Goal: Task Accomplishment & Management: Complete application form

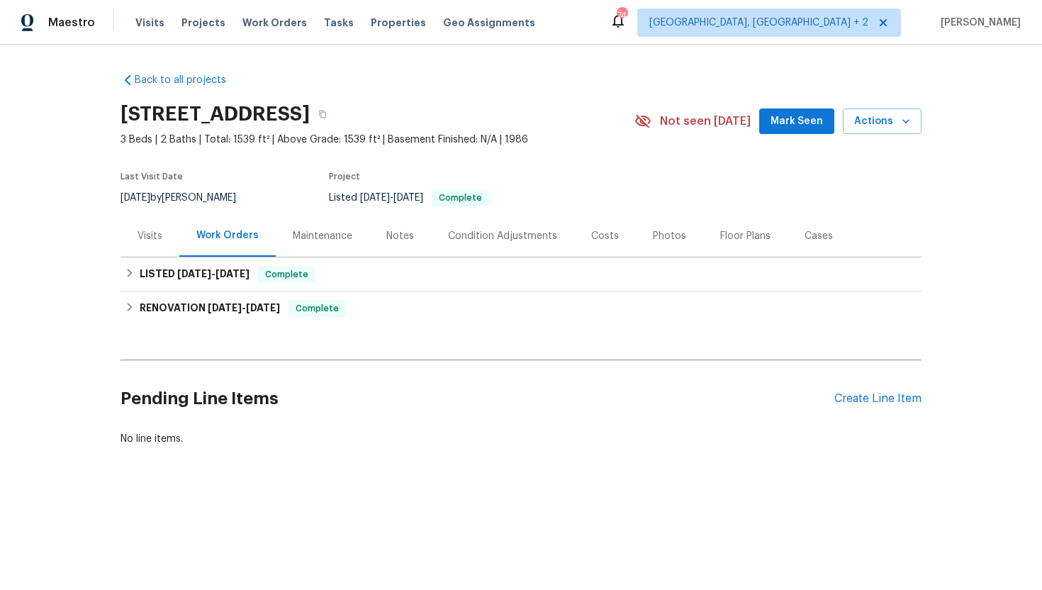
click at [151, 244] on div "Visits" at bounding box center [149, 236] width 59 height 42
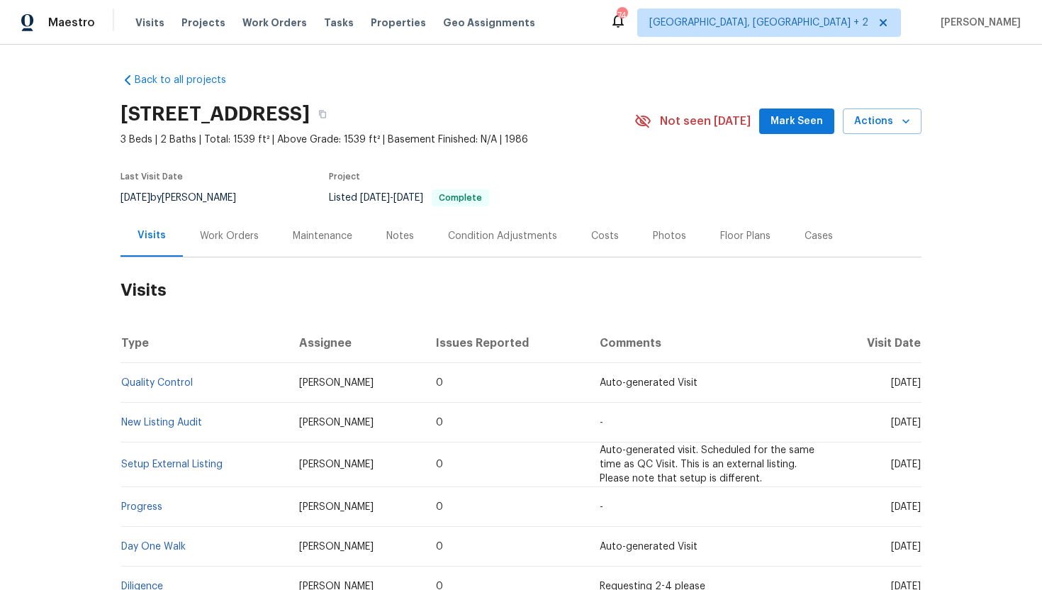
scroll to position [4, 0]
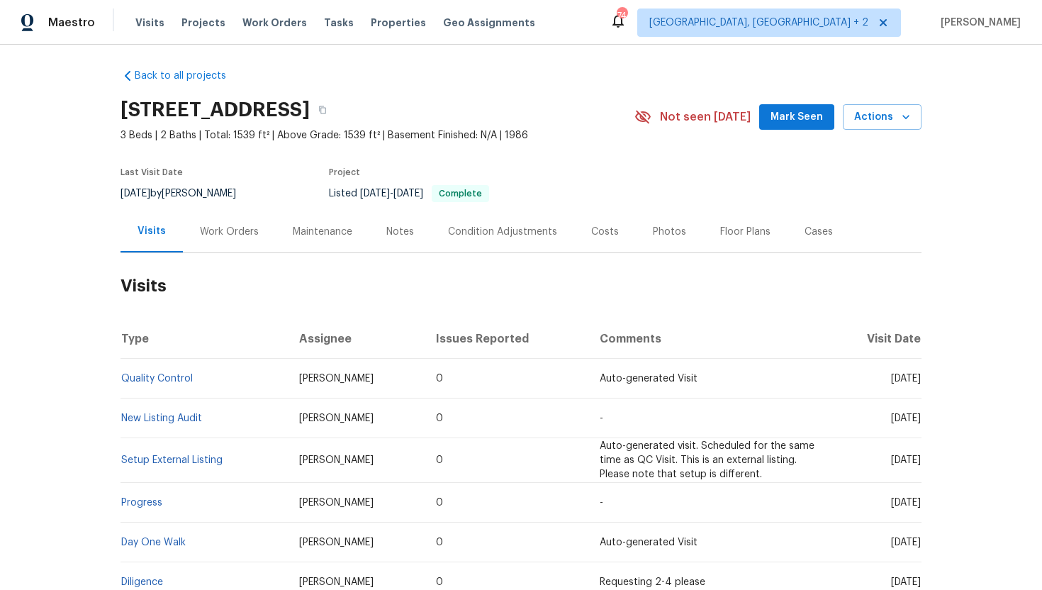
click at [223, 236] on div "Work Orders" at bounding box center [229, 232] width 59 height 14
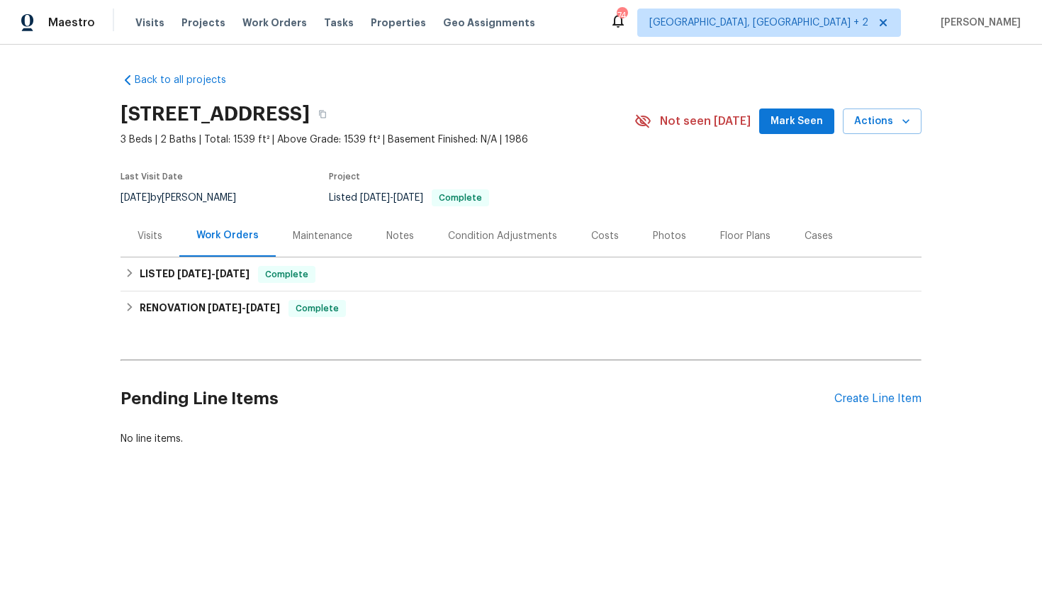
click at [150, 244] on div "Visits" at bounding box center [149, 236] width 59 height 42
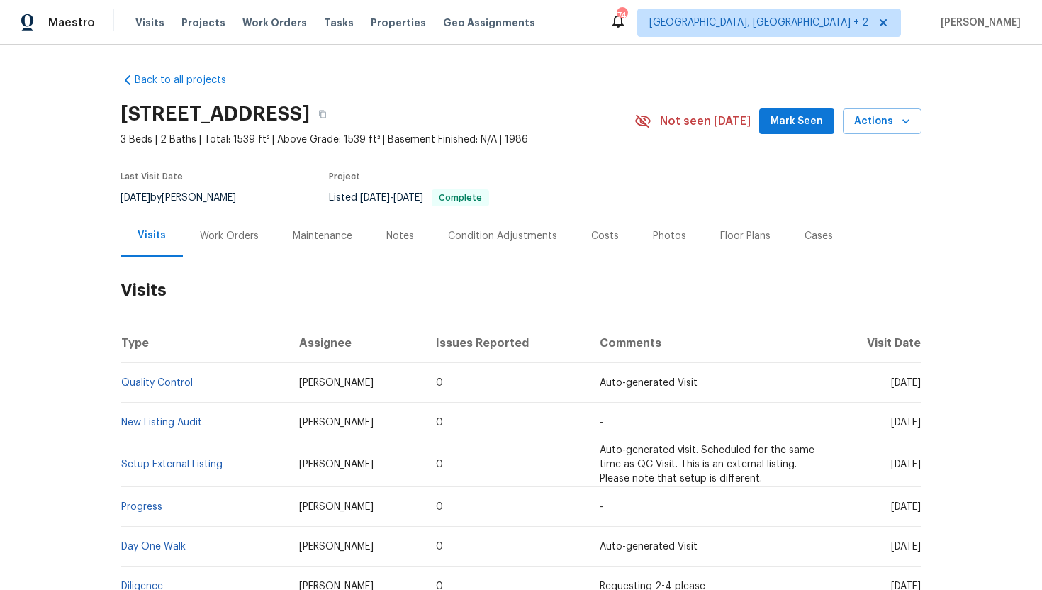
click at [234, 230] on div "Work Orders" at bounding box center [229, 236] width 59 height 14
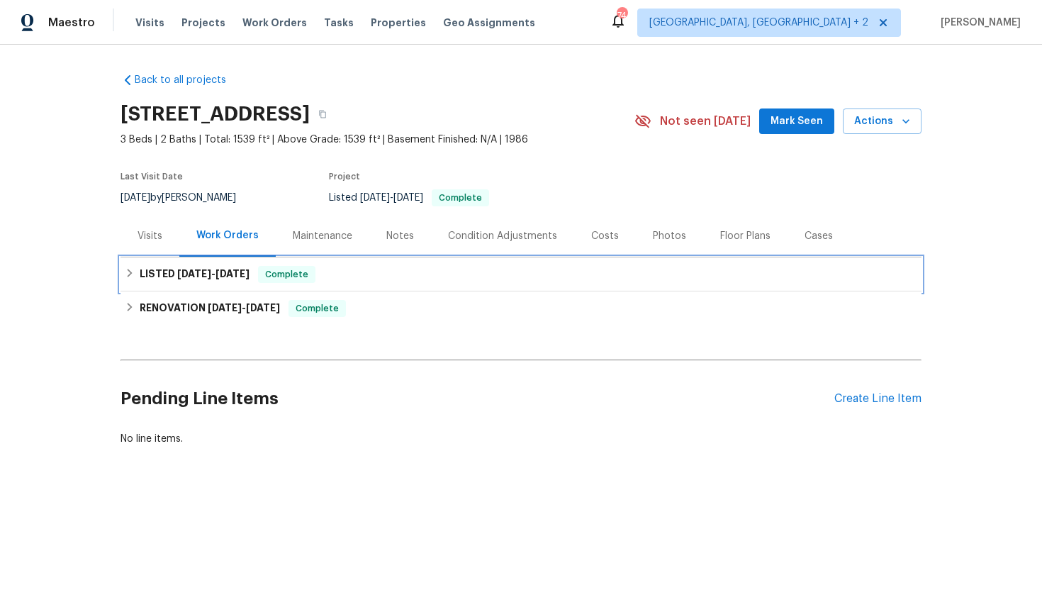
click at [242, 278] on h6 "LISTED 8/20/25 - 8/27/25" at bounding box center [195, 274] width 110 height 17
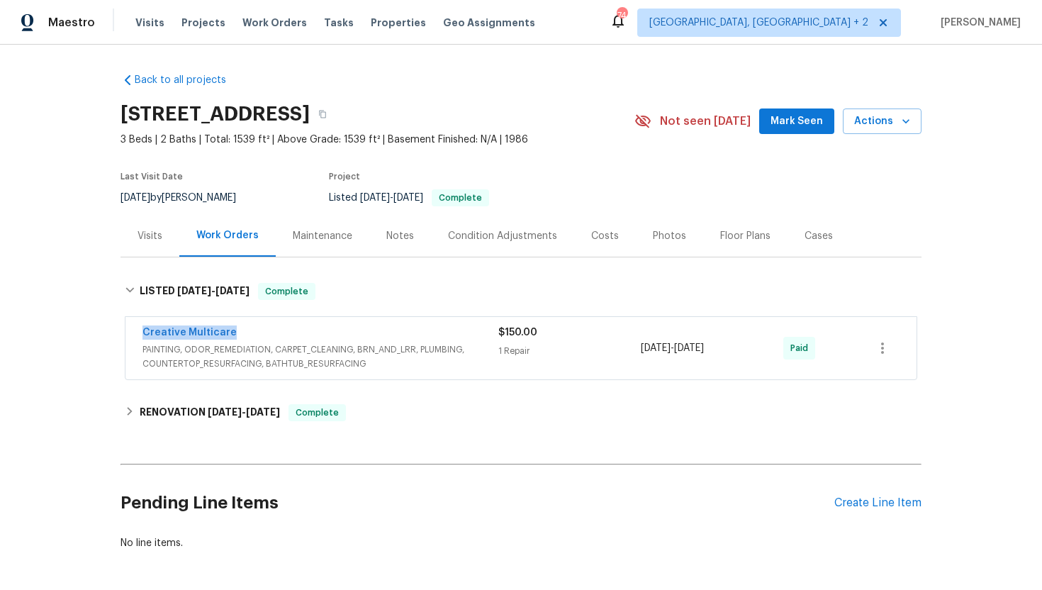
drag, startPoint x: 246, startPoint y: 333, endPoint x: 109, endPoint y: 337, distance: 136.8
click at [108, 337] on div "Back to all projects 643 Woodsong Ln, Stone Mountain, GA 30087 3 Beds | 2 Baths…" at bounding box center [521, 317] width 1042 height 545
copy link "Creative Multicare"
drag, startPoint x: 750, startPoint y: 351, endPoint x: 610, endPoint y: 351, distance: 139.6
click at [610, 351] on div "Creative Multicare PAINTING, ODOR_REMEDIATION, CARPET_CLEANING, BRN_AND_LRR, PL…" at bounding box center [503, 347] width 723 height 45
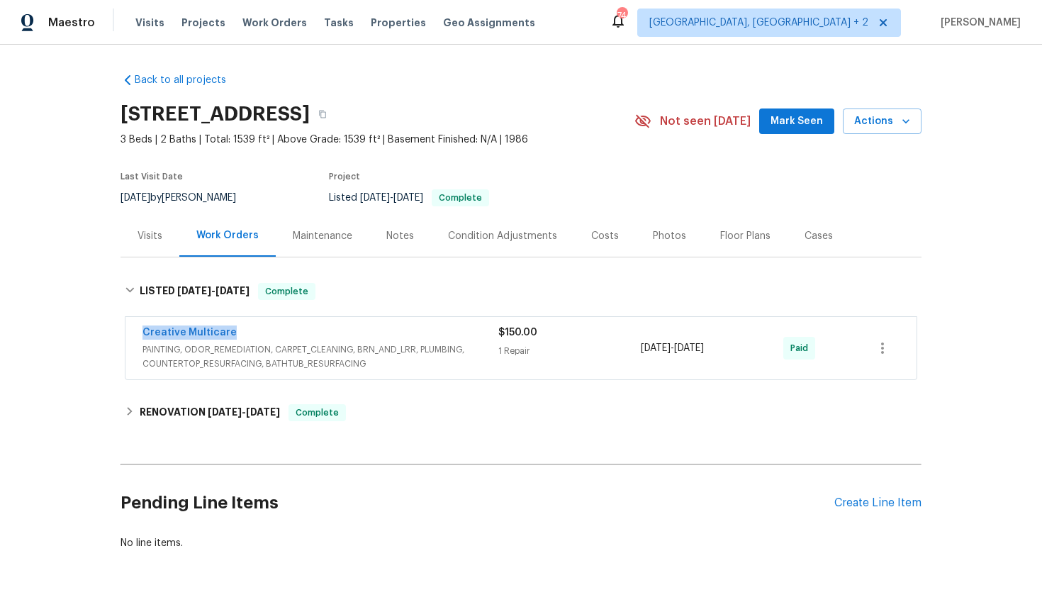
copy div "8/26/2025 - 8/26/2025"
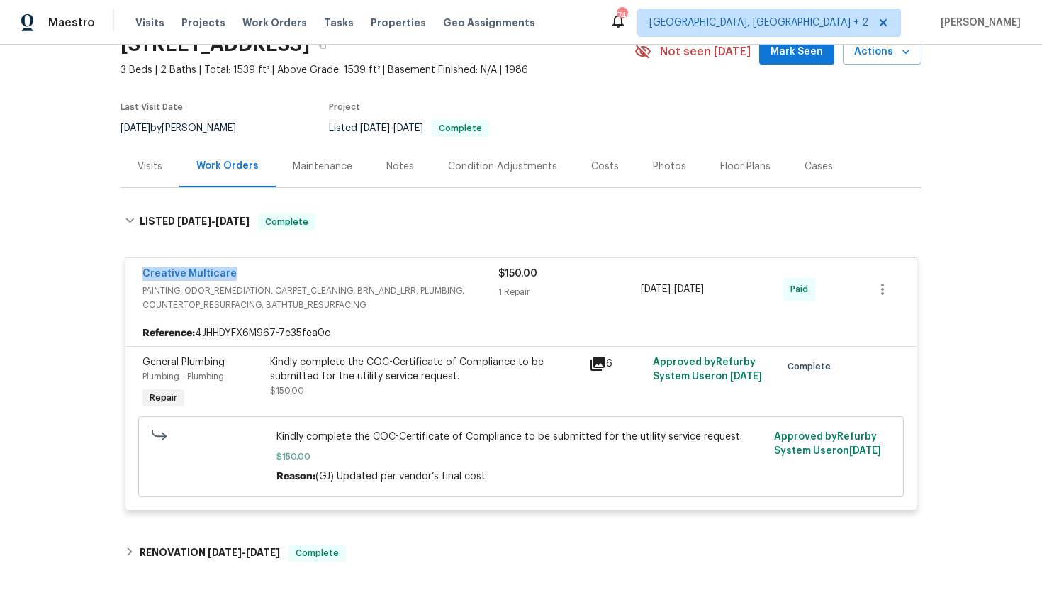
scroll to position [72, 0]
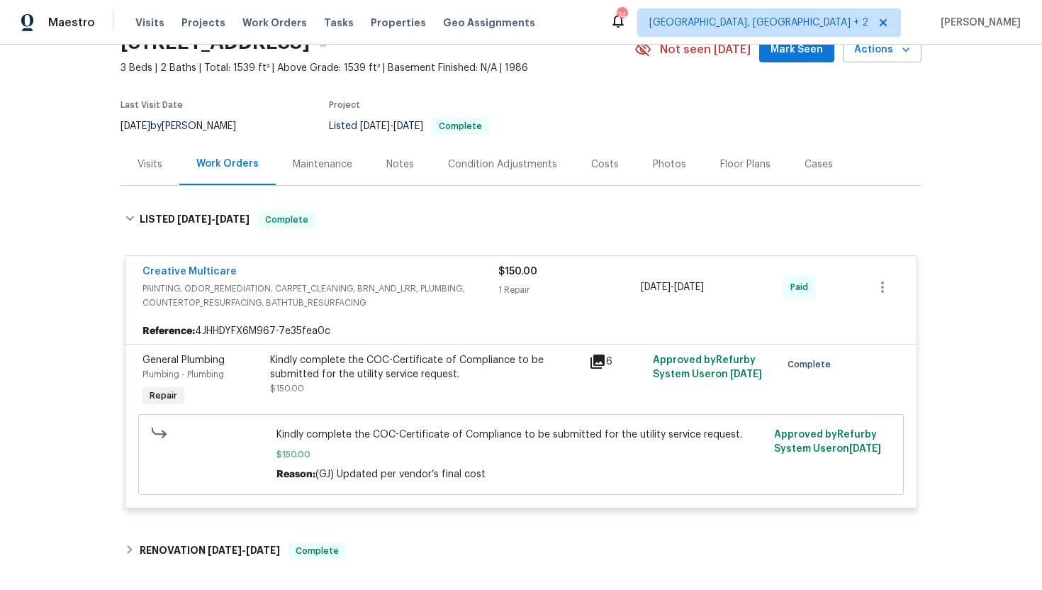
click at [161, 159] on div "Visits" at bounding box center [149, 164] width 25 height 14
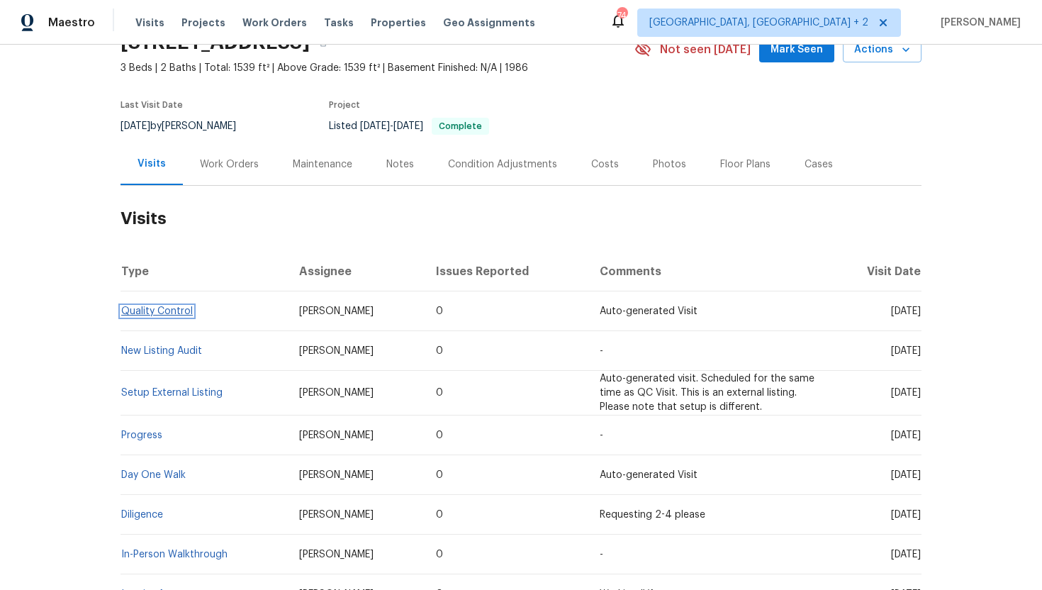
click at [188, 310] on link "Quality Control" at bounding box center [157, 311] width 72 height 10
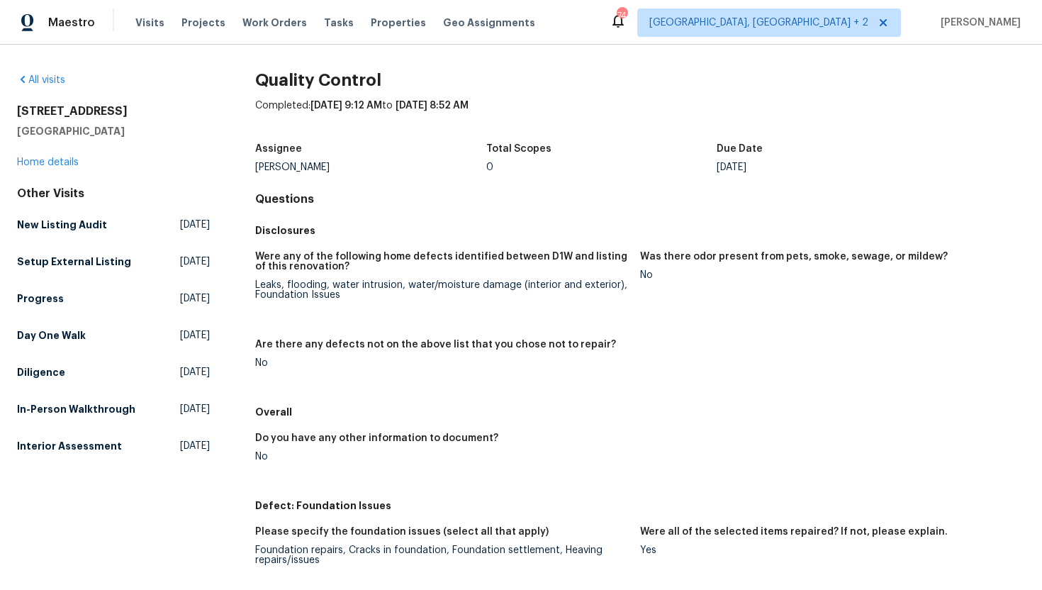
click at [71, 168] on div "643 Woodsong Ln Stone Mountain, GA 30087 Home details" at bounding box center [113, 136] width 193 height 65
click at [65, 160] on link "Home details" at bounding box center [48, 162] width 62 height 10
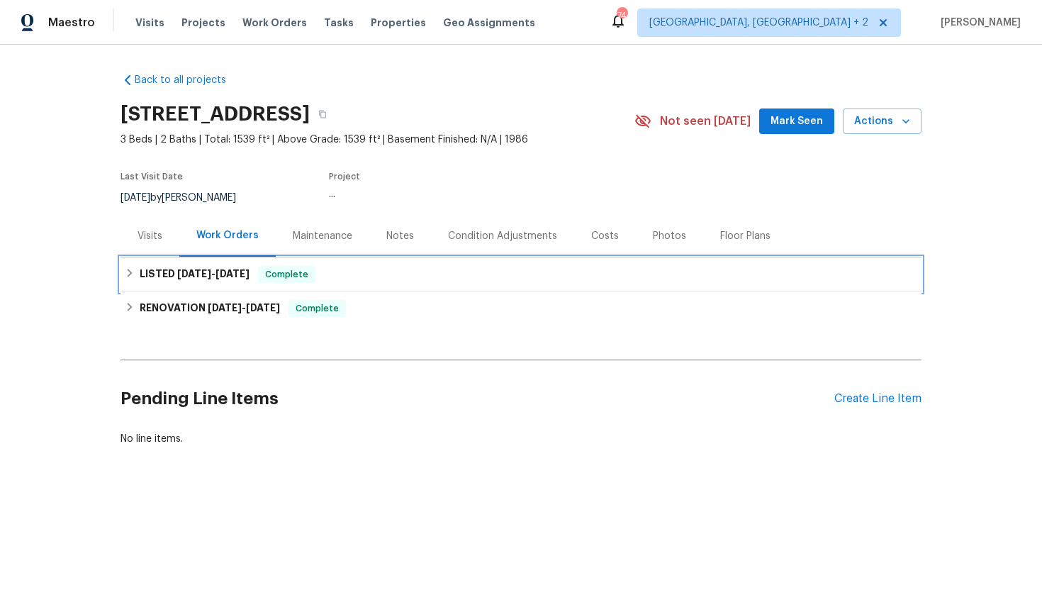
click at [242, 271] on span "8/27/25" at bounding box center [232, 274] width 34 height 10
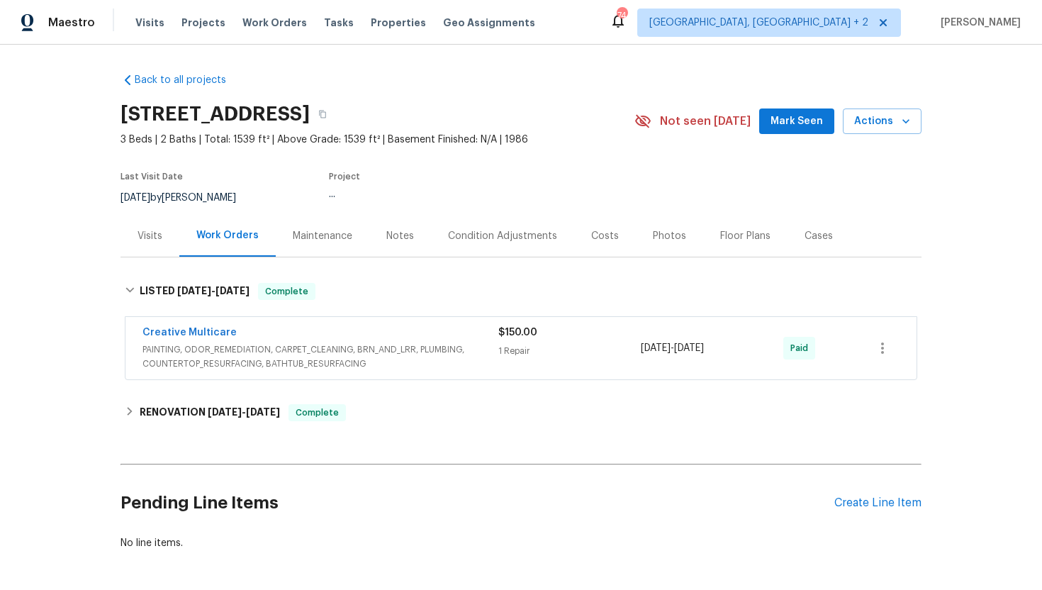
click at [291, 340] on div "Creative Multicare" at bounding box center [320, 333] width 356 height 17
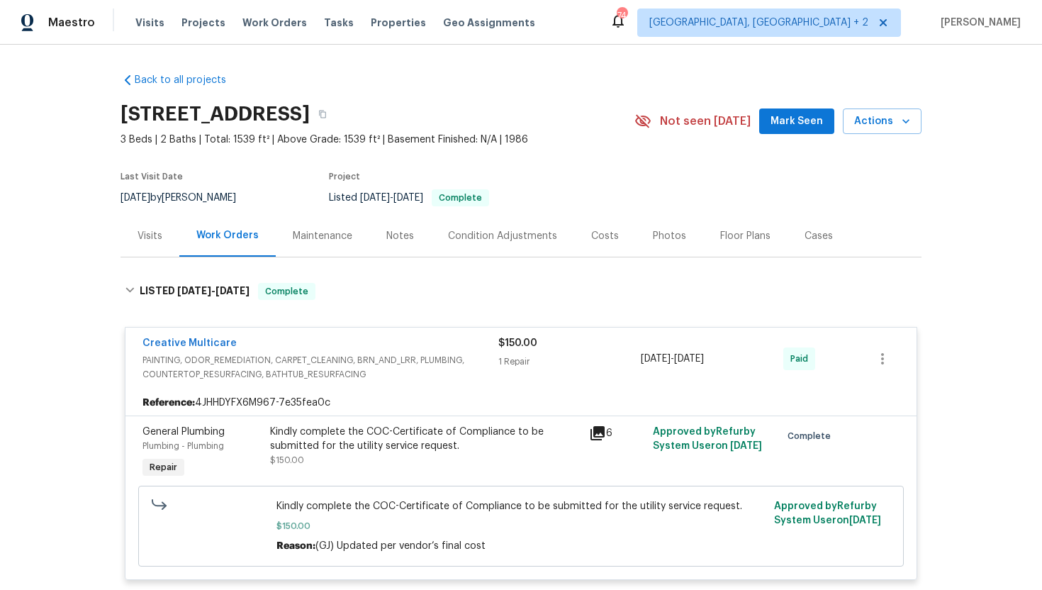
click at [603, 428] on icon at bounding box center [597, 433] width 14 height 14
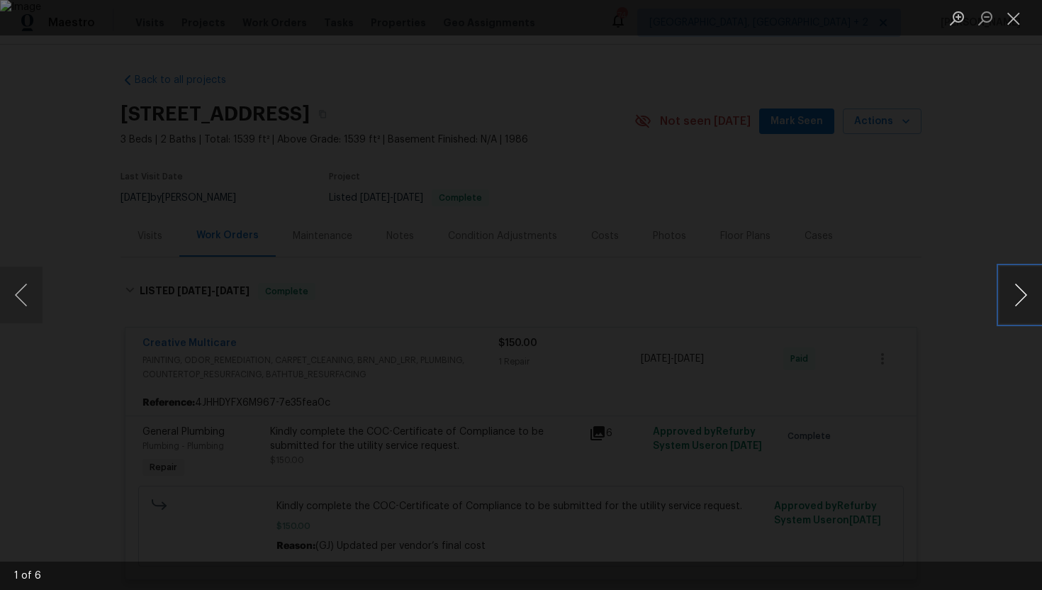
click at [1010, 297] on button "Next image" at bounding box center [1020, 294] width 43 height 57
click at [1032, 202] on div "Lightbox" at bounding box center [521, 295] width 1042 height 590
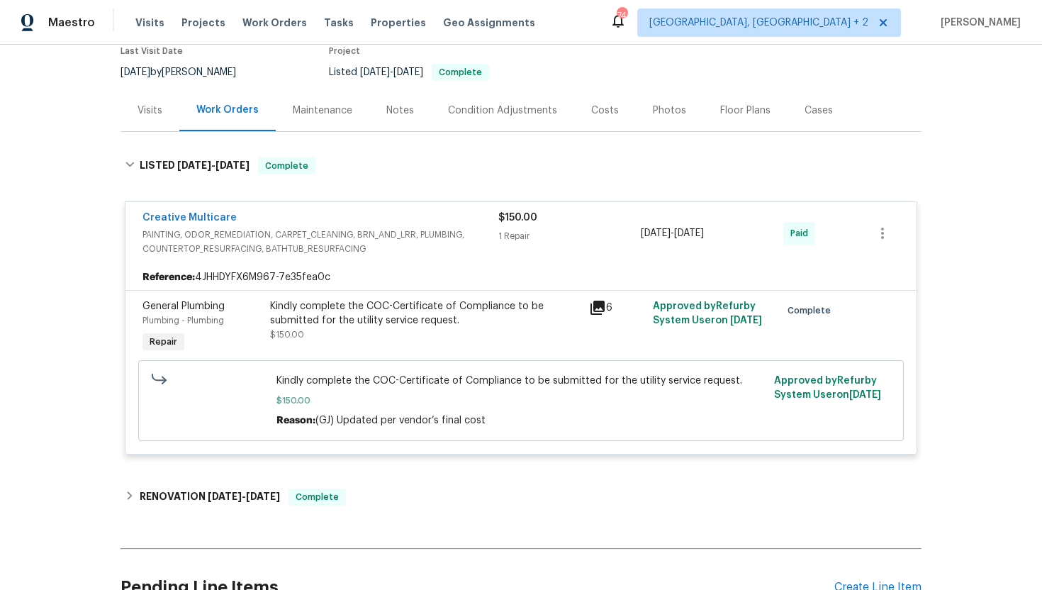
scroll to position [267, 0]
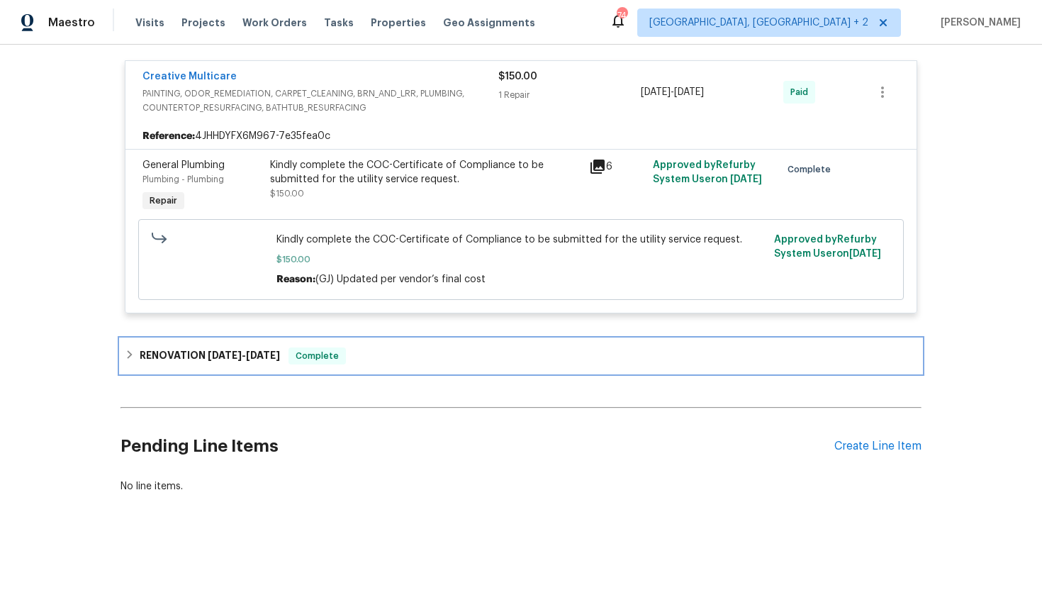
click at [433, 353] on div "RENOVATION 8/19/25 - 9/17/25 Complete" at bounding box center [521, 355] width 792 height 17
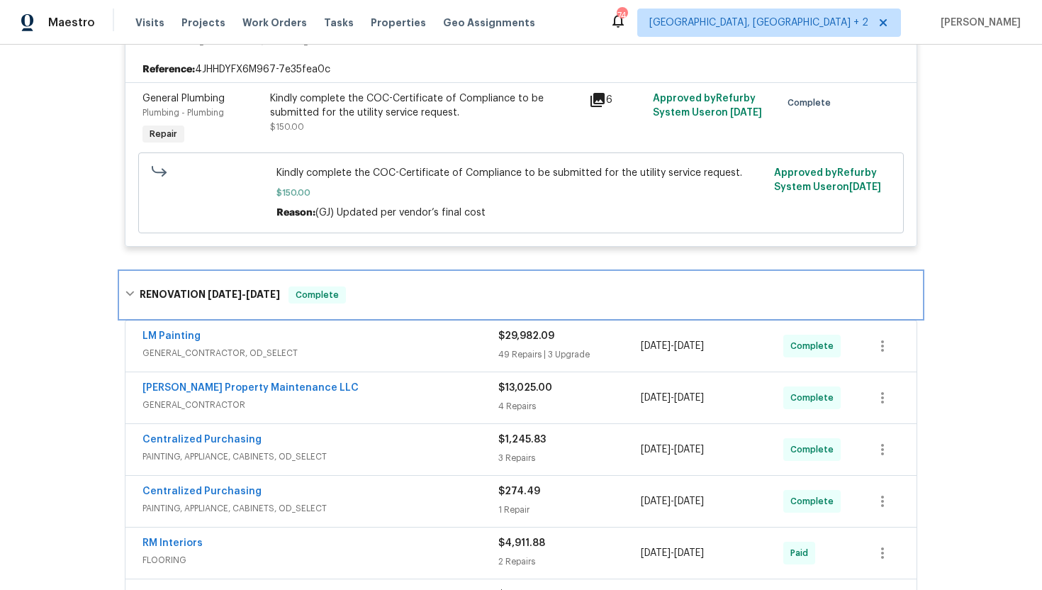
scroll to position [367, 0]
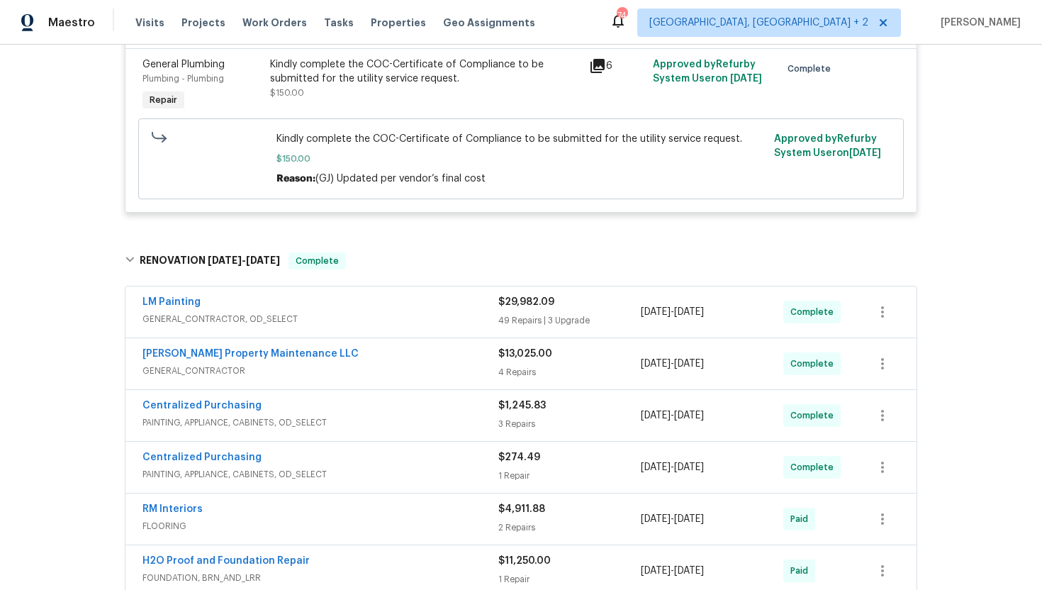
click at [454, 315] on span "GENERAL_CONTRACTOR, OD_SELECT" at bounding box center [320, 319] width 356 height 14
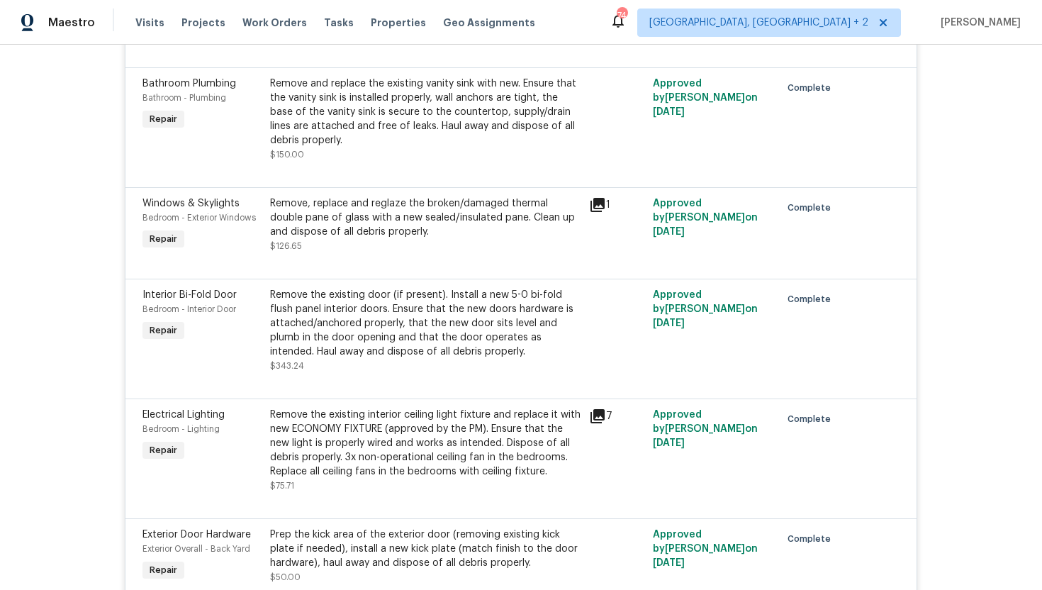
scroll to position [859, 0]
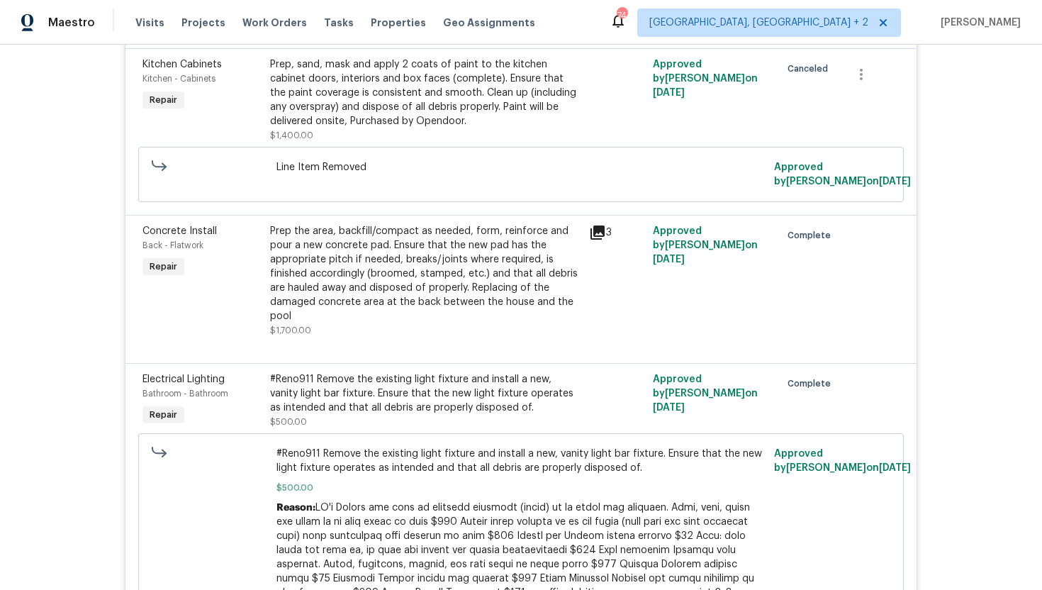
click at [595, 228] on icon at bounding box center [597, 232] width 14 height 14
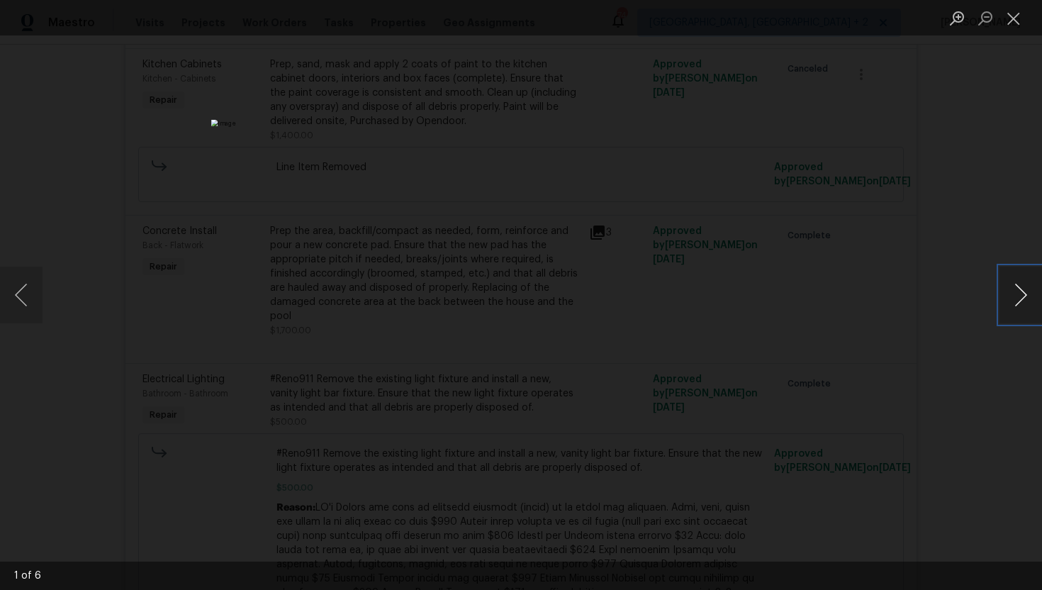
click at [1023, 298] on button "Next image" at bounding box center [1020, 294] width 43 height 57
click at [1015, 169] on div "Lightbox" at bounding box center [521, 295] width 1042 height 590
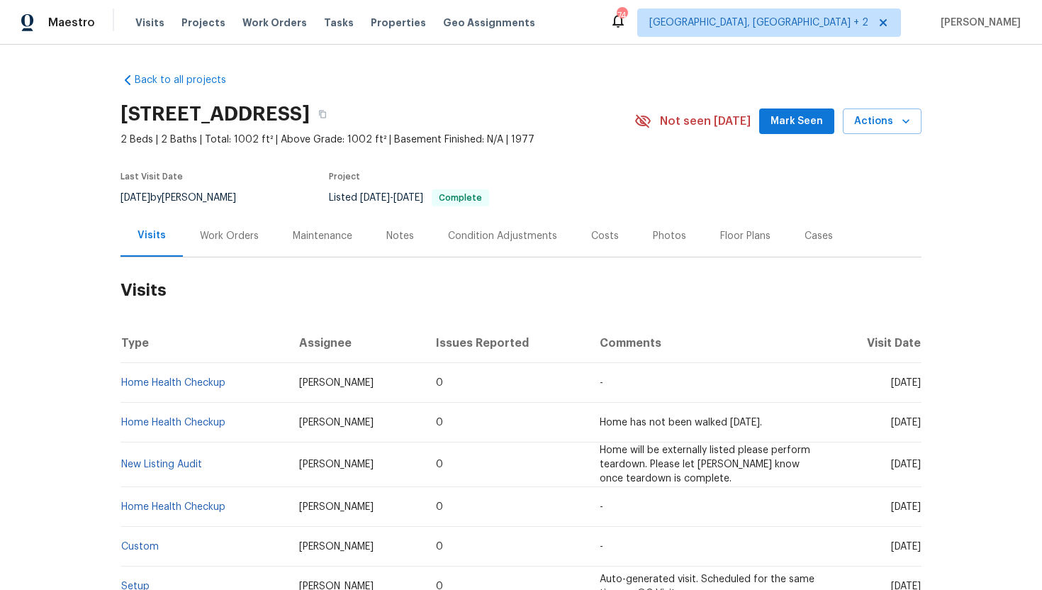
click at [227, 243] on div "Work Orders" at bounding box center [229, 236] width 59 height 14
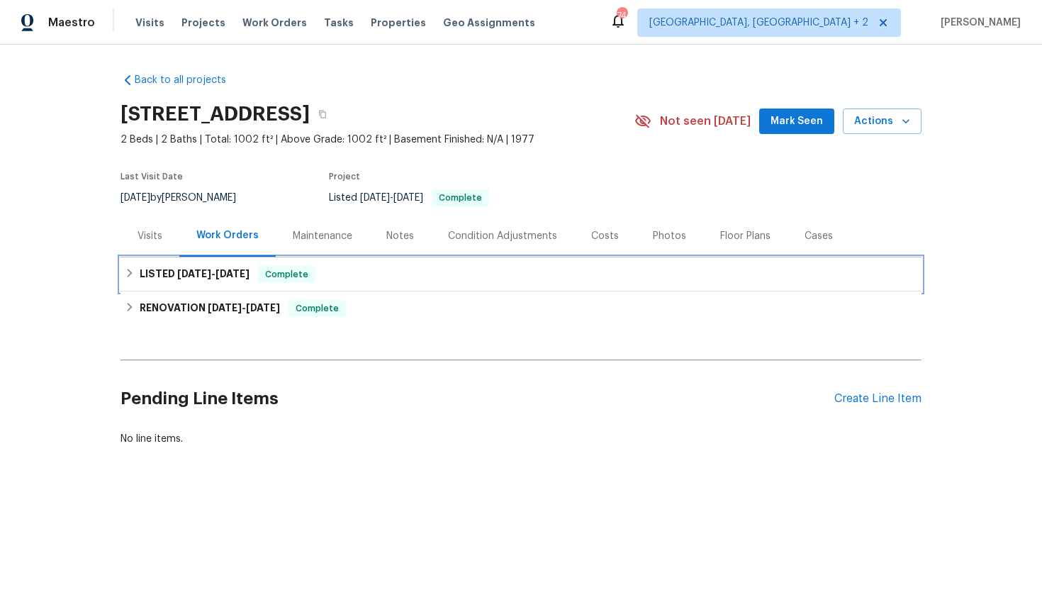
click at [236, 278] on span "3/22/25" at bounding box center [232, 274] width 34 height 10
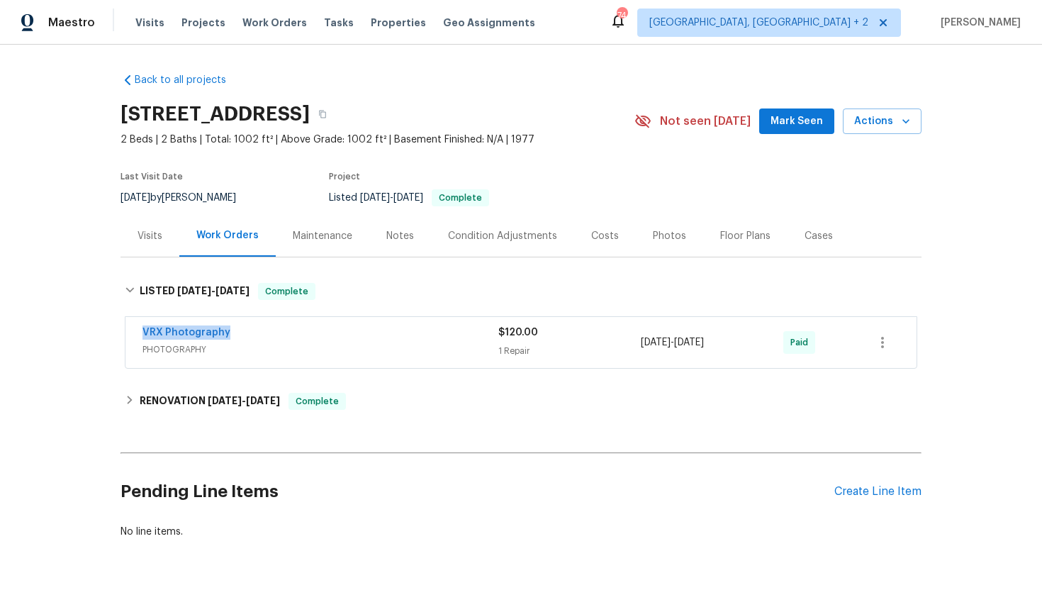
drag, startPoint x: 246, startPoint y: 344, endPoint x: 106, endPoint y: 347, distance: 140.4
click at [106, 347] on div "Back to all projects 8800 Cedros Ave Apt 209, Panorama City, CA 91402 2 Beds | …" at bounding box center [521, 317] width 1042 height 545
copy link "VRX Photography"
drag, startPoint x: 749, startPoint y: 351, endPoint x: 636, endPoint y: 350, distance: 113.4
click at [636, 351] on div "VRX Photography PHOTOGRAPHY $120.00 1 Repair 3/21/2025 - 3/22/2025 Paid" at bounding box center [503, 342] width 723 height 34
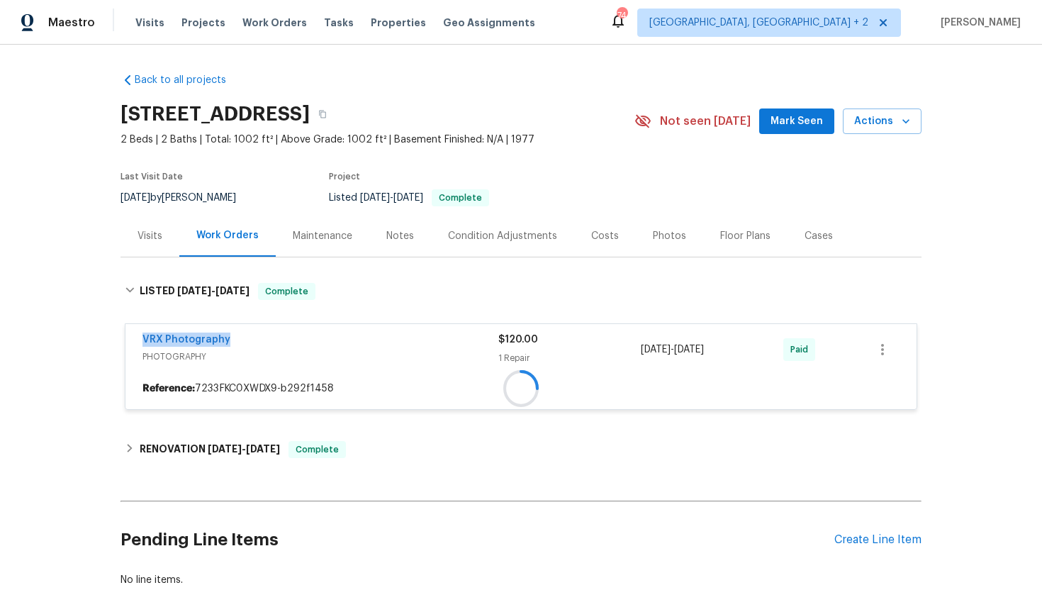
copy div "1 Repair 3/21/2025 - 3/22/2025"
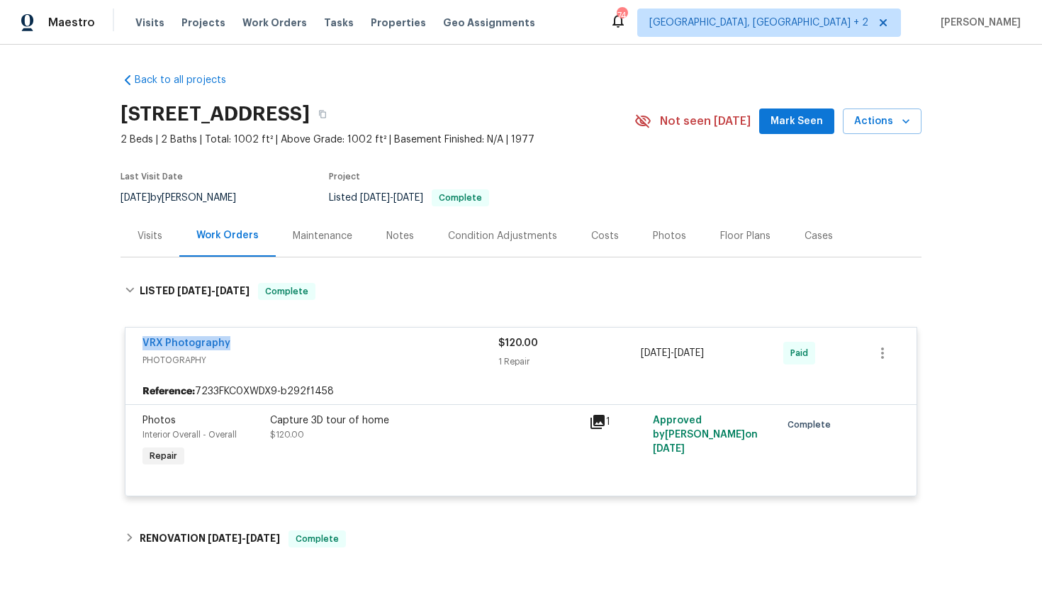
scroll to position [19, 0]
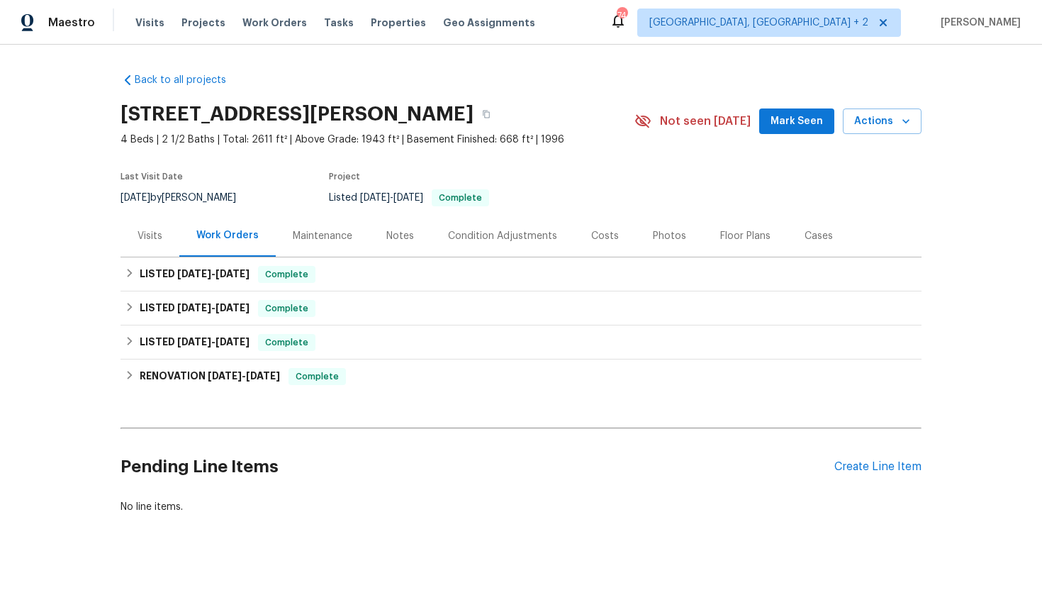
click at [152, 237] on div "Visits" at bounding box center [149, 236] width 25 height 14
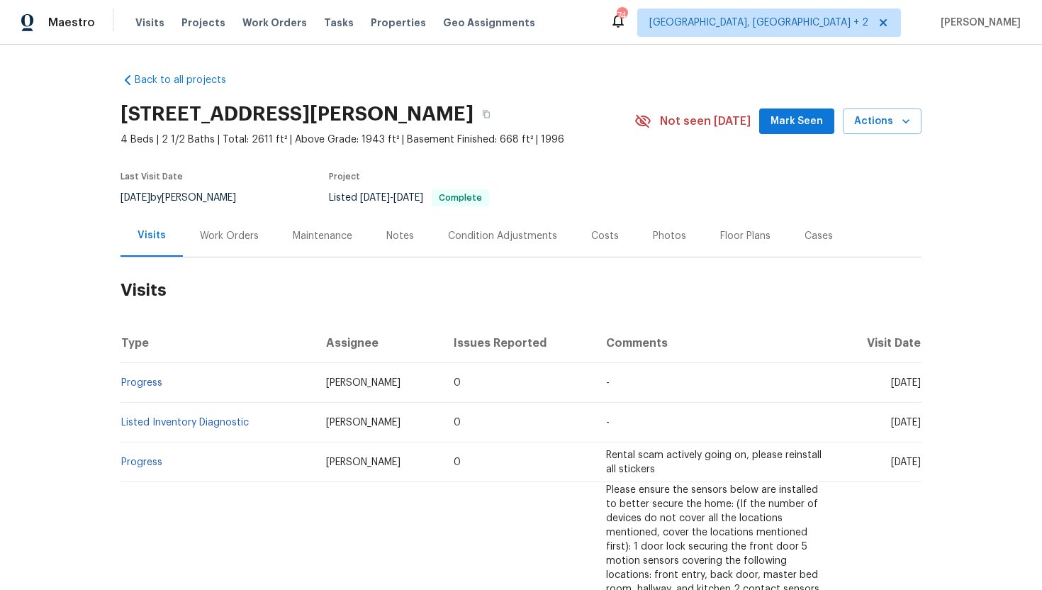
click at [228, 232] on div "Work Orders" at bounding box center [229, 236] width 59 height 14
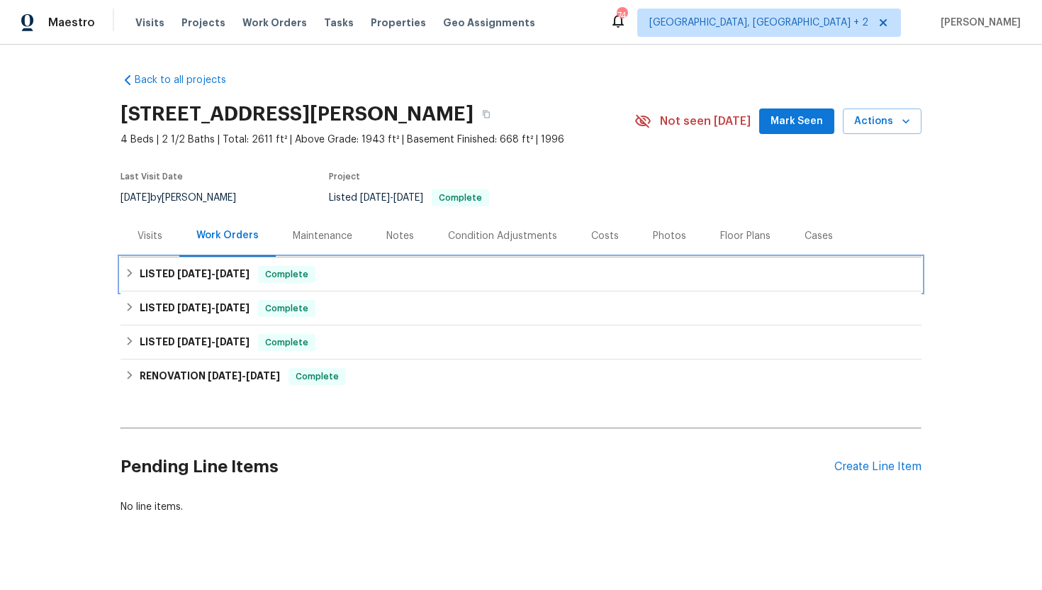
click at [264, 271] on div "LISTED 8/22/25 - 8/27/25 Complete" at bounding box center [521, 274] width 792 height 17
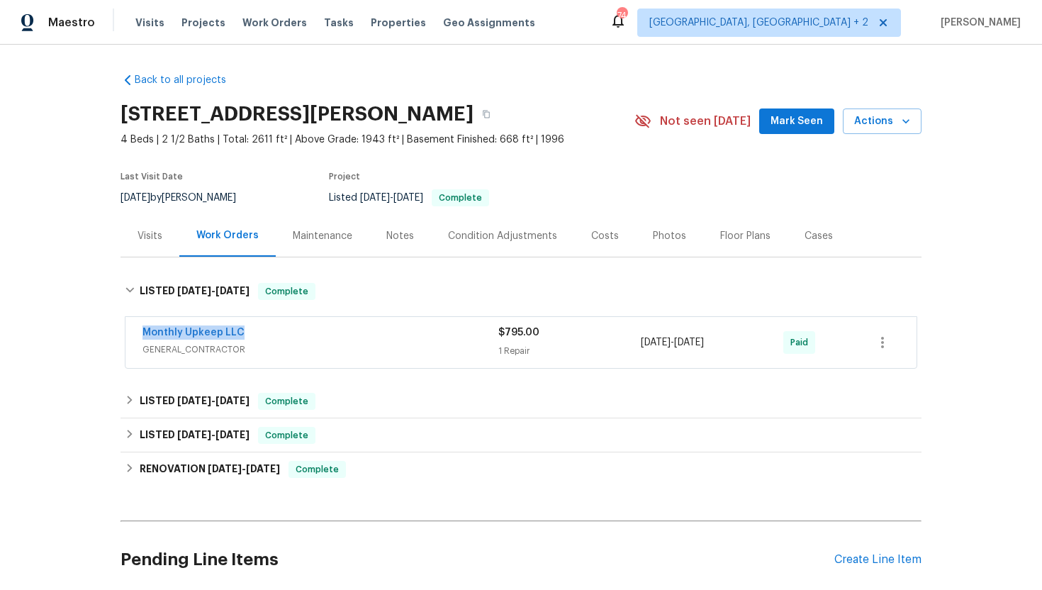
drag, startPoint x: 266, startPoint y: 334, endPoint x: 130, endPoint y: 337, distance: 136.1
click at [130, 337] on div "Monthly Upkeep LLC GENERAL_CONTRACTOR $795.00 1 Repair 8/26/2025 - 8/27/2025 Pa…" at bounding box center [520, 342] width 791 height 51
copy link "Monthly Upkeep LLC"
drag, startPoint x: 741, startPoint y: 344, endPoint x: 637, endPoint y: 344, distance: 104.2
click at [637, 344] on div "Monthly Upkeep LLC GENERAL_CONTRACTOR $795.00 1 Repair 8/26/2025 - 8/27/2025 Pa…" at bounding box center [503, 342] width 723 height 34
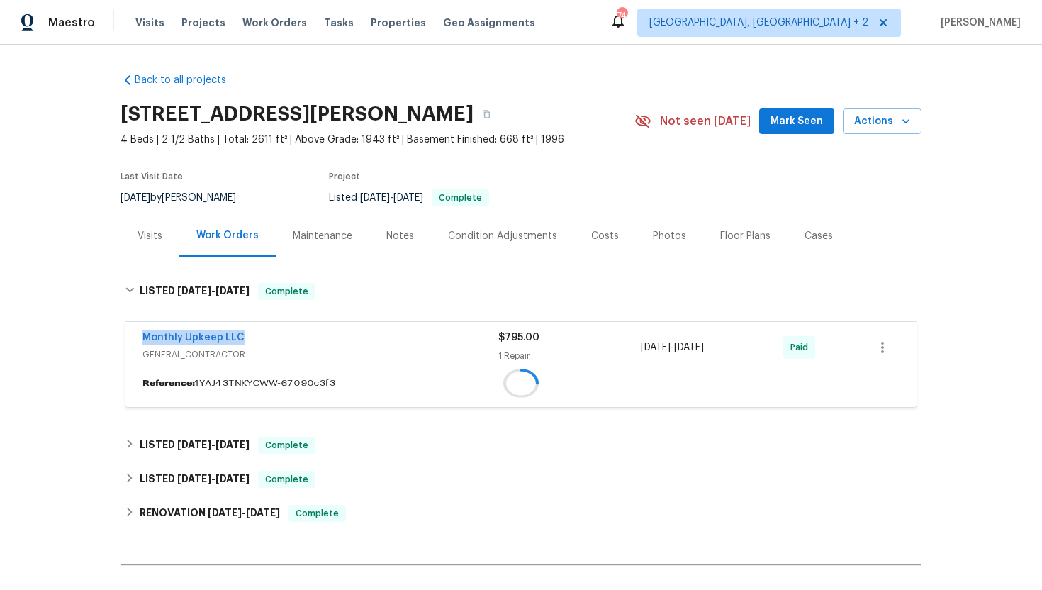
copy div "8/26/2025 - 8/27/2025"
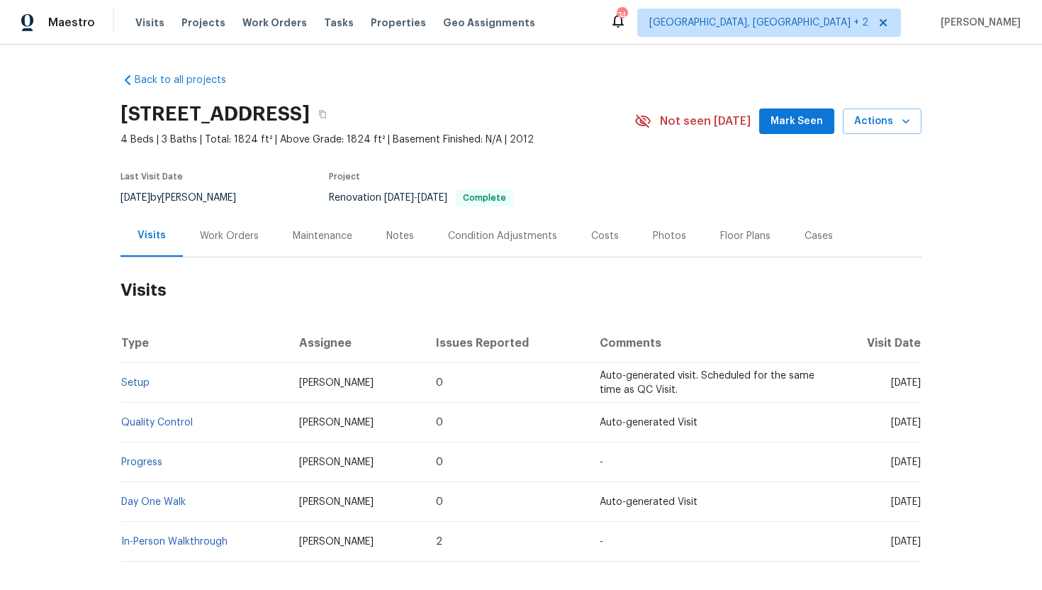
click at [224, 239] on div "Work Orders" at bounding box center [229, 236] width 59 height 14
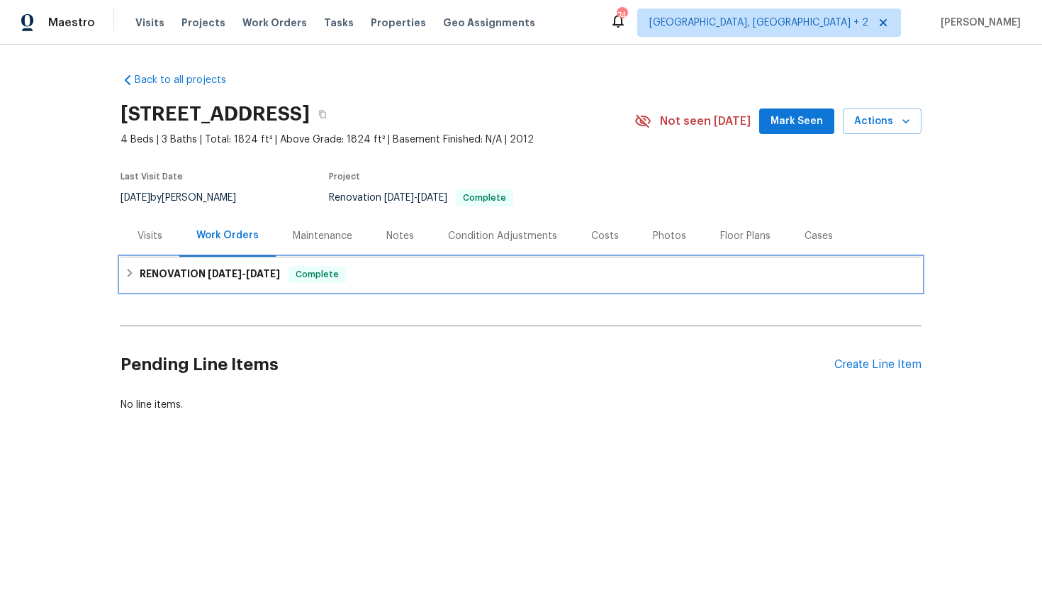
click at [232, 281] on h6 "RENOVATION 9/11/25 - 9/22/25" at bounding box center [210, 274] width 140 height 17
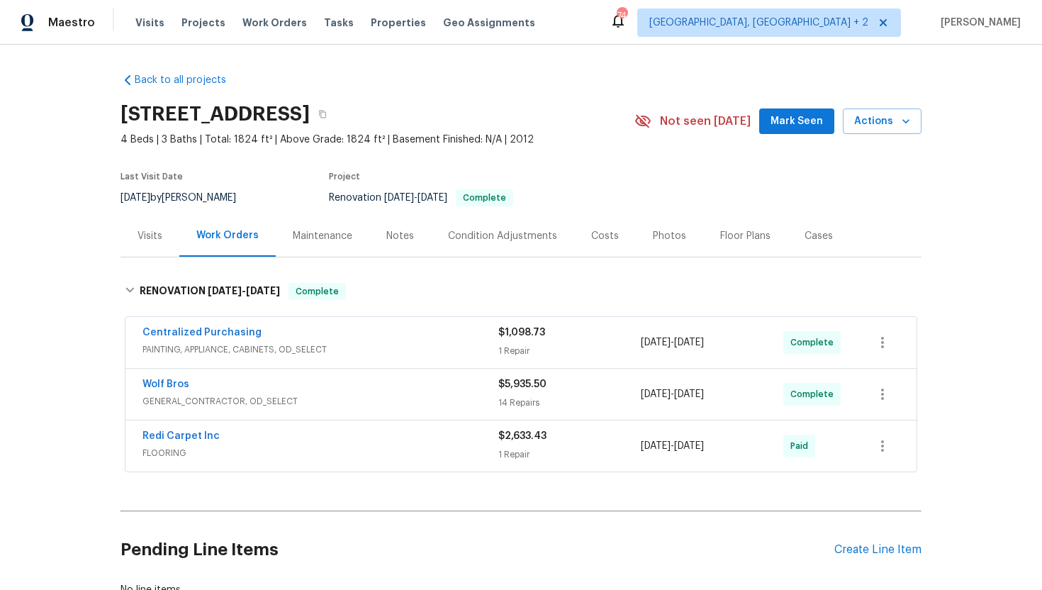
click at [332, 393] on div "Wolf Bros" at bounding box center [320, 385] width 356 height 17
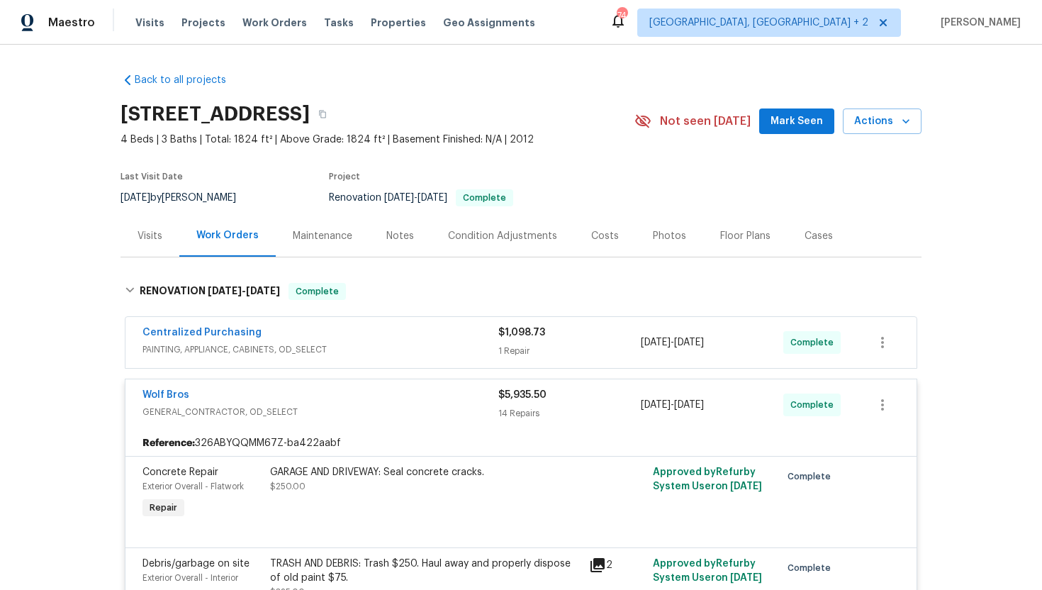
click at [305, 330] on div "Centralized Purchasing" at bounding box center [320, 333] width 356 height 17
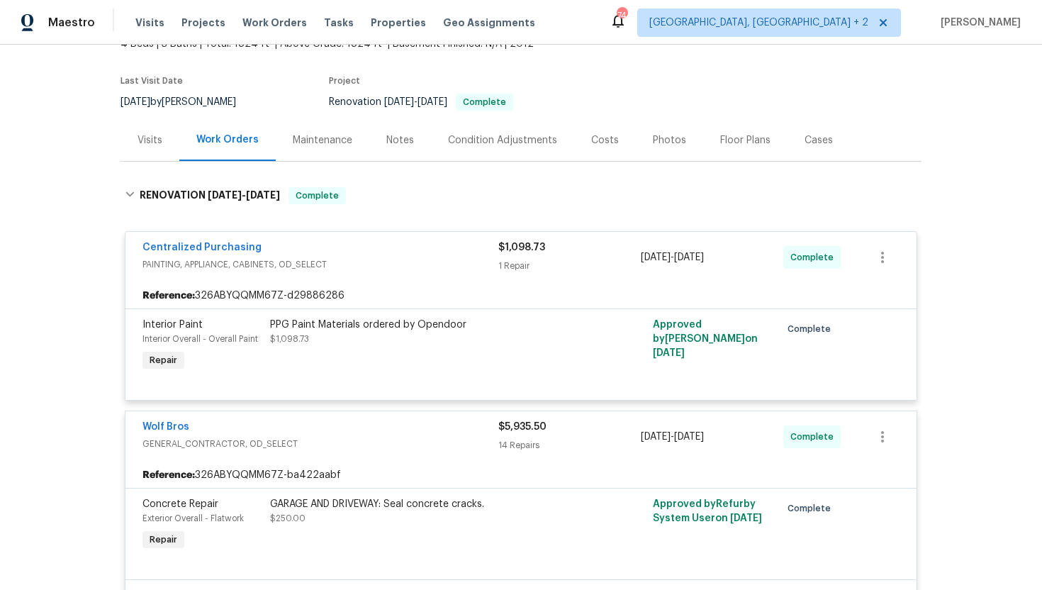
scroll to position [198, 0]
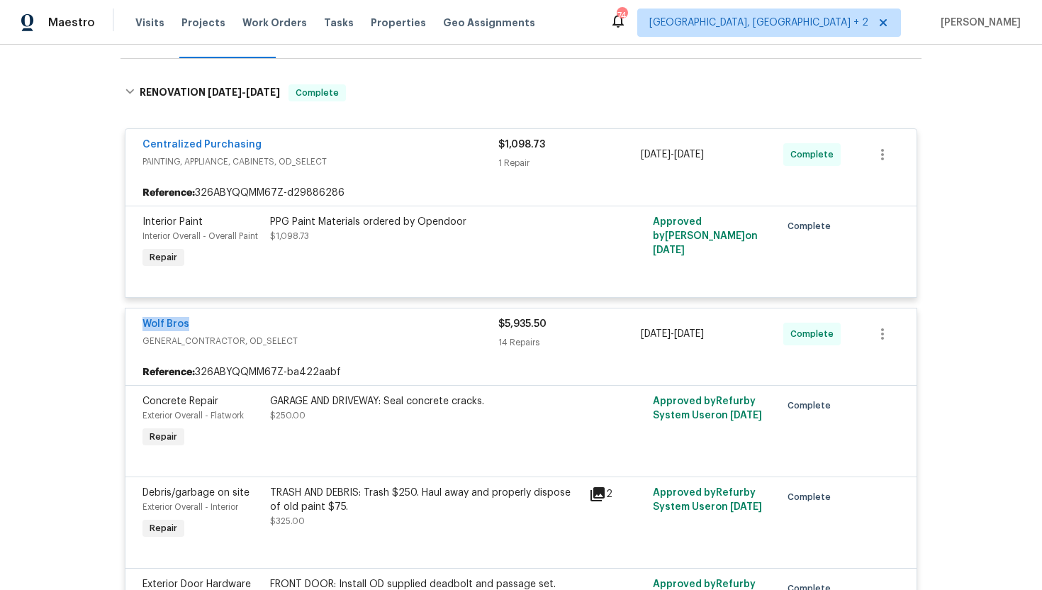
drag, startPoint x: 183, startPoint y: 323, endPoint x: 120, endPoint y: 322, distance: 62.4
copy link "Wolf Bros"
drag, startPoint x: 748, startPoint y: 342, endPoint x: 636, endPoint y: 338, distance: 111.3
click at [636, 338] on div "Wolf Bros GENERAL_CONTRACTOR, OD_SELECT $5,935.50 14 Repairs 9/10/2025 - 9/22/2…" at bounding box center [503, 334] width 723 height 34
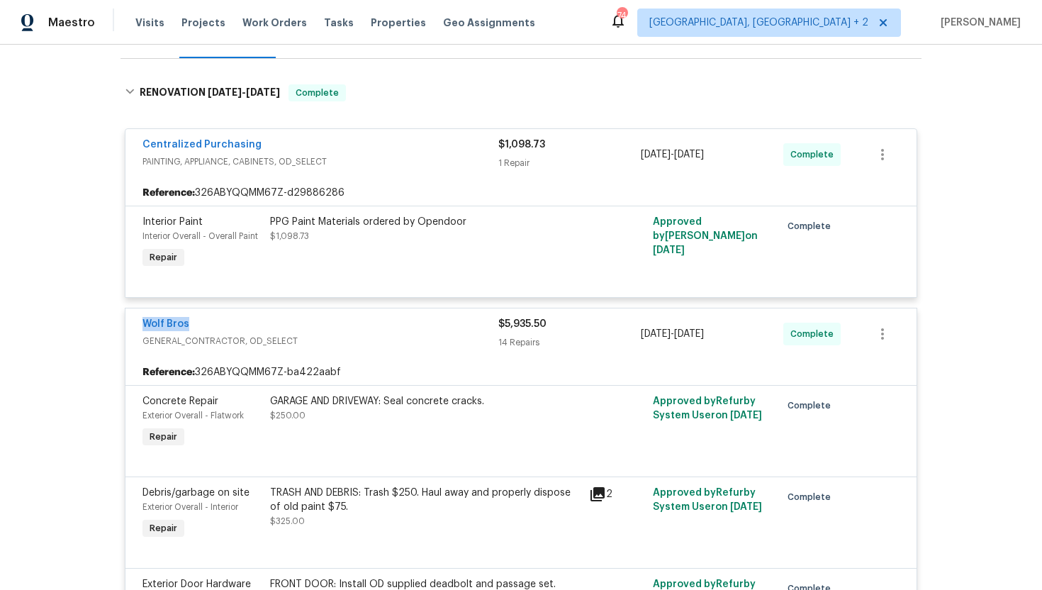
copy div "9/10/2025 - 9/22/2025"
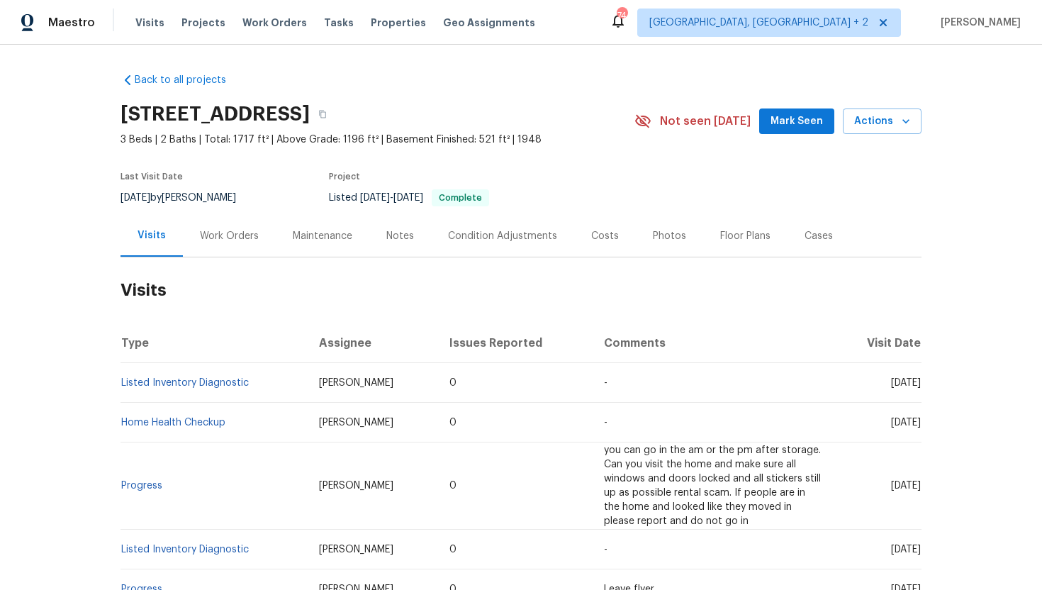
click at [817, 237] on div "Cases" at bounding box center [818, 236] width 28 height 14
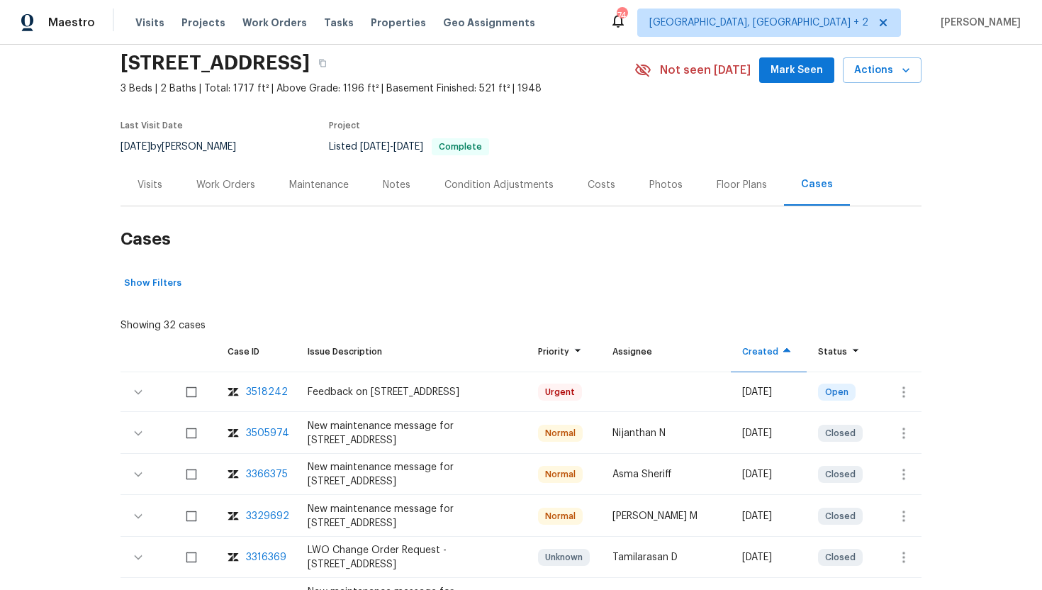
scroll to position [62, 0]
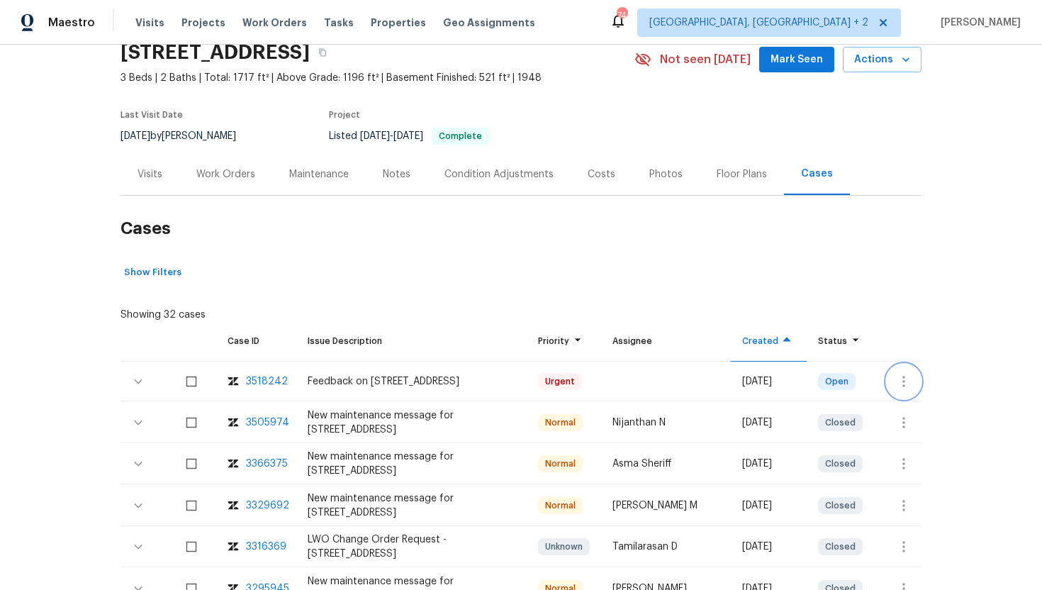
click at [908, 385] on icon "button" at bounding box center [903, 381] width 17 height 17
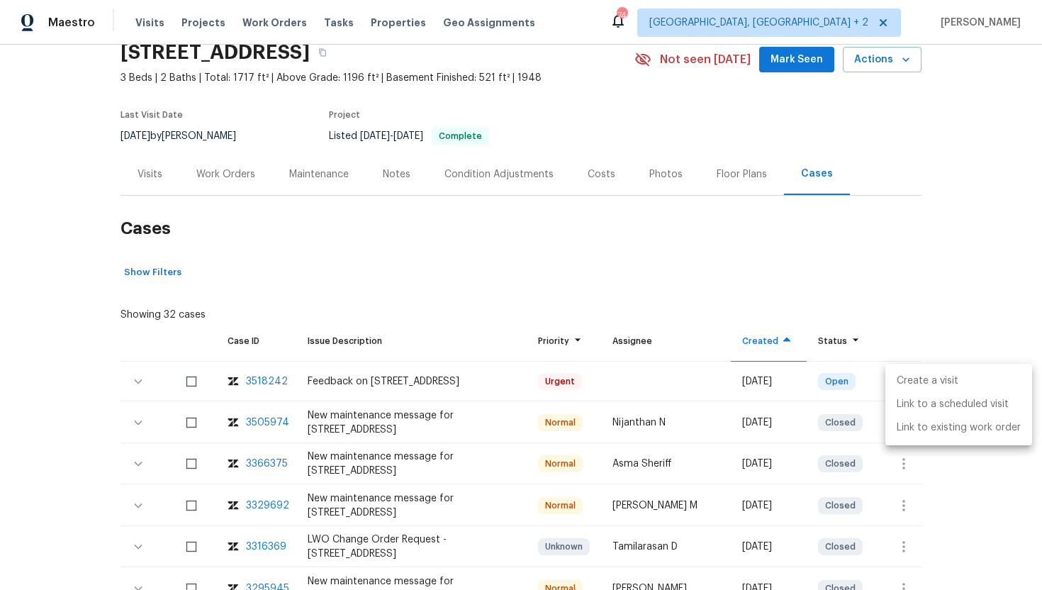
click at [925, 380] on li "Create a visit" at bounding box center [958, 380] width 147 height 23
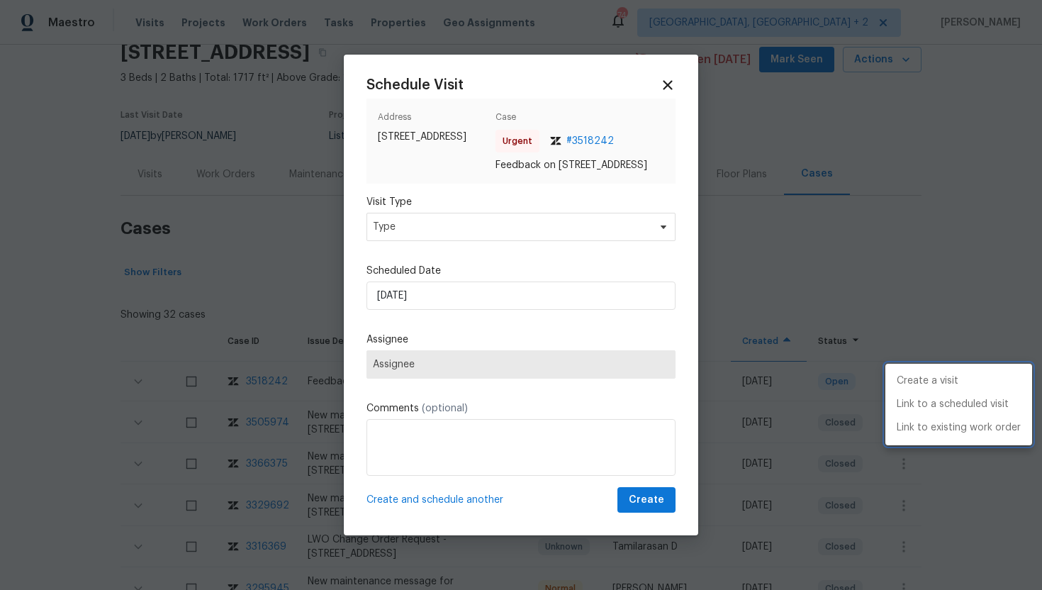
click at [463, 233] on div at bounding box center [521, 295] width 1042 height 590
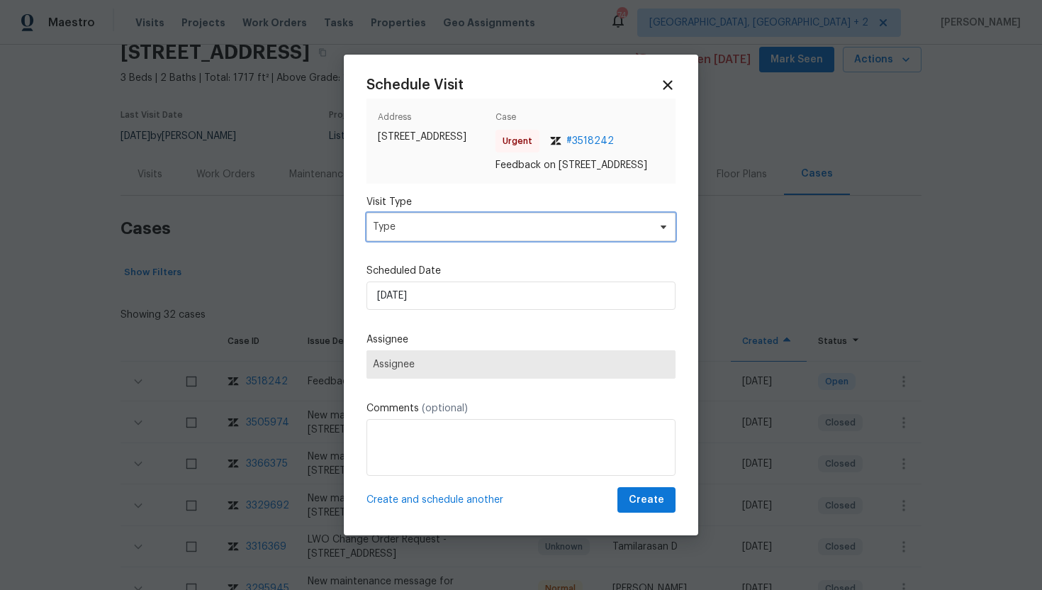
click at [452, 234] on span "Type" at bounding box center [511, 227] width 276 height 14
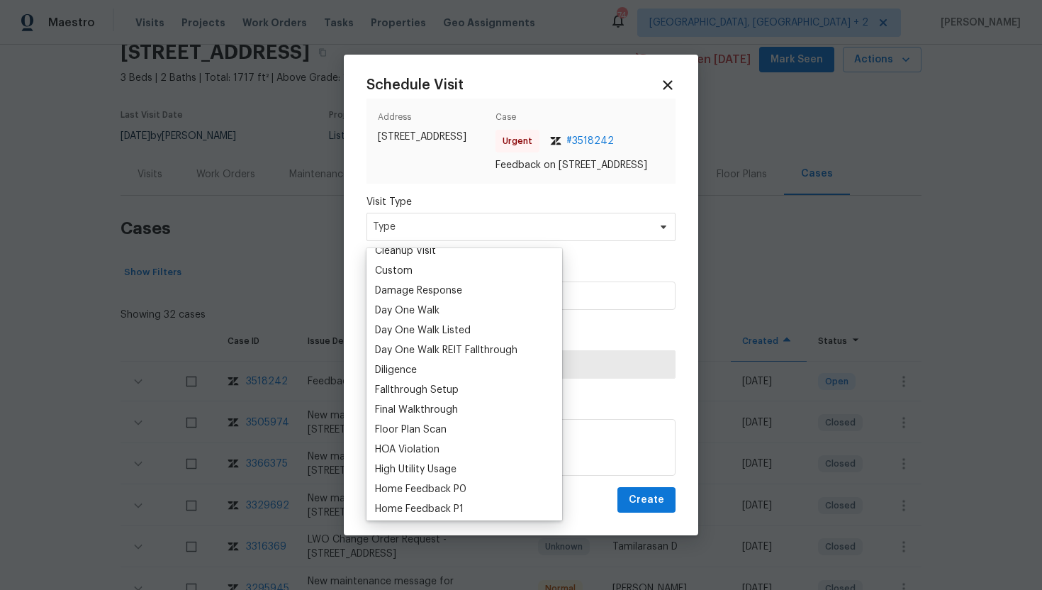
scroll to position [254, 0]
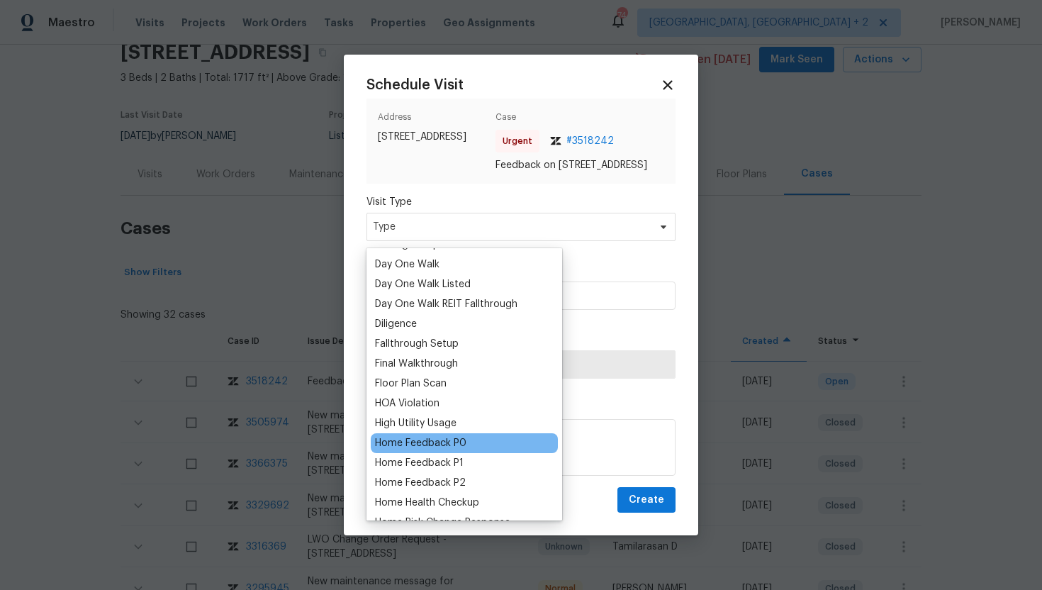
click at [444, 441] on div "Home Feedback P0" at bounding box center [420, 443] width 91 height 14
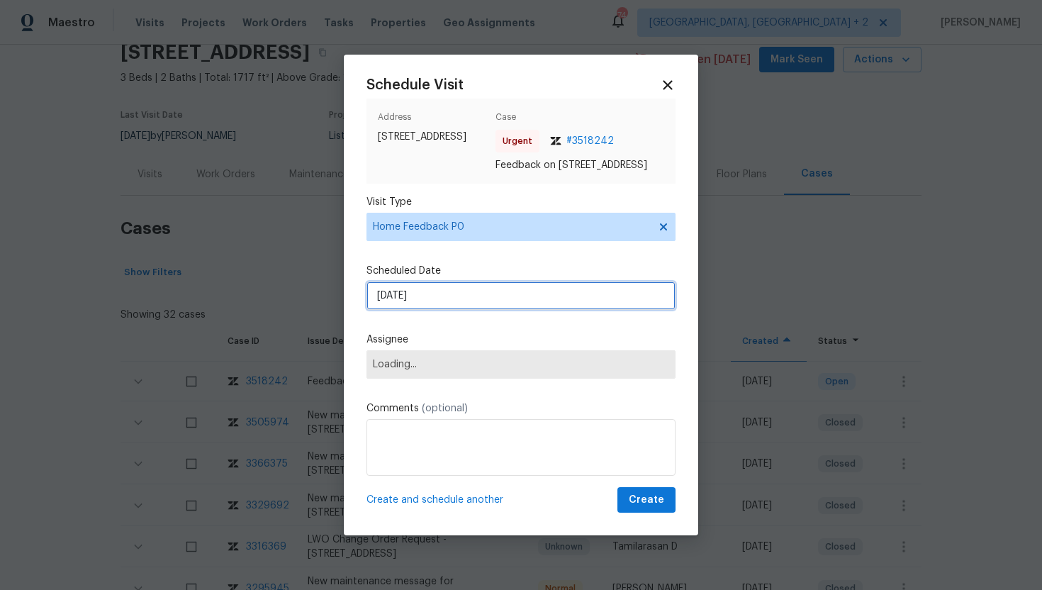
click at [450, 299] on input "[DATE]" at bounding box center [520, 295] width 309 height 28
click at [446, 378] on span "Loading..." at bounding box center [520, 364] width 309 height 28
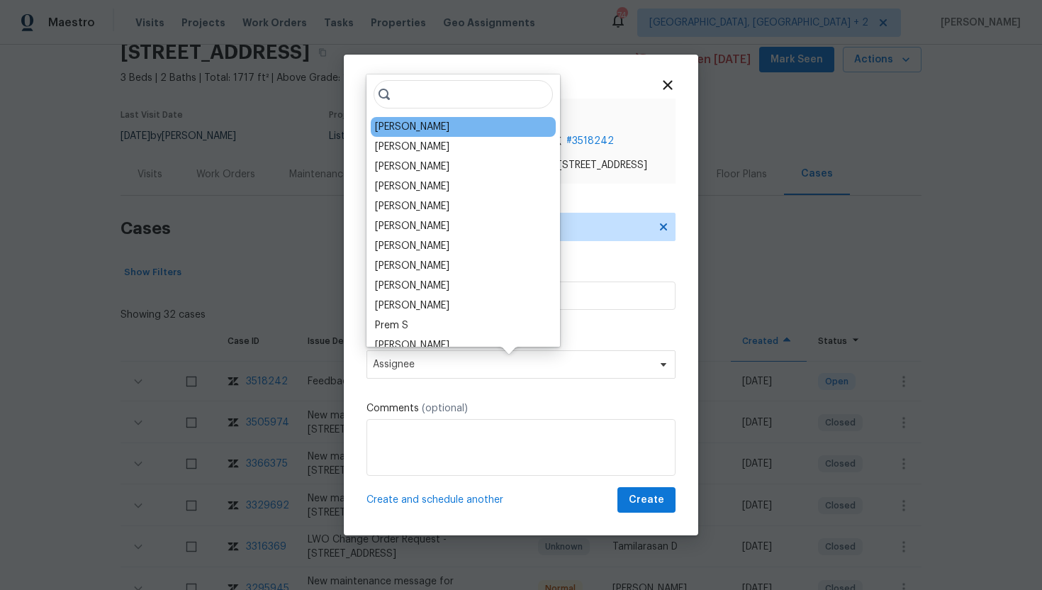
click at [414, 131] on div "Rebecca McMillen" at bounding box center [412, 127] width 74 height 14
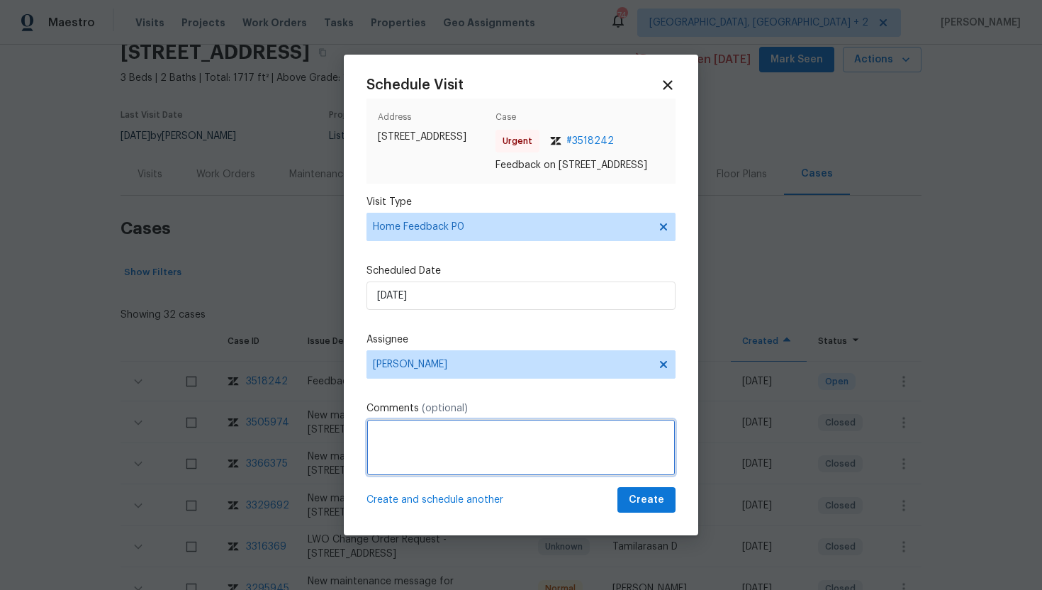
click at [410, 457] on textarea at bounding box center [520, 447] width 309 height 57
paste textarea "Feedback Message: The tile floors in the basement are all uneven. Lack of back …"
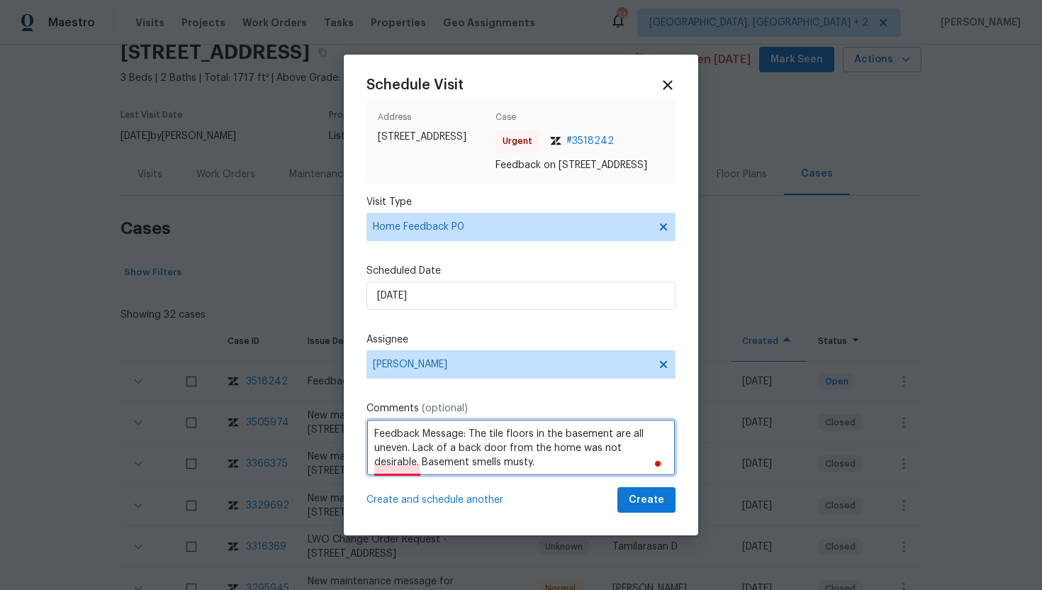
click at [403, 473] on textarea "Feedback Message: The tile floors in the basement are all uneven. Lack of a bac…" at bounding box center [520, 447] width 309 height 57
type textarea "Feedback Message: The tile floors in the basement are all uneven. Lack of a bac…"
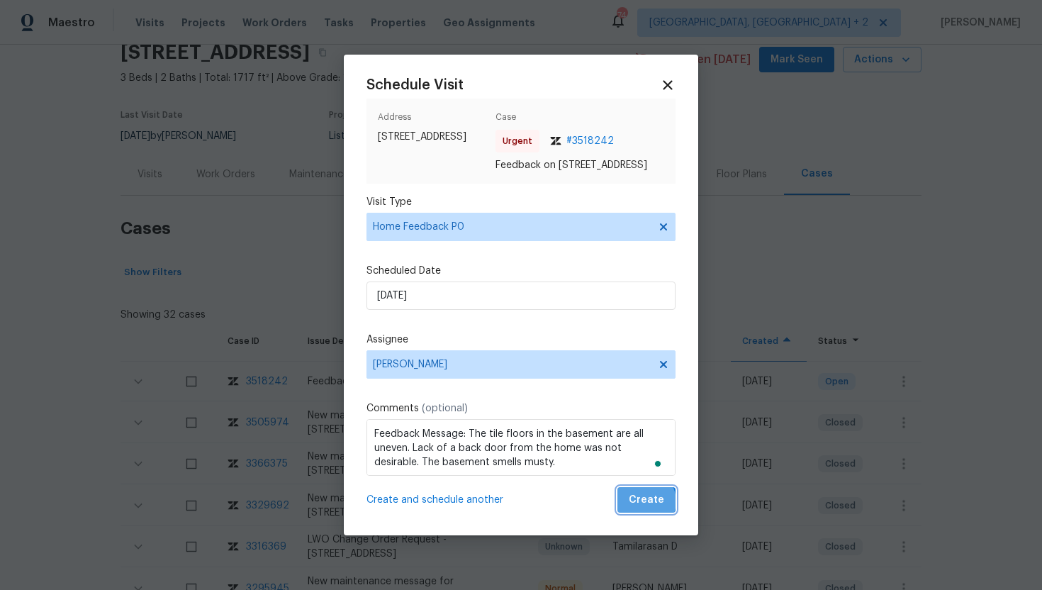
click at [646, 508] on span "Create" at bounding box center [646, 500] width 35 height 18
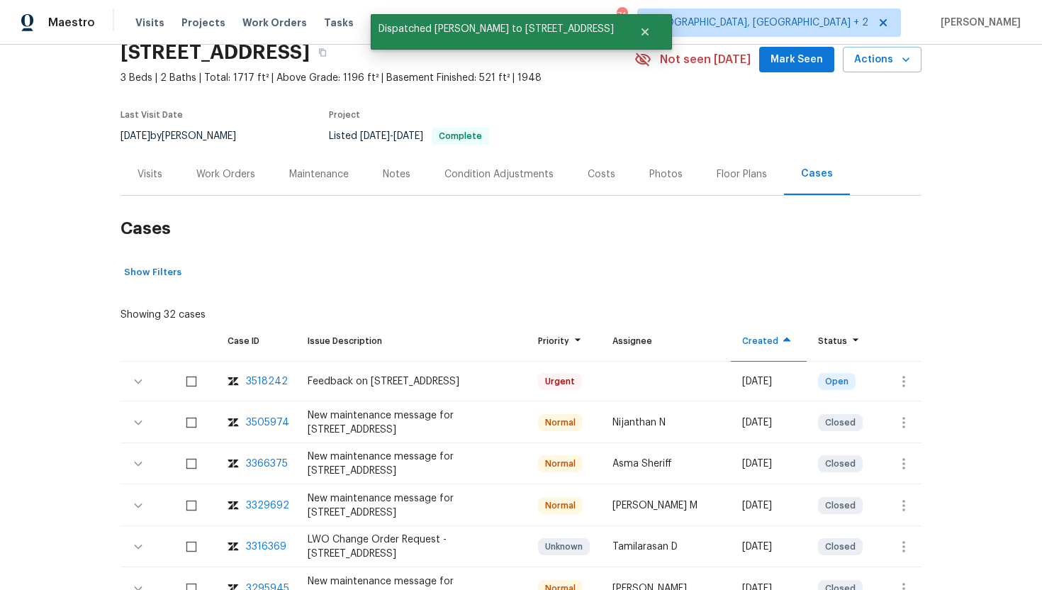
click at [147, 168] on div "Visits" at bounding box center [149, 174] width 25 height 14
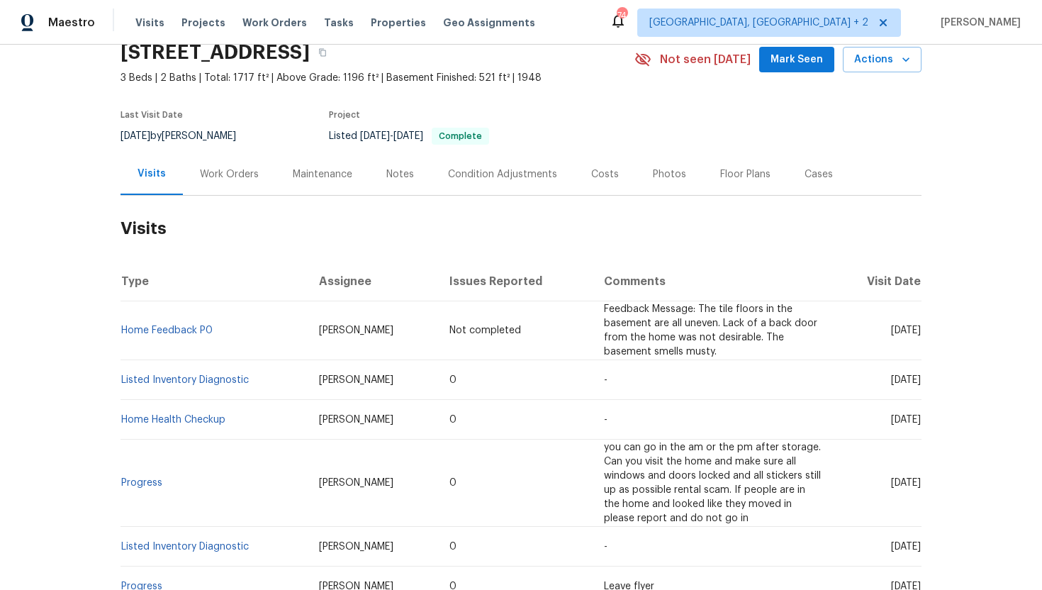
drag, startPoint x: 867, startPoint y: 381, endPoint x: 906, endPoint y: 381, distance: 39.0
click at [906, 381] on span "Tue, Sep 16 2025" at bounding box center [906, 380] width 30 height 10
click at [891, 381] on span "Tue, Sep 16 2025" at bounding box center [906, 380] width 30 height 10
drag, startPoint x: 864, startPoint y: 379, endPoint x: 918, endPoint y: 381, distance: 53.9
click at [918, 382] on span "Tue, Sep 16 2025" at bounding box center [906, 380] width 30 height 10
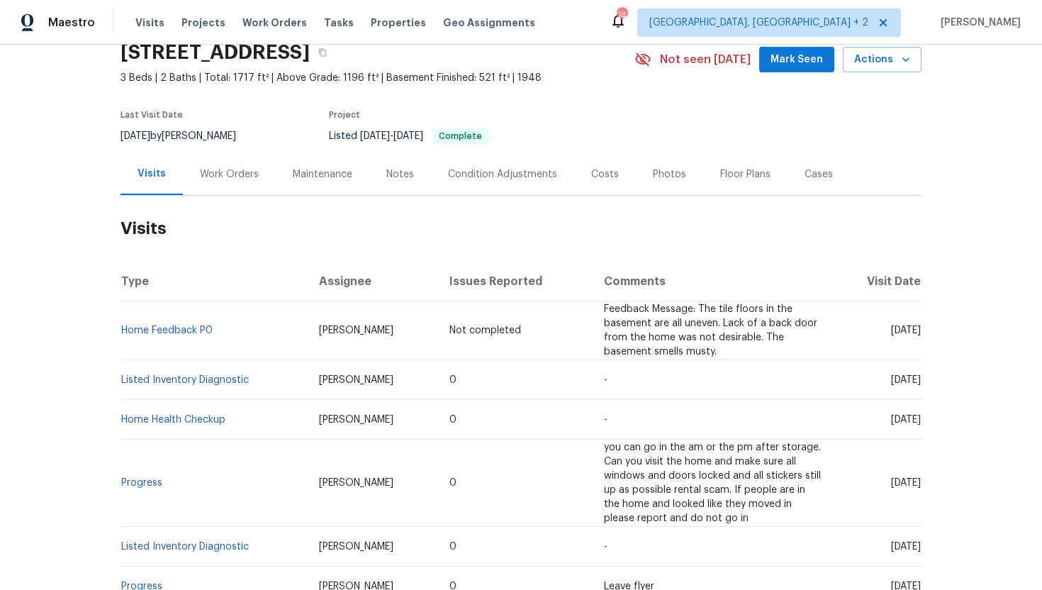
copy span "Sep 16 2025"
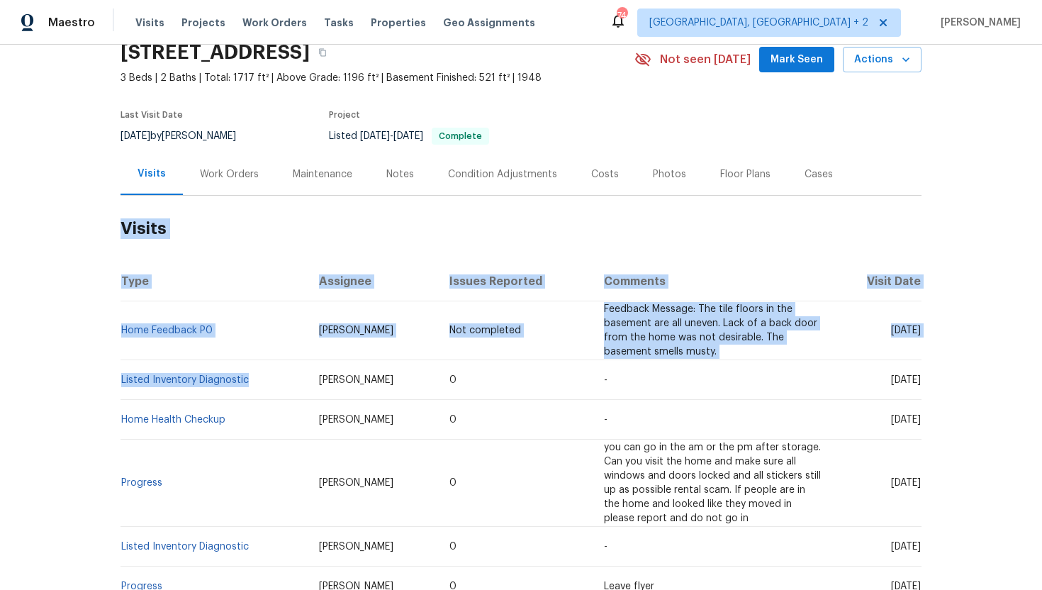
drag, startPoint x: 254, startPoint y: 381, endPoint x: 118, endPoint y: 380, distance: 136.1
click at [118, 380] on div "Back to all projects 8414 York Rd, North Royalton, OH 44133 3 Beds | 2 Baths | …" at bounding box center [521, 317] width 1042 height 545
copy section "Visits Type Assignee Issues Reported Comments Visit Date Home Feedback P0 Rebec…"
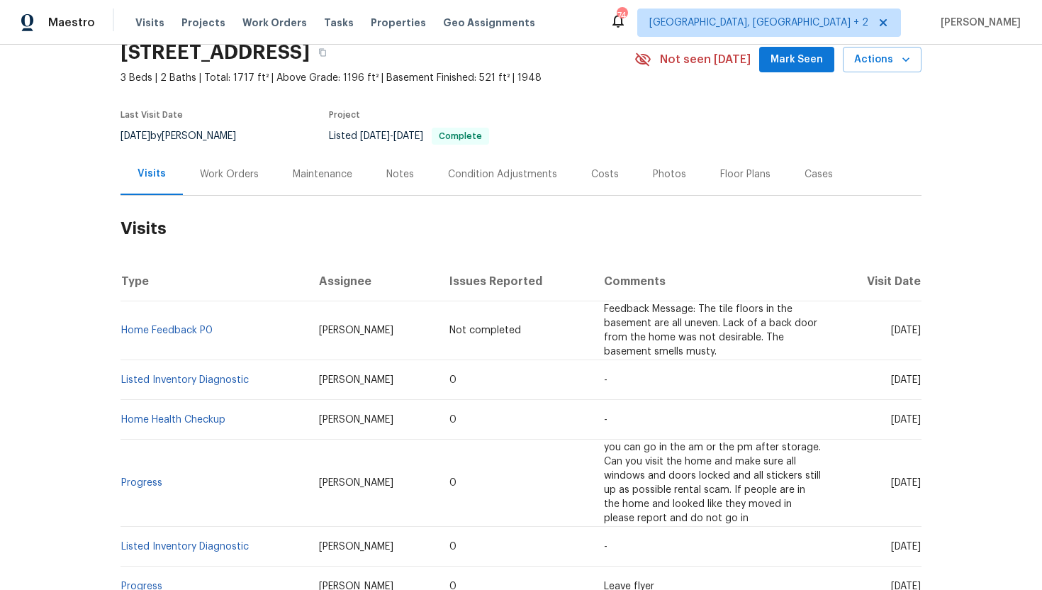
click at [254, 411] on td "Home Health Checkup" at bounding box center [213, 420] width 187 height 40
drag, startPoint x: 259, startPoint y: 383, endPoint x: 123, endPoint y: 380, distance: 135.4
click at [124, 380] on td "Listed Inventory Diagnostic" at bounding box center [213, 380] width 187 height 40
copy link "isted Inventory Diagnostic"
click at [793, 402] on td "-" at bounding box center [712, 420] width 240 height 40
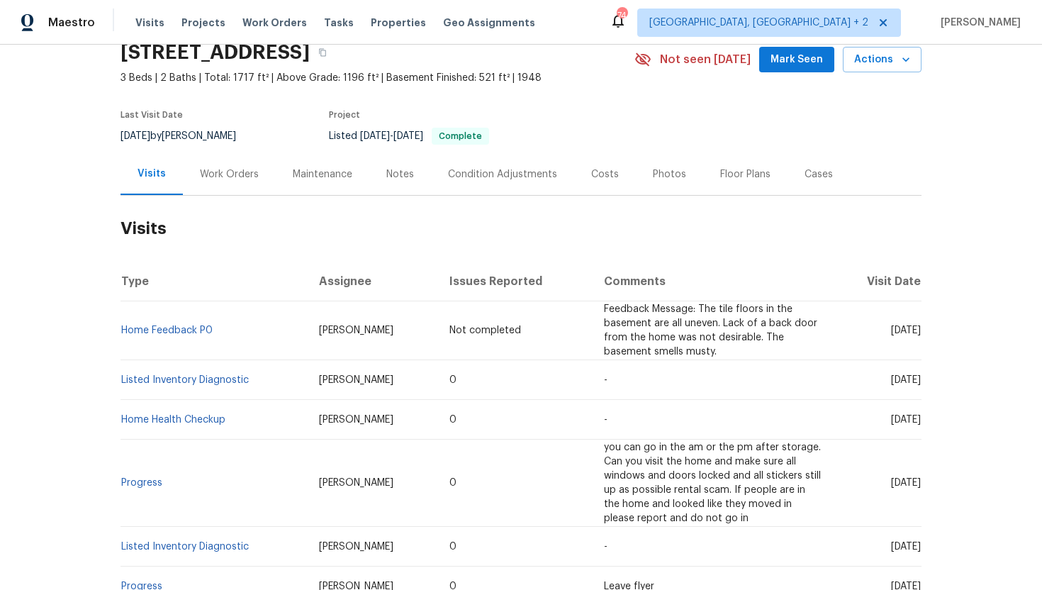
drag, startPoint x: 862, startPoint y: 331, endPoint x: 918, endPoint y: 334, distance: 56.1
click at [918, 334] on span "[DATE]" at bounding box center [906, 330] width 30 height 10
copy span "Sep 26 2025"
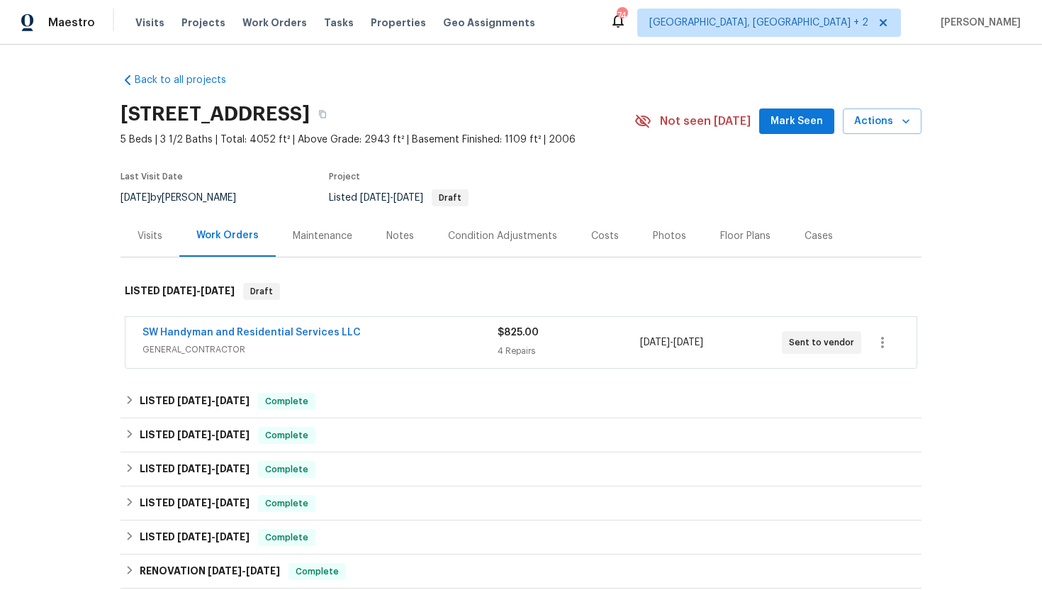
click at [352, 351] on span "GENERAL_CONTRACTOR" at bounding box center [319, 349] width 355 height 14
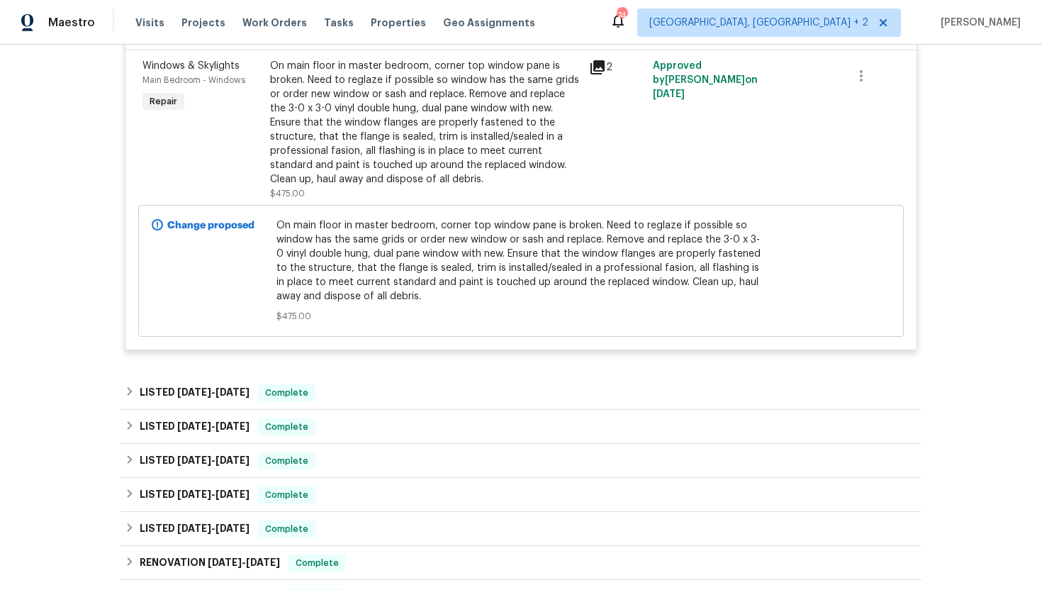
scroll to position [991, 0]
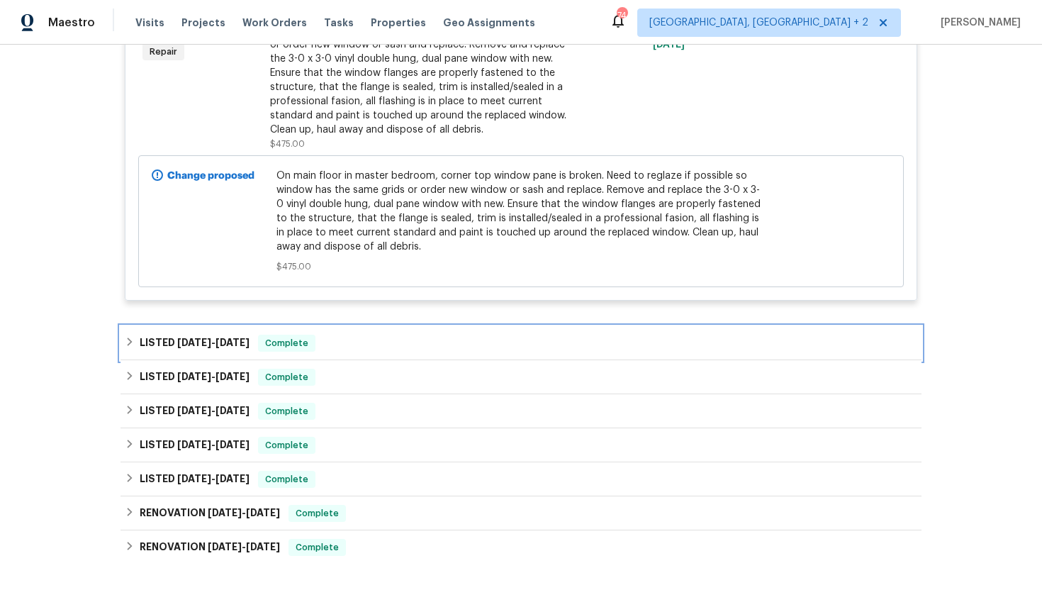
click at [305, 343] on span "Complete" at bounding box center [286, 343] width 55 height 14
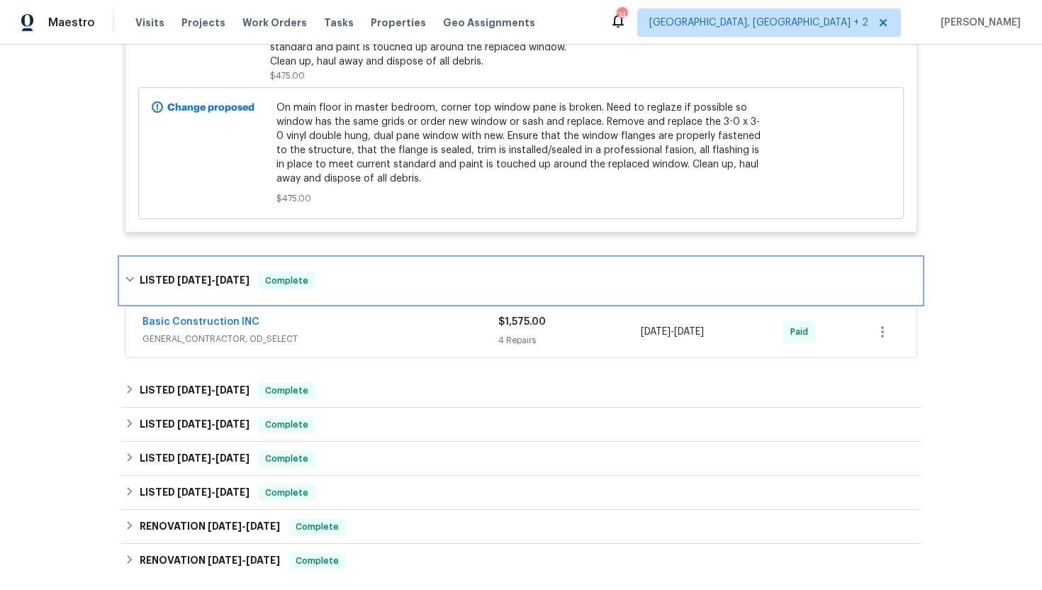
scroll to position [1158, 0]
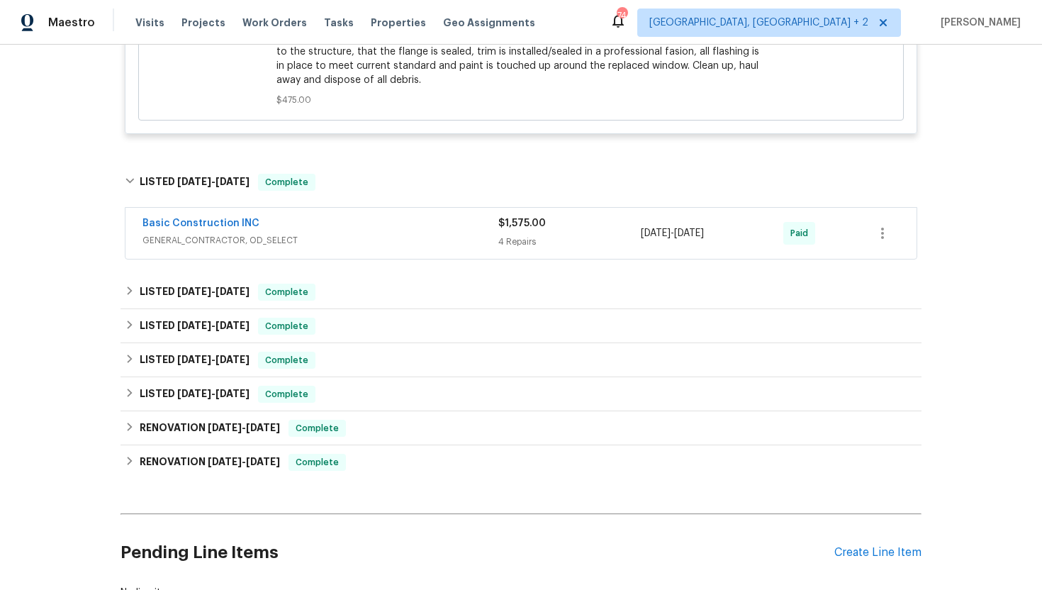
click at [349, 239] on span "GENERAL_CONTRACTOR, OD_SELECT" at bounding box center [320, 240] width 356 height 14
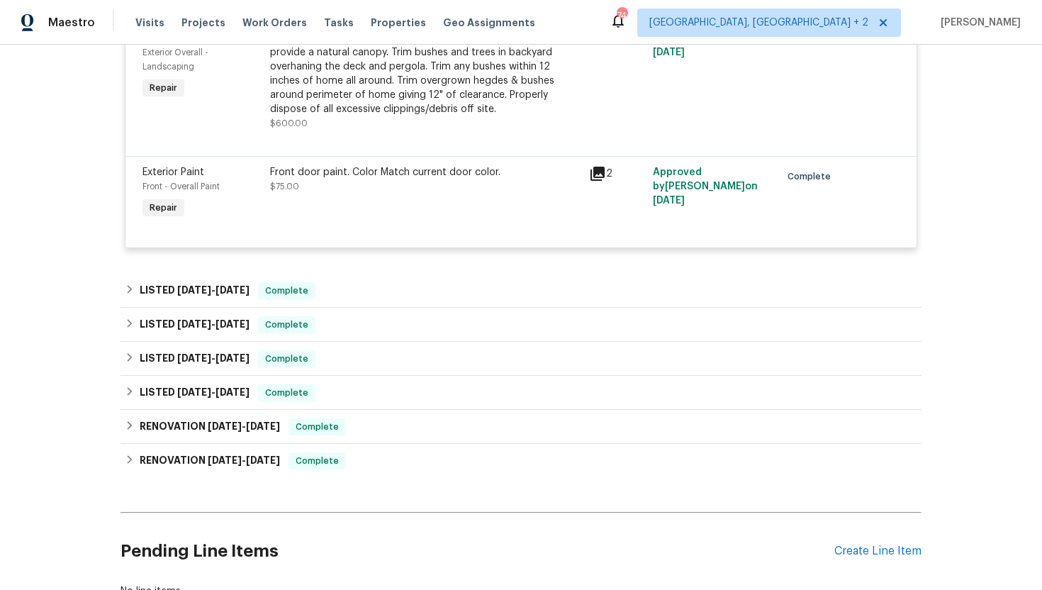
scroll to position [1736, 0]
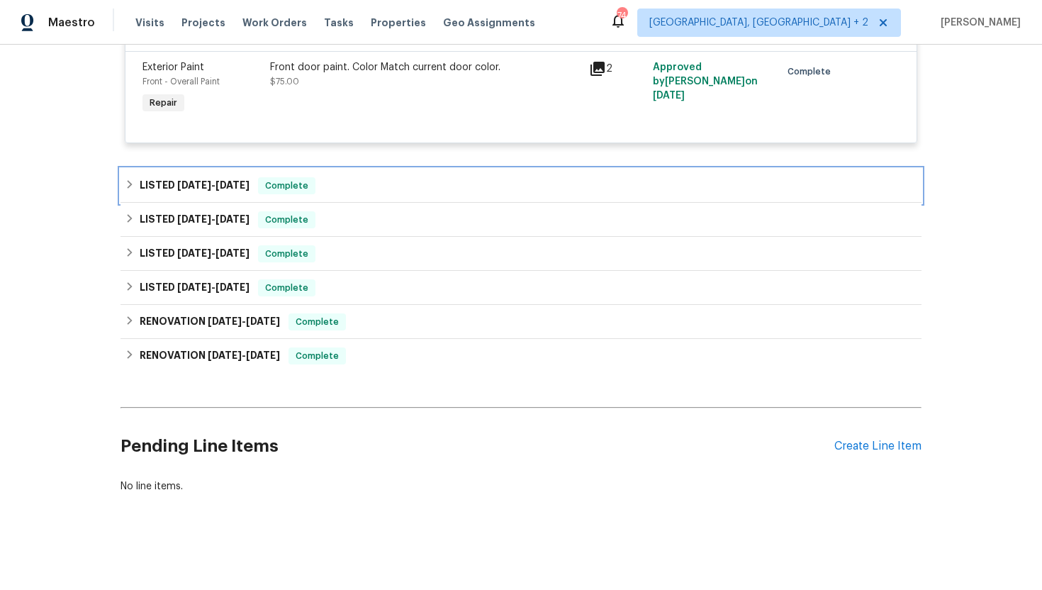
click at [369, 192] on div "LISTED 7/8/25 - 7/9/25 Complete" at bounding box center [521, 185] width 792 height 17
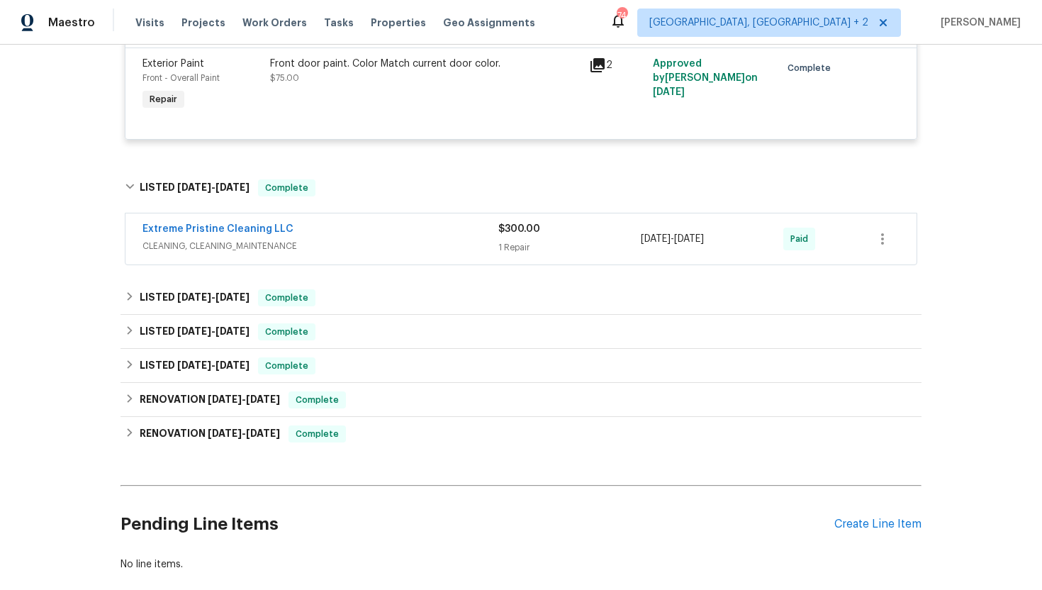
click at [339, 252] on span "CLEANING, CLEANING_MAINTENANCE" at bounding box center [320, 246] width 356 height 14
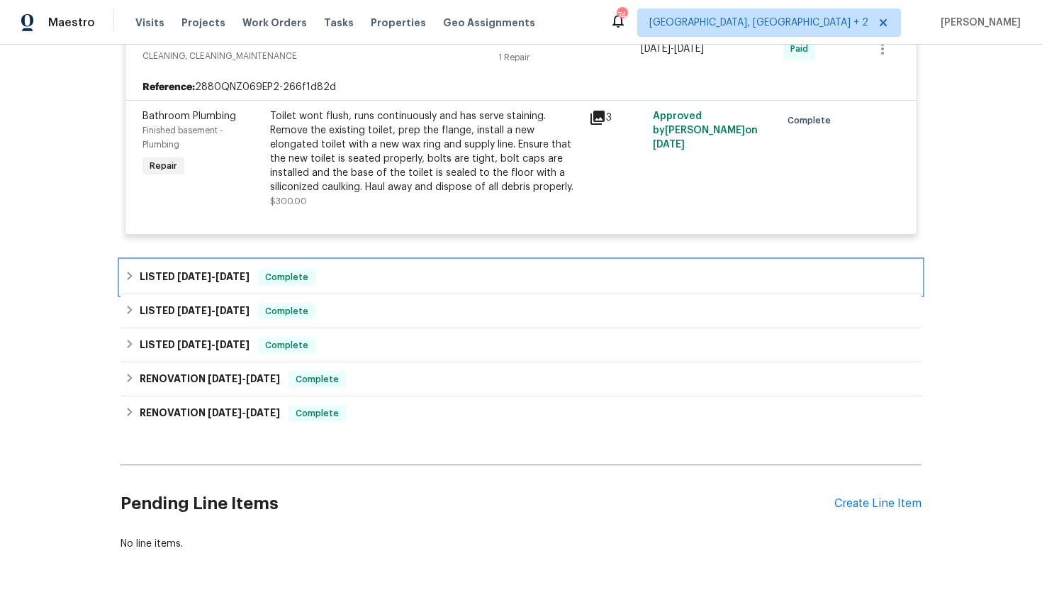
click at [325, 275] on div "LISTED 6/18/25 - 6/20/25 Complete" at bounding box center [521, 277] width 792 height 17
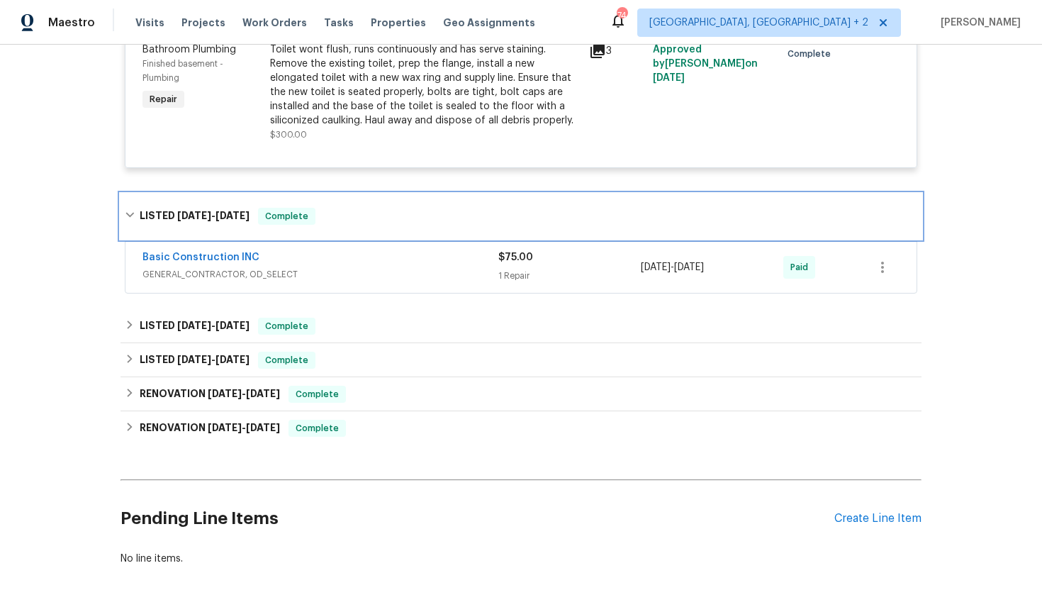
scroll to position [2034, 0]
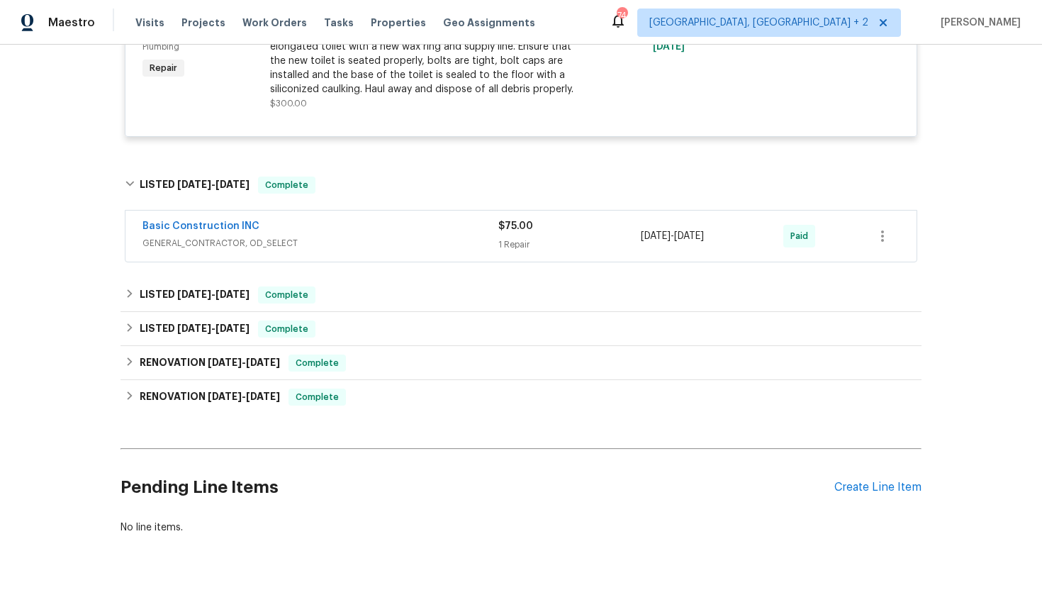
click at [340, 250] on span "GENERAL_CONTRACTOR, OD_SELECT" at bounding box center [320, 243] width 356 height 14
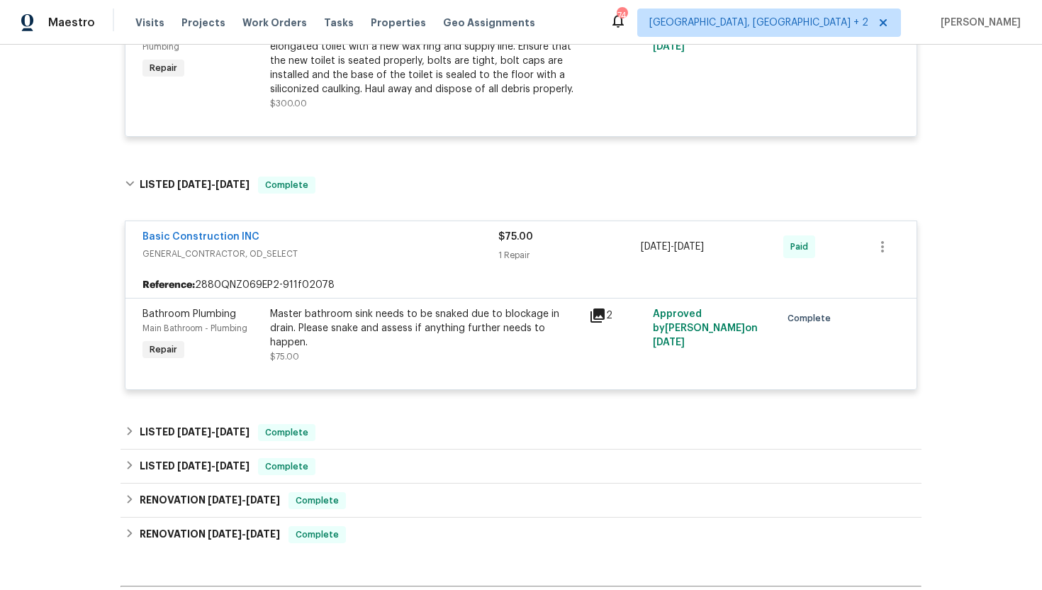
scroll to position [2217, 0]
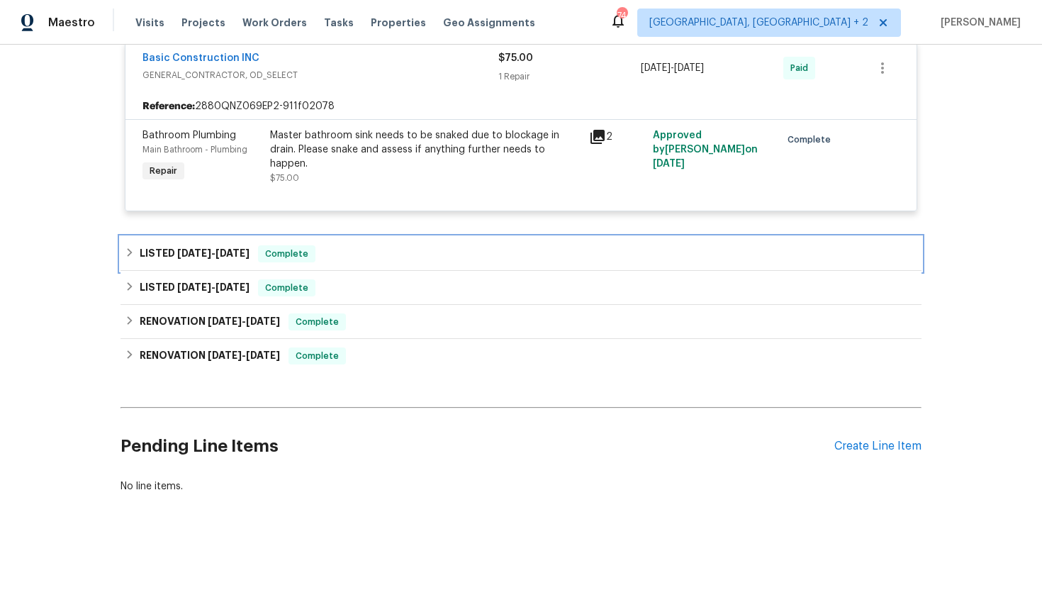
click at [337, 250] on div "LISTED 5/27/25 - 5/29/25 Complete" at bounding box center [521, 253] width 792 height 17
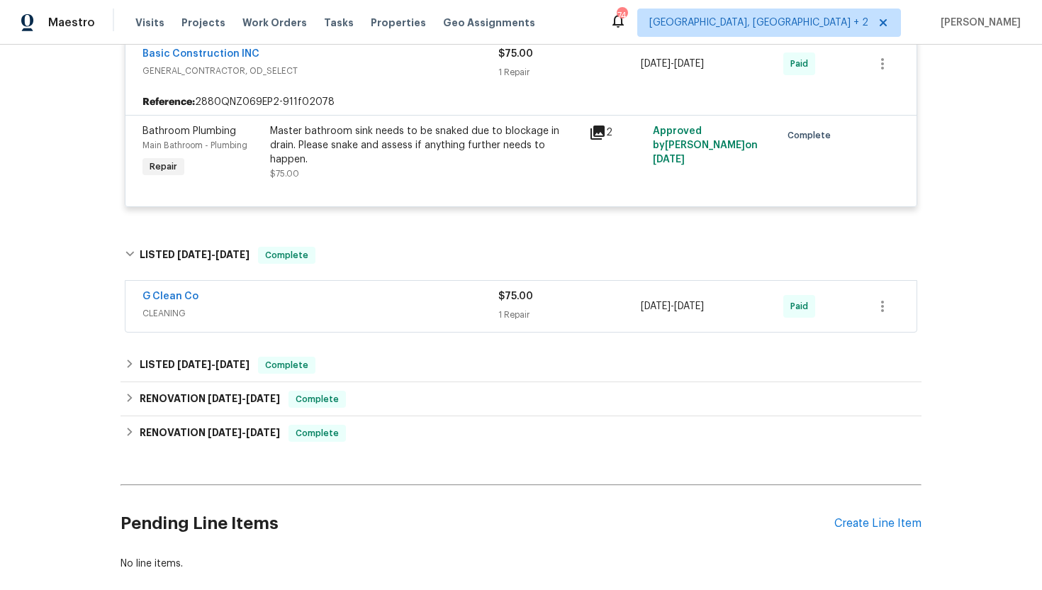
click at [371, 304] on div "G Clean Co" at bounding box center [320, 297] width 356 height 17
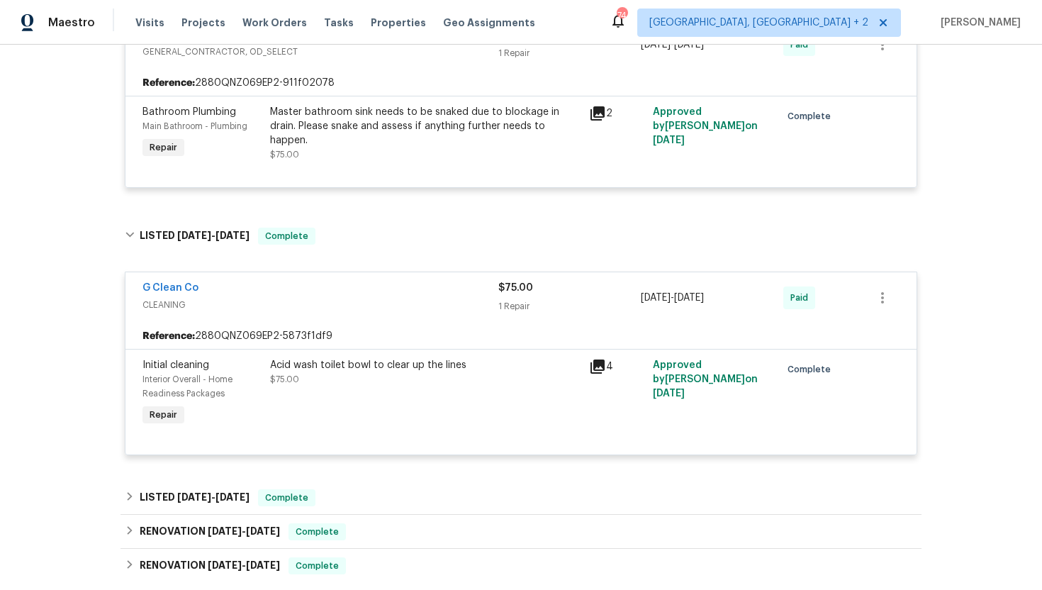
scroll to position [2345, 0]
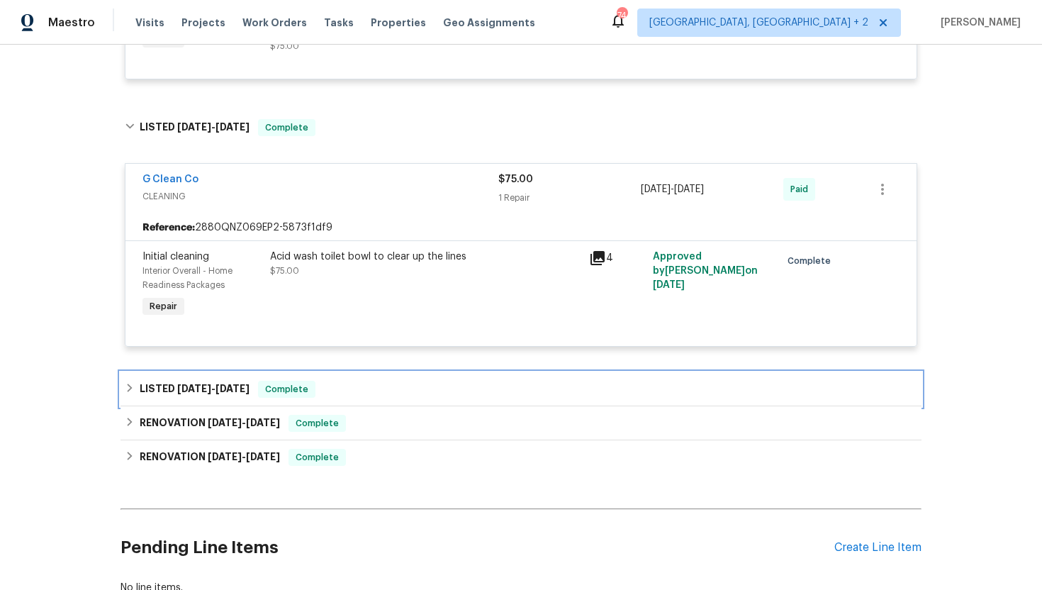
click at [369, 389] on div "LISTED 3/27/25 - 4/2/25 Complete" at bounding box center [521, 389] width 792 height 17
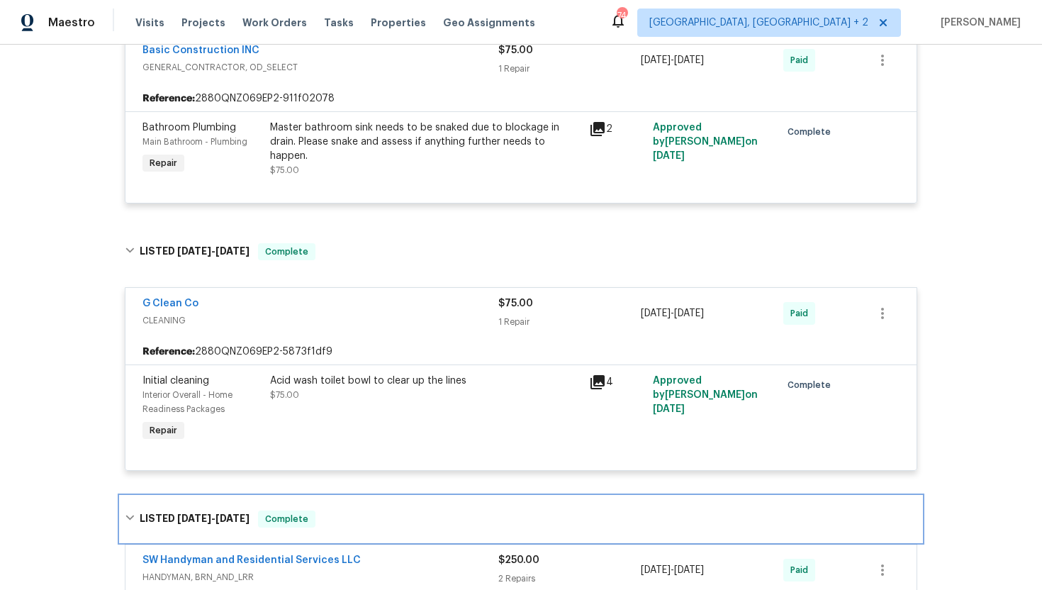
scroll to position [2467, 0]
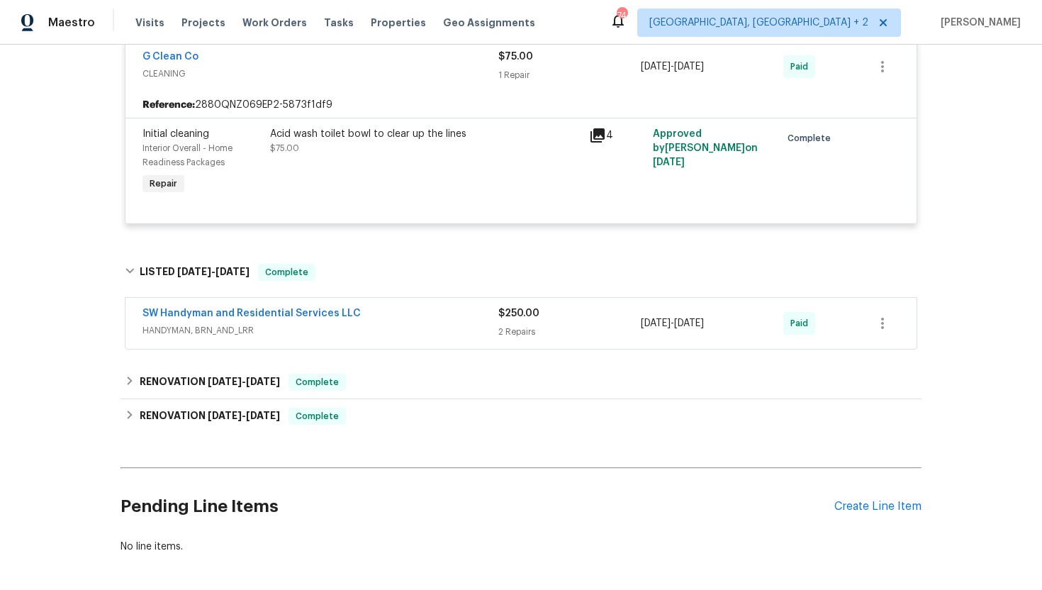
click at [392, 337] on span "HANDYMAN, BRN_AND_LRR" at bounding box center [320, 330] width 356 height 14
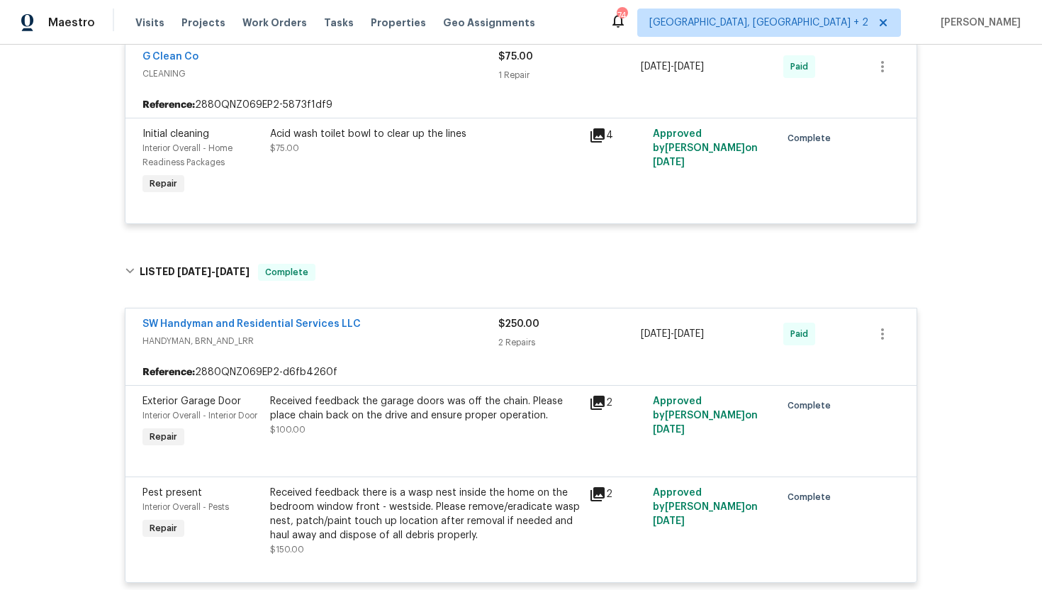
scroll to position [2776, 0]
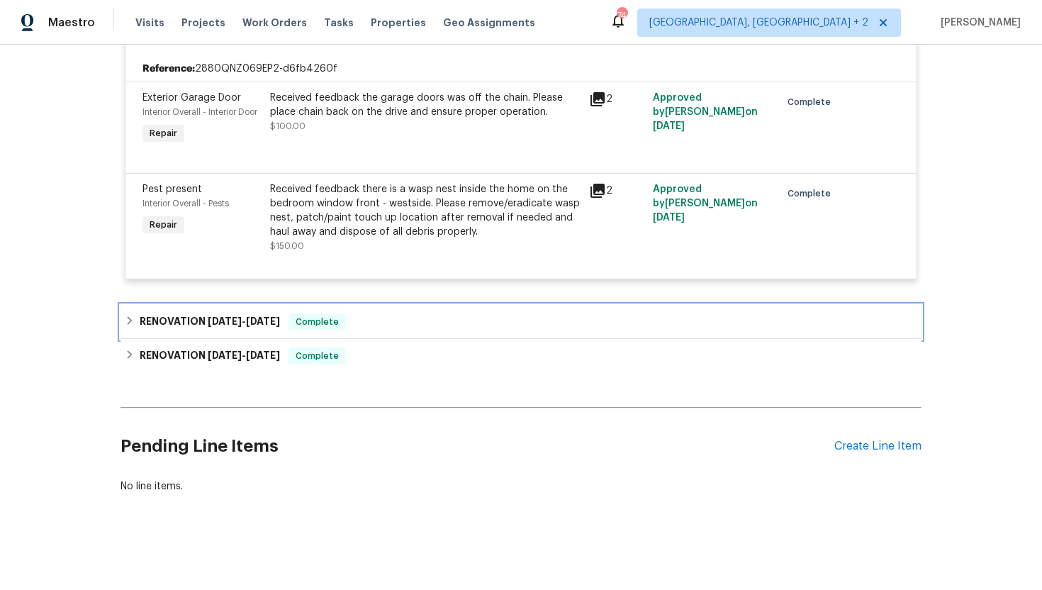
click at [390, 305] on div "RENOVATION 2/12/25 - 2/28/25 Complete" at bounding box center [520, 322] width 801 height 34
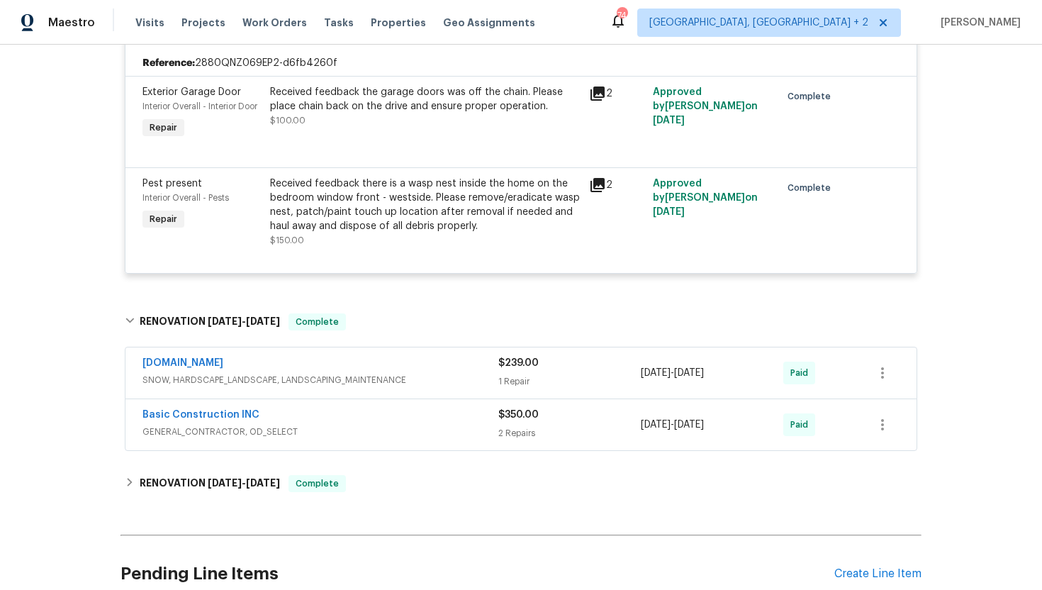
click at [399, 379] on span "SNOW, HARDSCAPE_LANDSCAPE, LANDSCAPING_MAINTENANCE" at bounding box center [320, 380] width 356 height 14
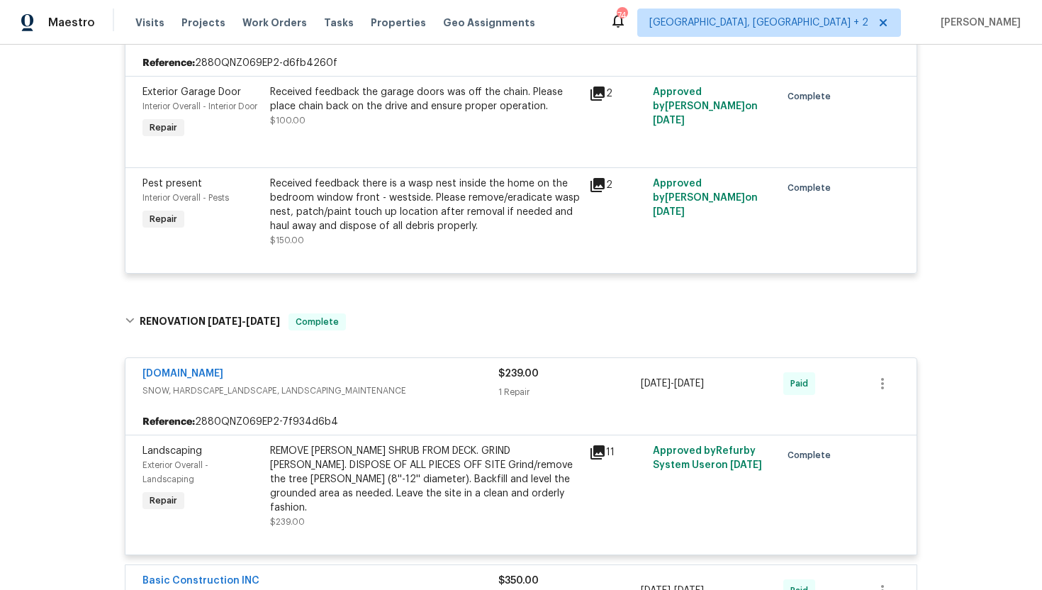
scroll to position [3062, 0]
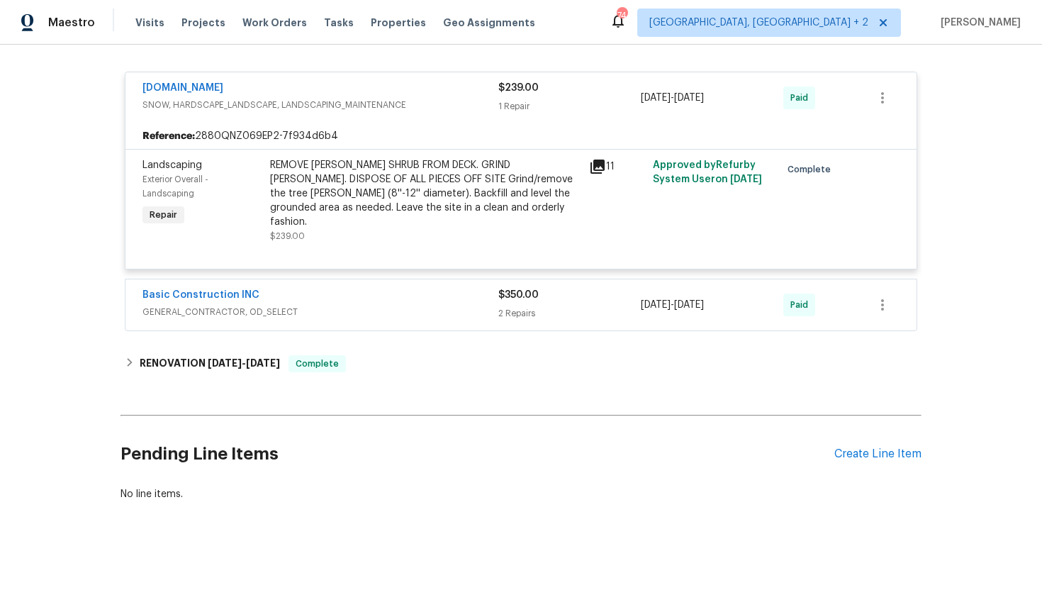
click at [402, 305] on span "GENERAL_CONTRACTOR, OD_SELECT" at bounding box center [320, 312] width 356 height 14
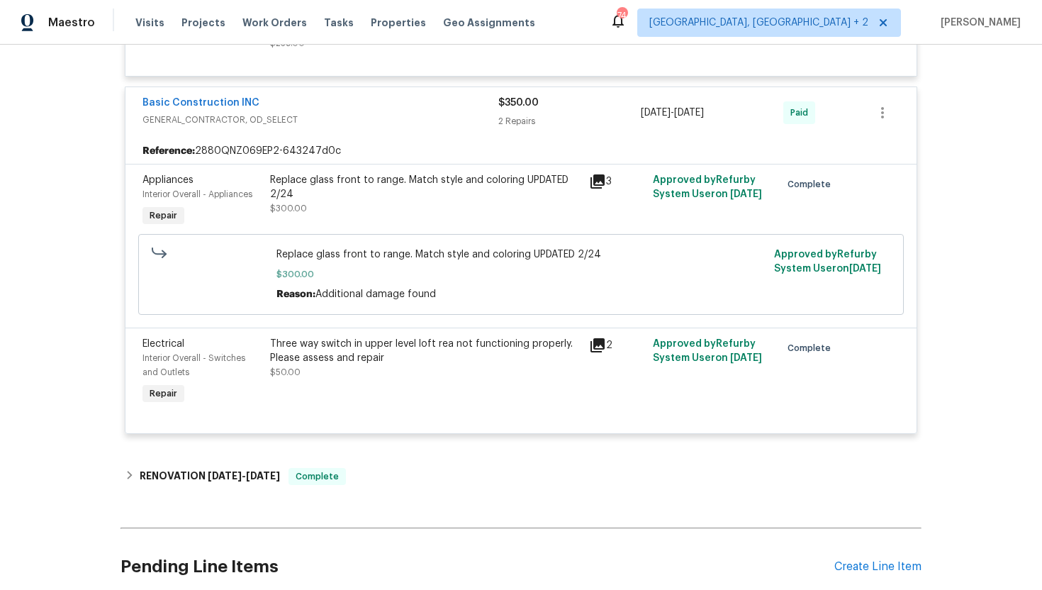
scroll to position [3369, 0]
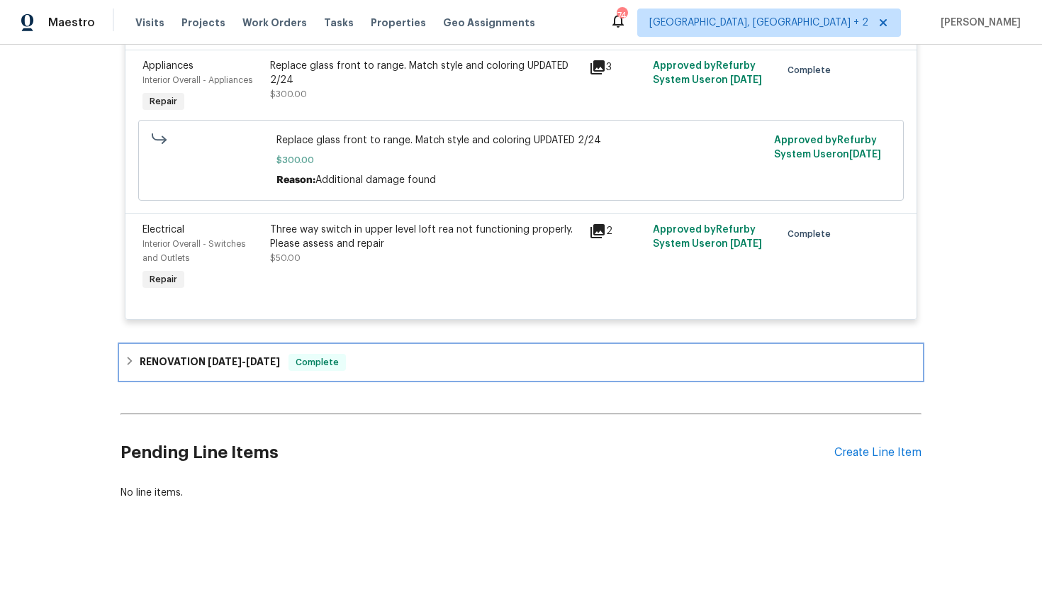
click at [365, 354] on div "RENOVATION 12/19/24 - 1/31/25 Complete" at bounding box center [521, 362] width 792 height 17
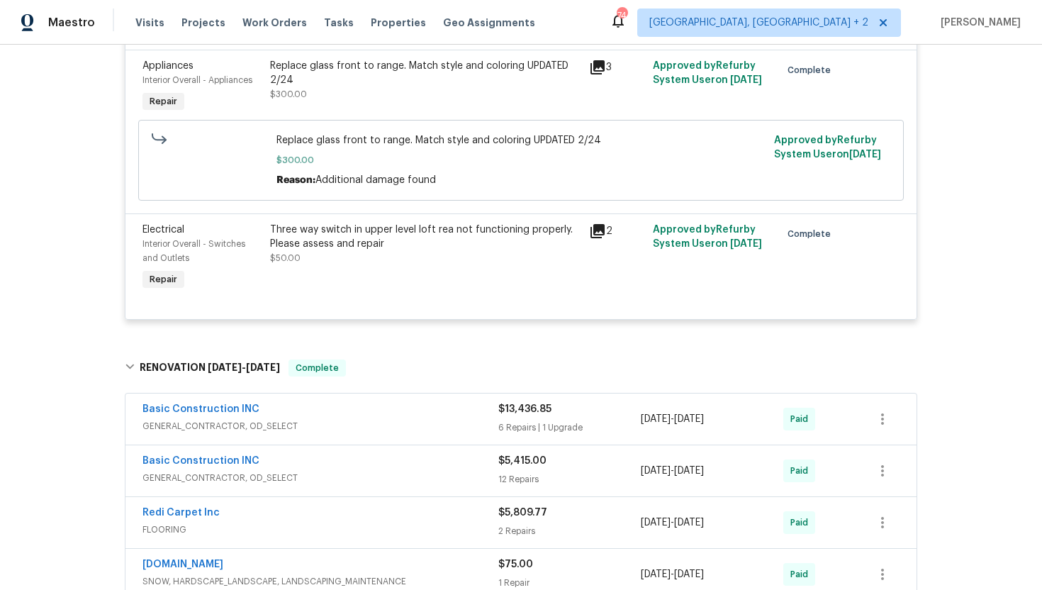
click at [369, 412] on div "Basic Construction INC" at bounding box center [320, 410] width 356 height 17
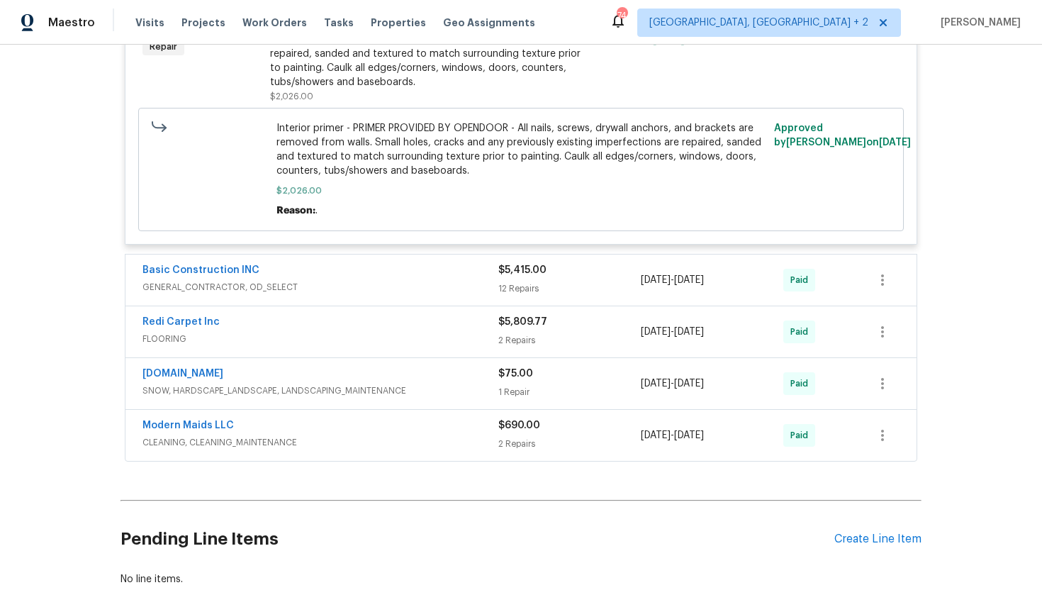
scroll to position [4975, 0]
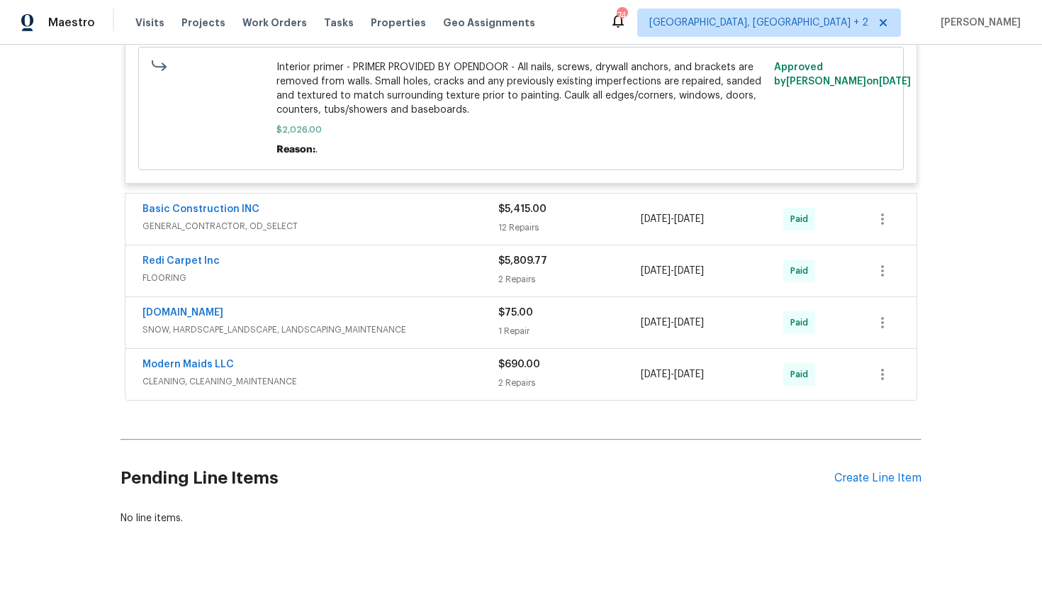
click at [401, 202] on div "Basic Construction INC" at bounding box center [320, 210] width 356 height 17
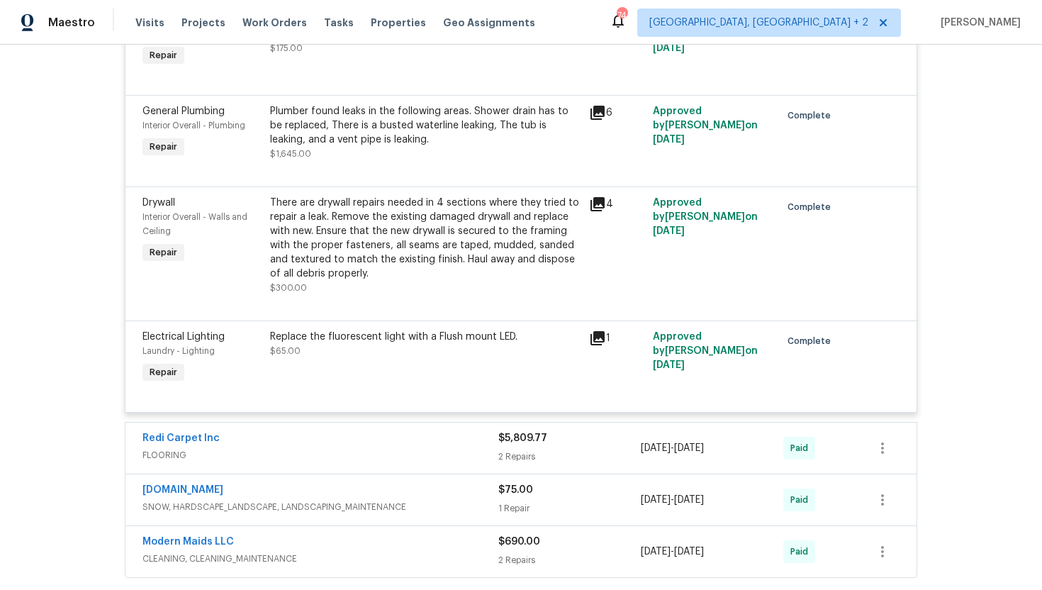
scroll to position [6439, 0]
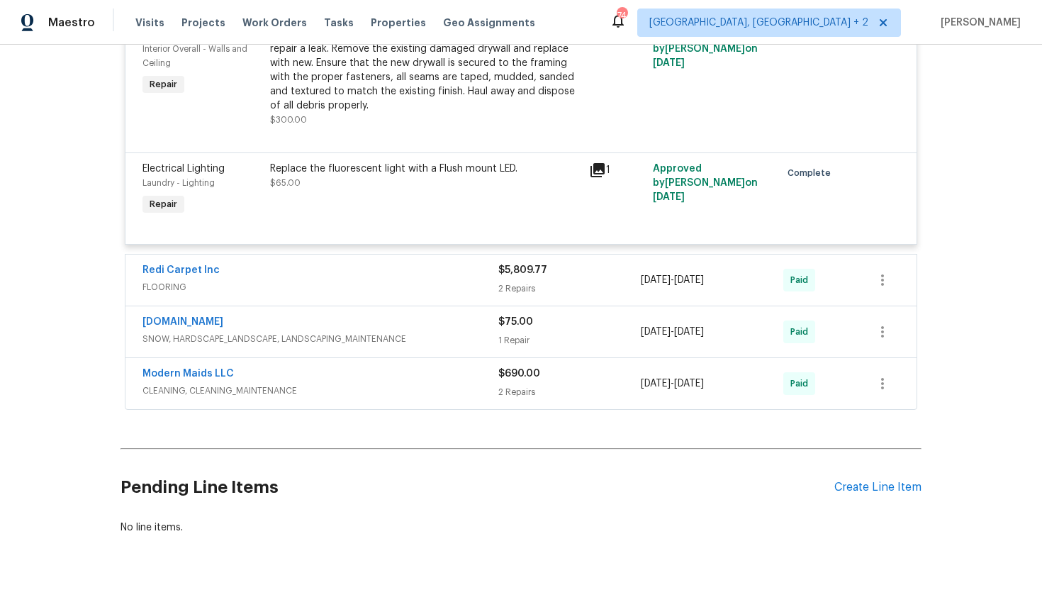
click at [379, 263] on div "Redi Carpet Inc" at bounding box center [320, 271] width 356 height 17
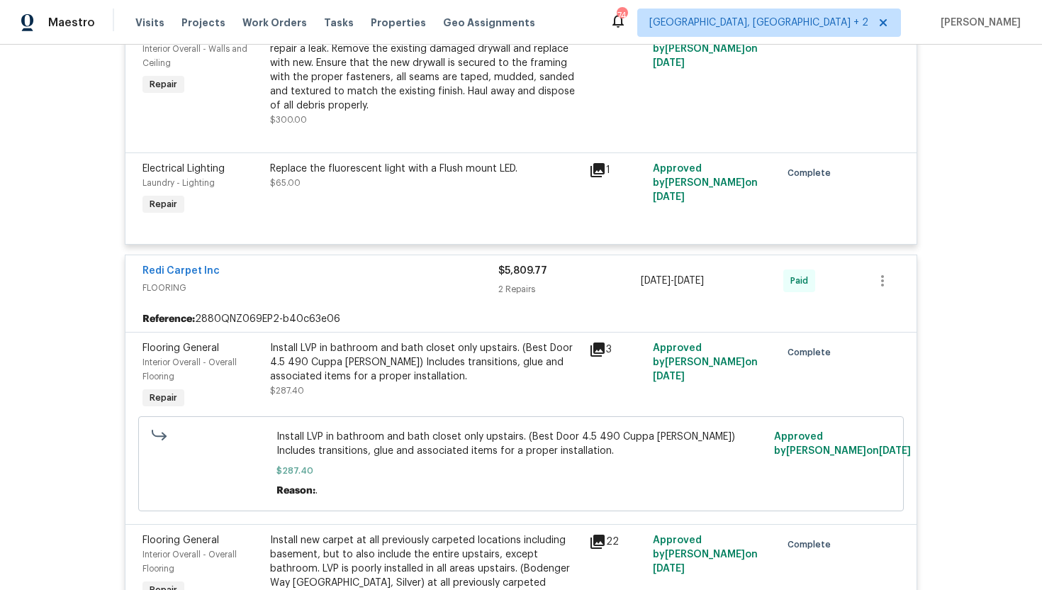
scroll to position [6918, 0]
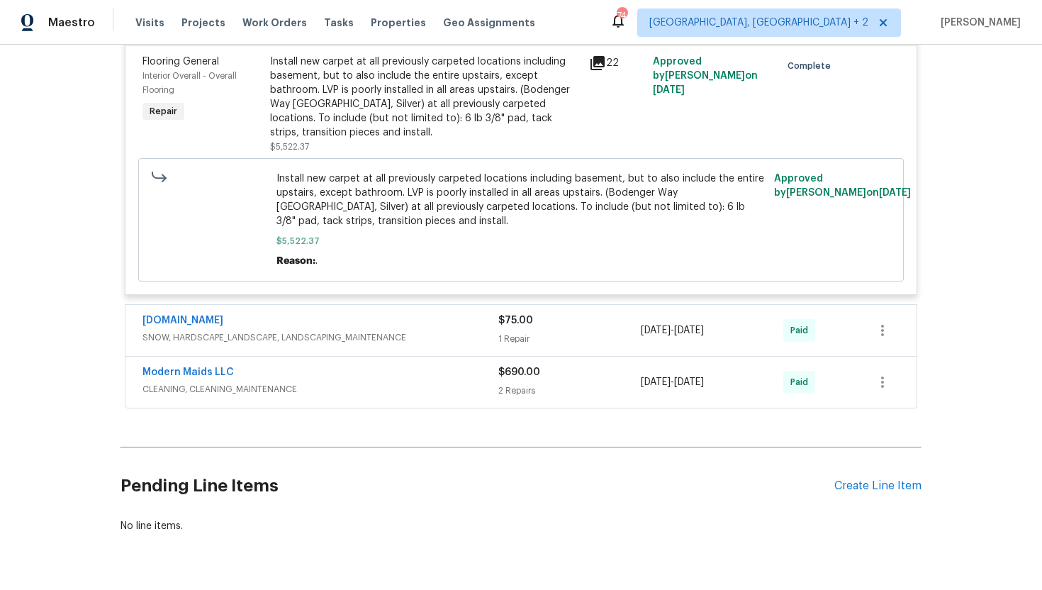
click at [380, 330] on span "SNOW, HARDSCAPE_LANDSCAPE, LANDSCAPING_MAINTENANCE" at bounding box center [320, 337] width 356 height 14
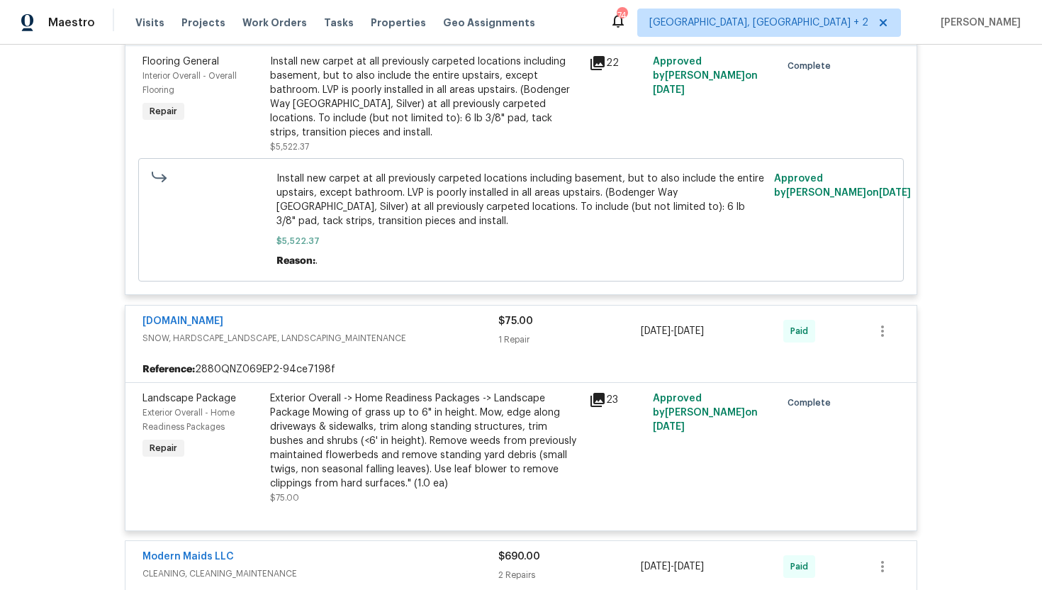
scroll to position [7102, 0]
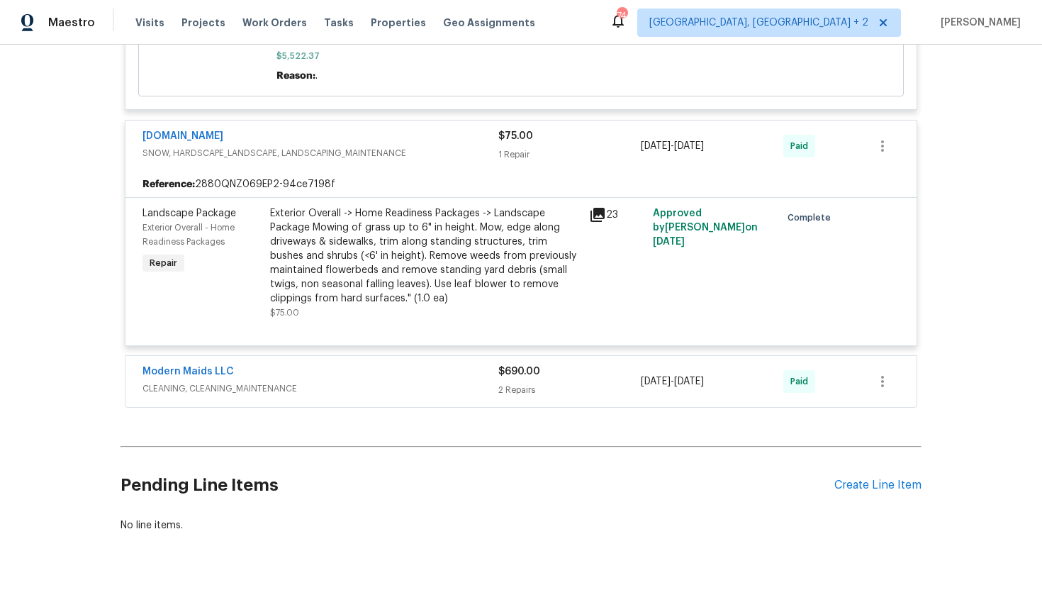
click at [377, 381] on span "CLEANING, CLEANING_MAINTENANCE" at bounding box center [320, 388] width 356 height 14
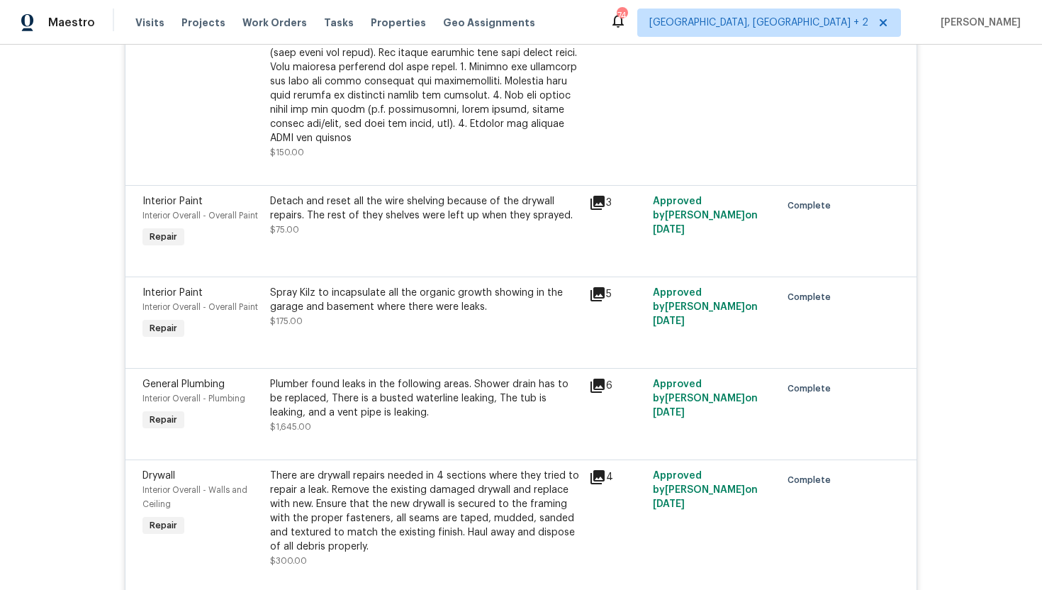
scroll to position [5991, 0]
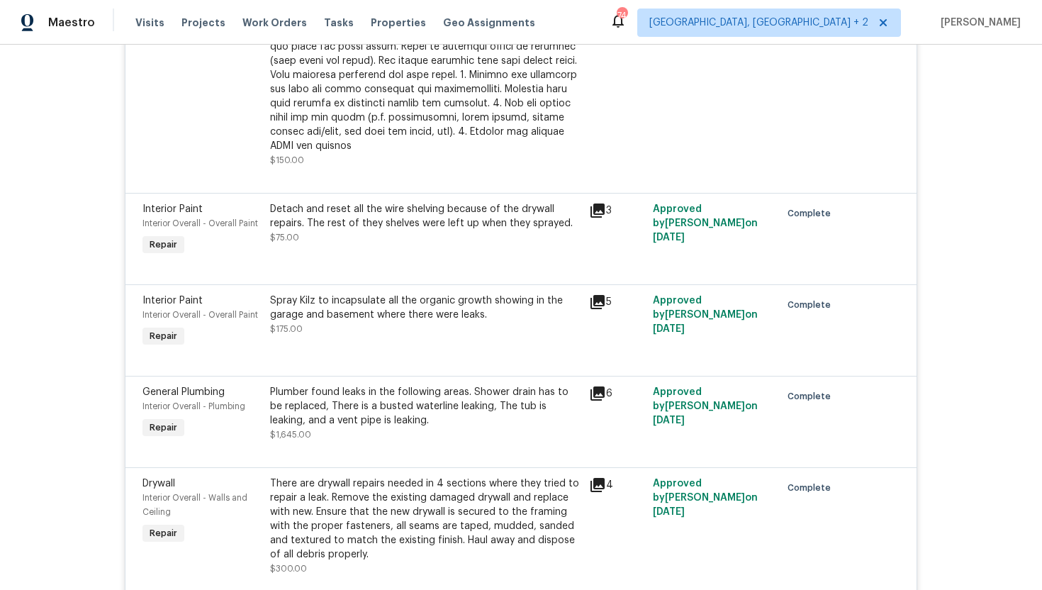
drag, startPoint x: 759, startPoint y: 367, endPoint x: 711, endPoint y: 366, distance: 47.5
click at [711, 381] on div "Approved by Isaul Martinez on 1/2/2025" at bounding box center [712, 413] width 128 height 65
click at [759, 289] on div "Approved by Isaul Martinez on 12/30/2024" at bounding box center [712, 321] width 128 height 65
drag, startPoint x: 764, startPoint y: 271, endPoint x: 710, endPoint y: 272, distance: 53.9
click at [710, 289] on div "Approved by Isaul Martinez on 12/30/2024" at bounding box center [712, 321] width 128 height 65
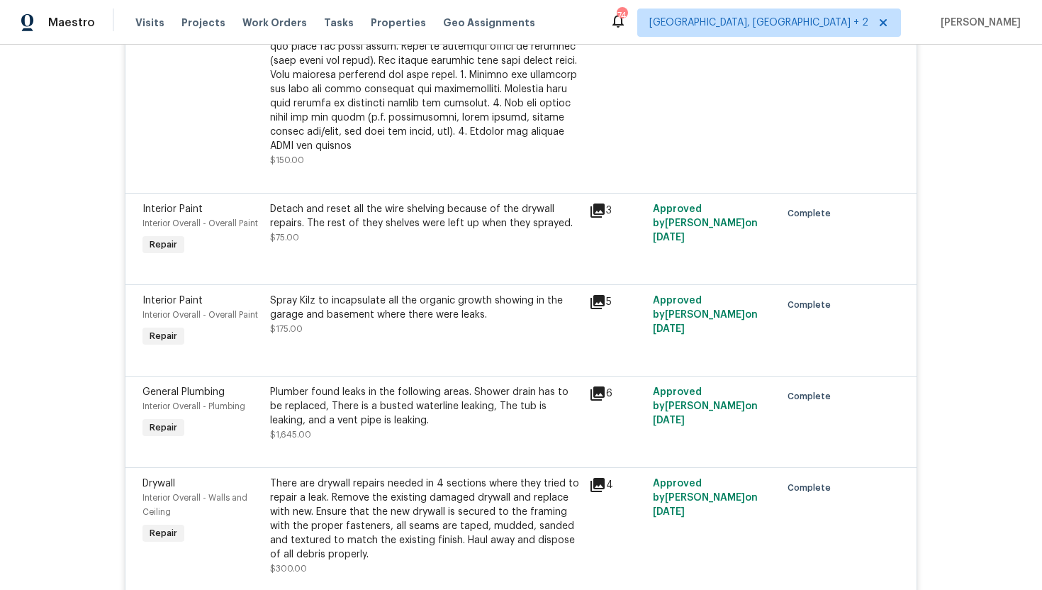
copy span "12/30/2024"
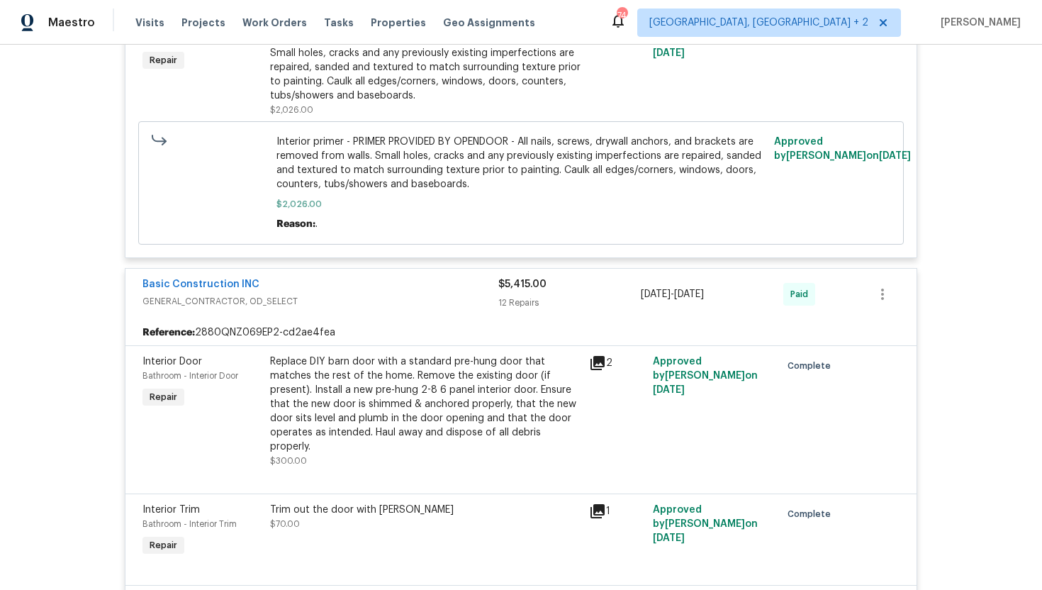
scroll to position [4856, 0]
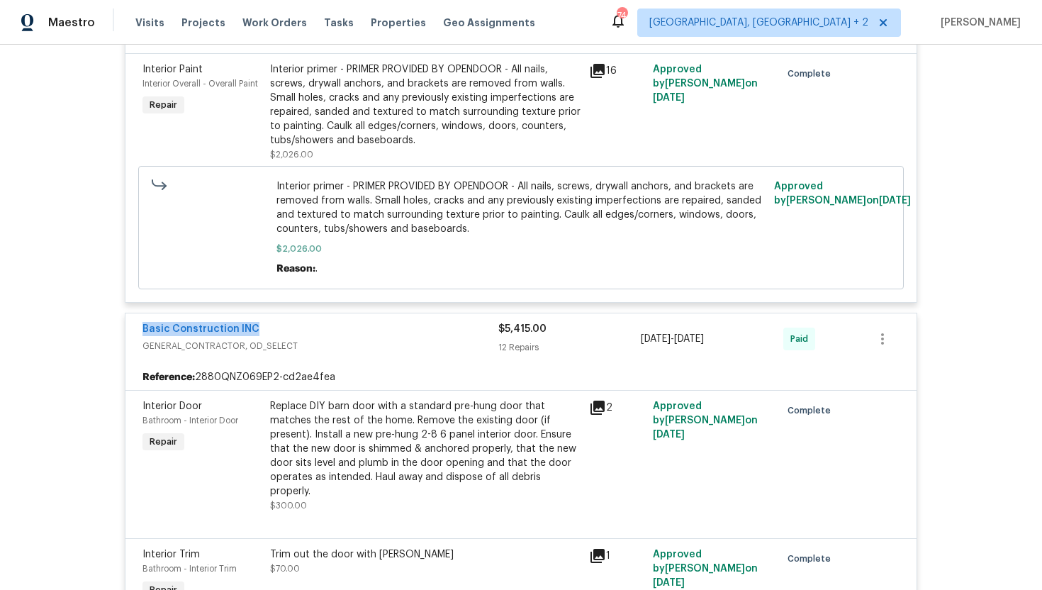
drag, startPoint x: 275, startPoint y: 291, endPoint x: 137, endPoint y: 293, distance: 137.5
click at [137, 313] on div "Basic Construction INC GENERAL_CONTRACTOR, OD_SELECT $5,415.00 12 Repairs 12/30…" at bounding box center [520, 338] width 791 height 51
copy link "Basic Construction INC"
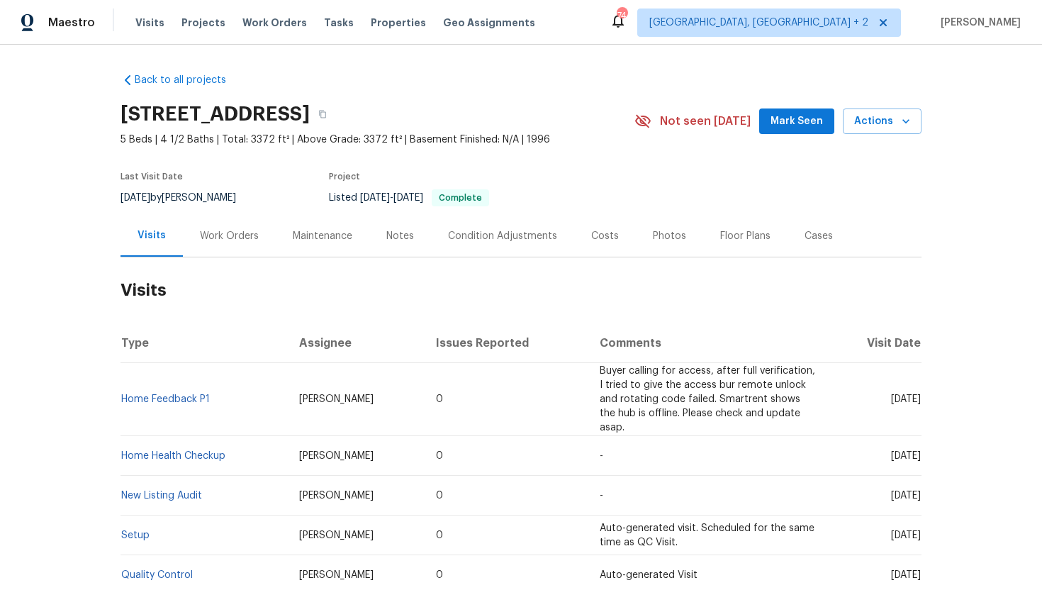
click at [811, 241] on div "Cases" at bounding box center [818, 236] width 28 height 14
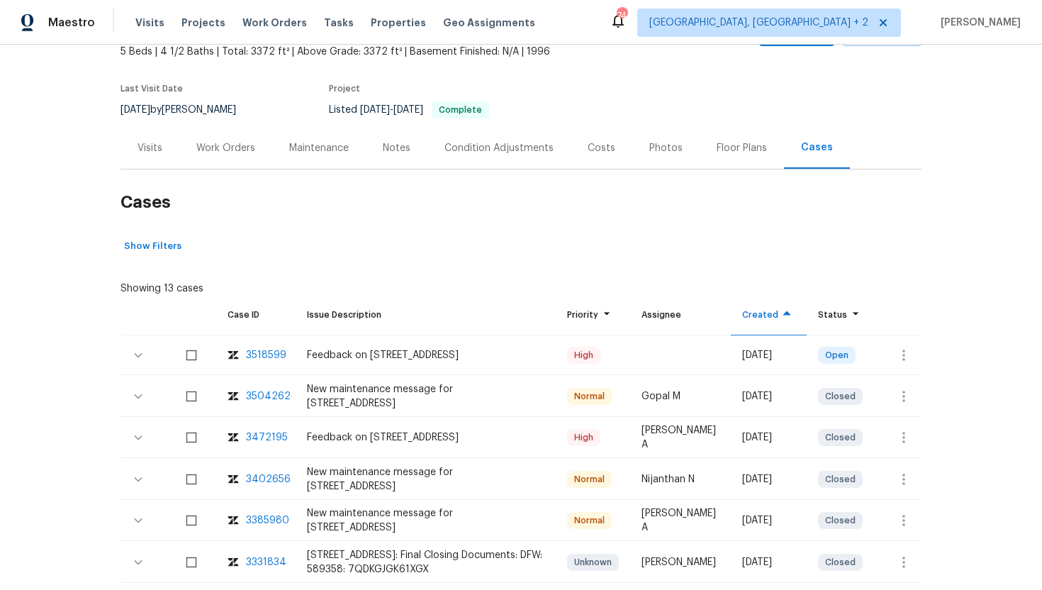
scroll to position [89, 0]
click at [908, 359] on icon "button" at bounding box center [903, 354] width 17 height 17
click at [930, 357] on li "Create a visit" at bounding box center [958, 353] width 147 height 23
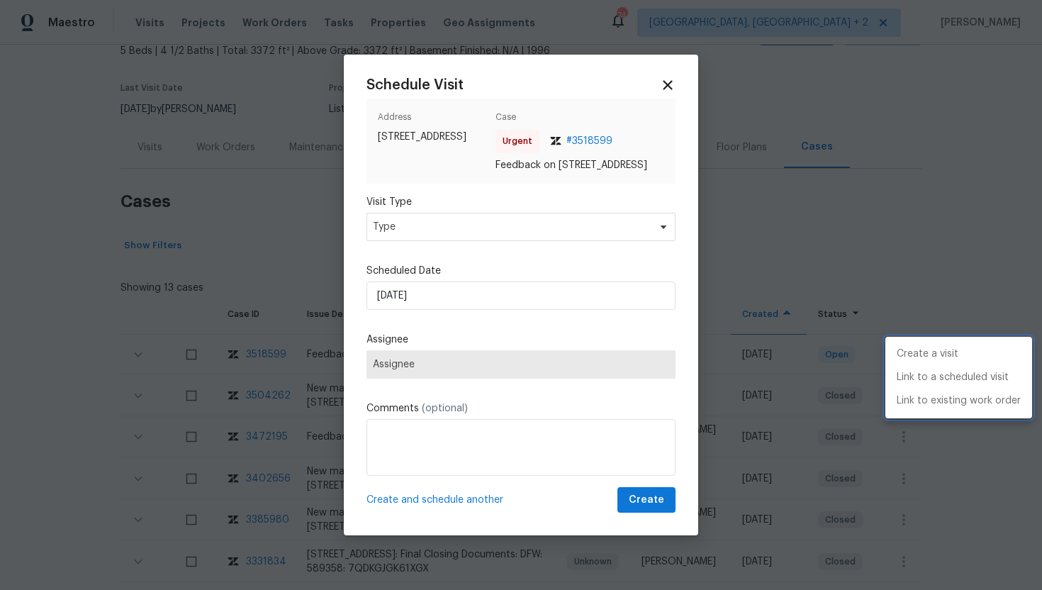
click at [433, 239] on div at bounding box center [521, 295] width 1042 height 590
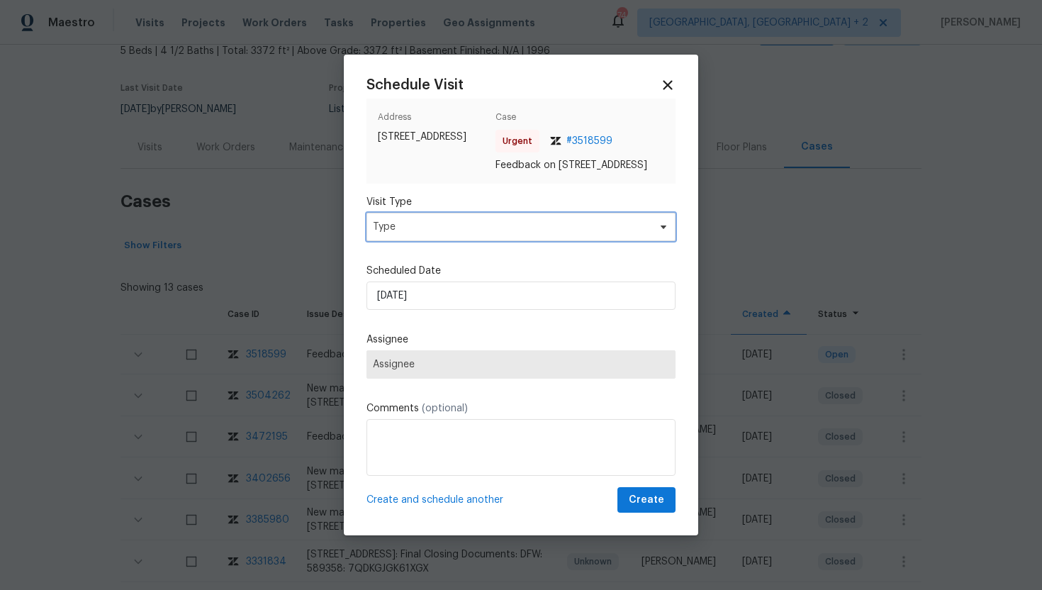
click at [424, 234] on span "Type" at bounding box center [511, 227] width 276 height 14
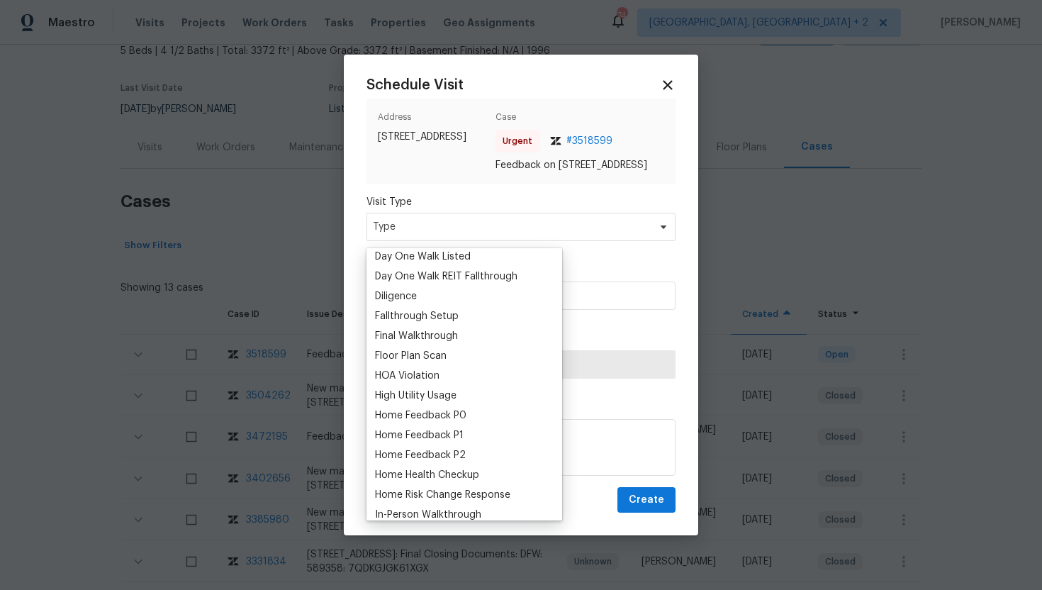
scroll to position [320, 0]
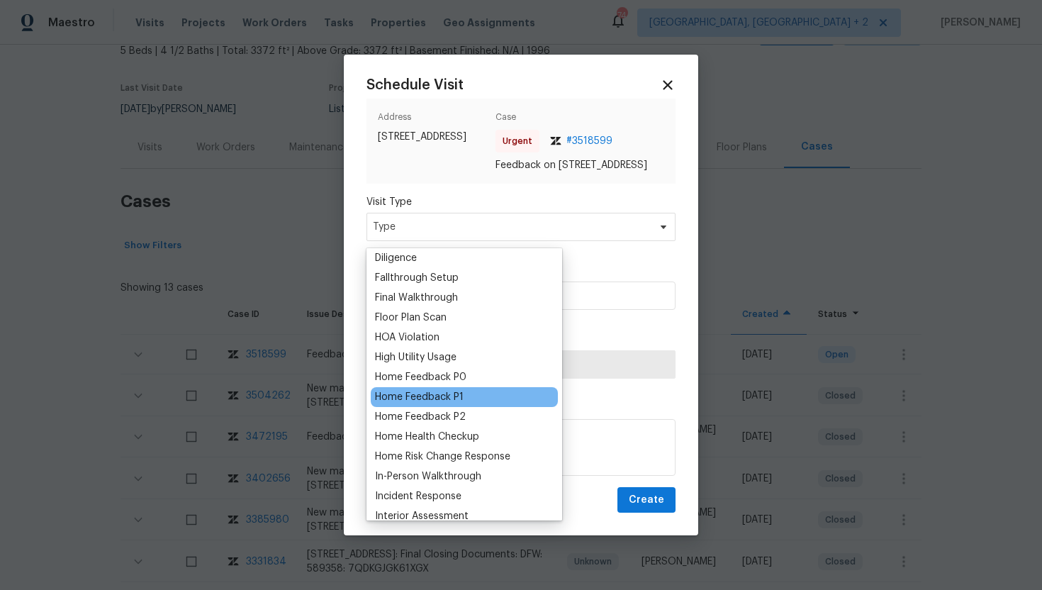
click at [447, 397] on div "Home Feedback P1" at bounding box center [419, 397] width 89 height 14
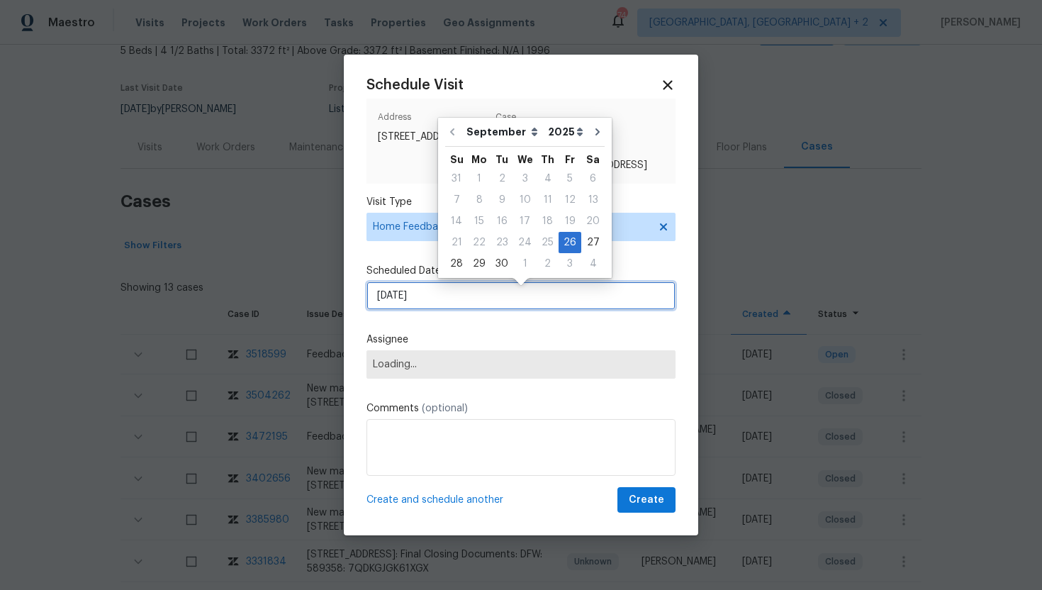
click at [447, 301] on input "9/26/2025" at bounding box center [520, 295] width 309 height 28
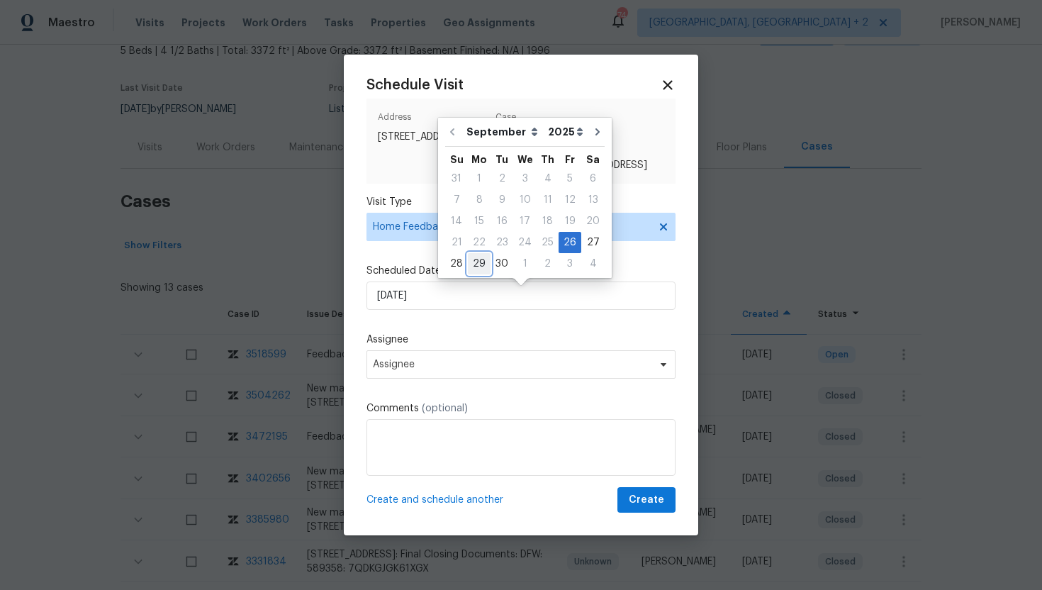
click at [479, 267] on div "29" at bounding box center [479, 264] width 23 height 20
type input "9/29/2025"
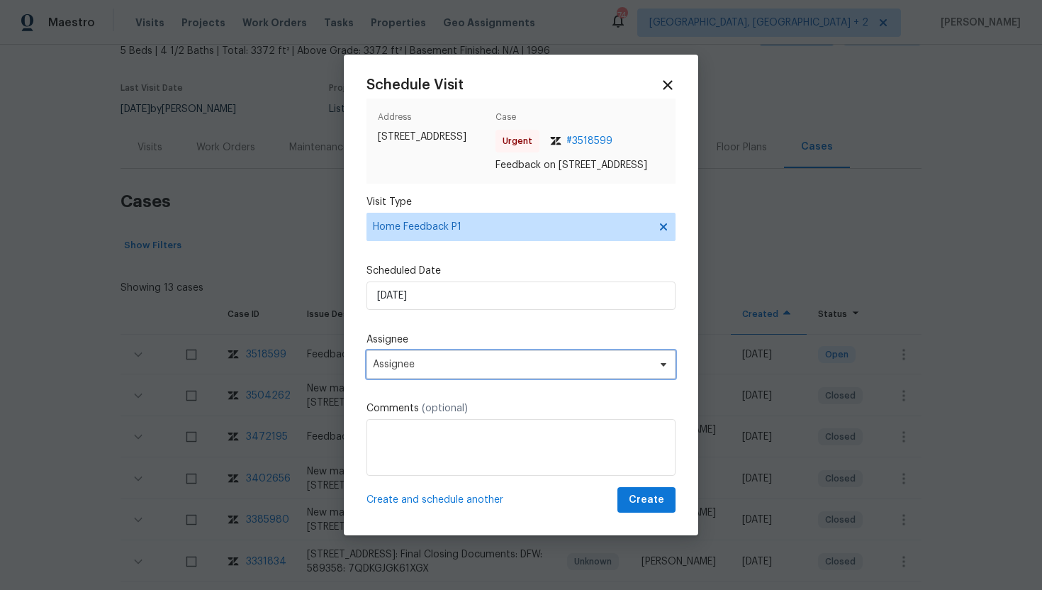
click at [438, 370] on span "Assignee" at bounding box center [512, 364] width 278 height 11
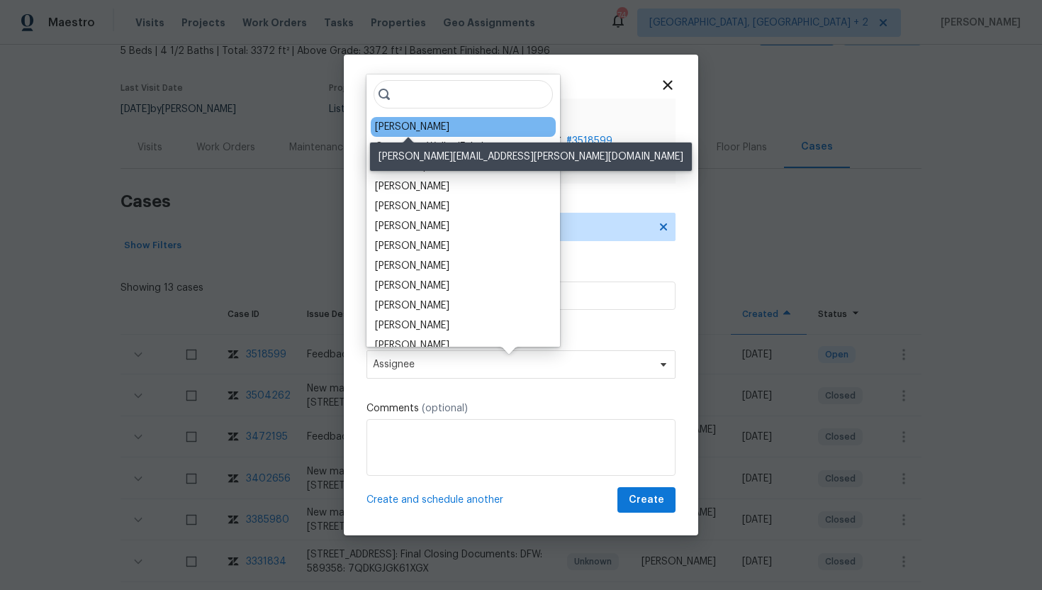
click at [422, 123] on div "[PERSON_NAME]" at bounding box center [412, 127] width 74 height 14
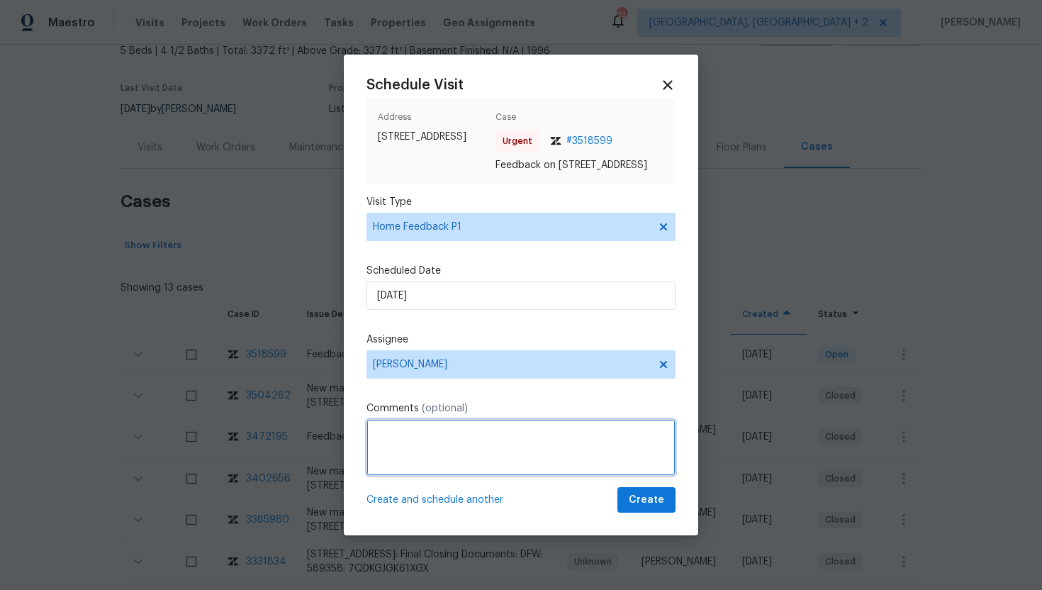
click at [400, 458] on textarea at bounding box center [520, 447] width 309 height 57
paste textarea "Feedback Message: prospective buyers tried to get access to property but remote…"
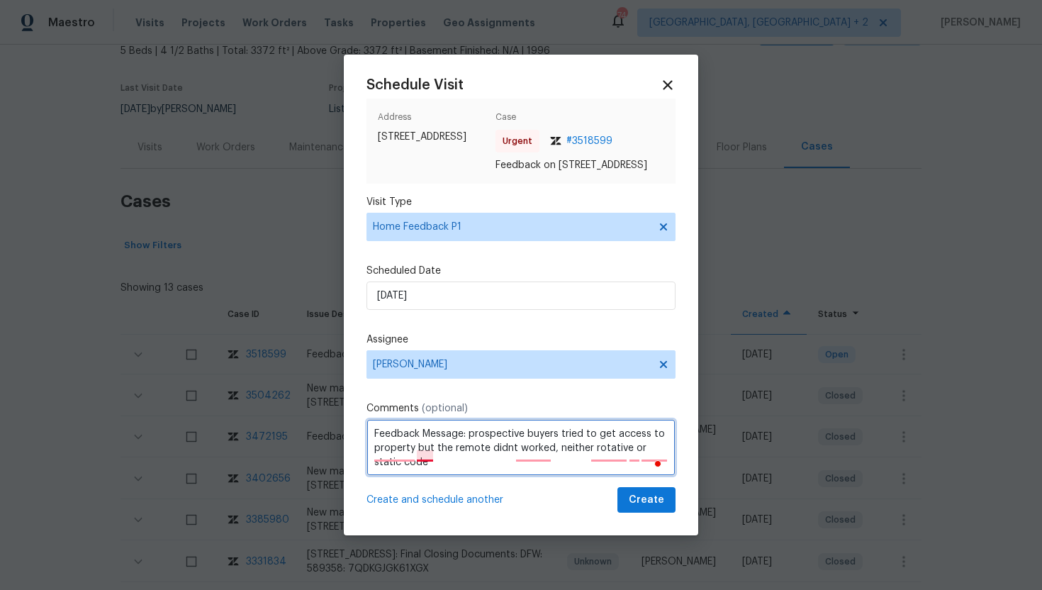
click at [424, 455] on textarea "Feedback Message: prospective buyers tried to get access to property but the re…" at bounding box center [520, 447] width 309 height 57
click at [536, 454] on textarea "Feedback Message: prospective buyers tried to get access to property, but the r…" at bounding box center [520, 447] width 309 height 57
click at [617, 458] on textarea "Feedback Message: prospective buyers tried to get access to property, but the r…" at bounding box center [520, 447] width 309 height 57
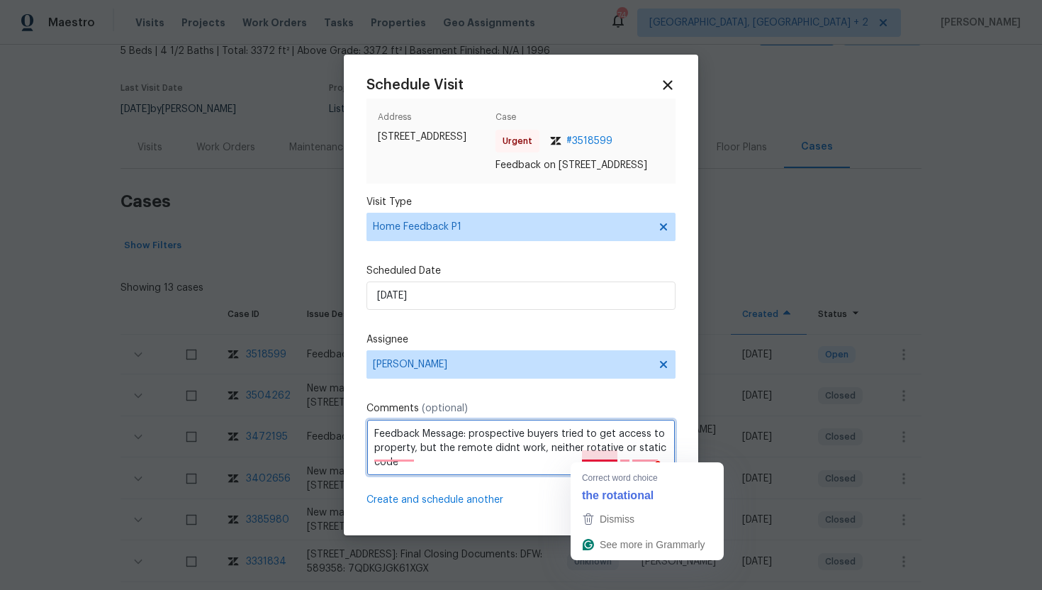
click at [603, 456] on textarea "Feedback Message: prospective buyers tried to get access to property, but the r…" at bounding box center [520, 447] width 309 height 57
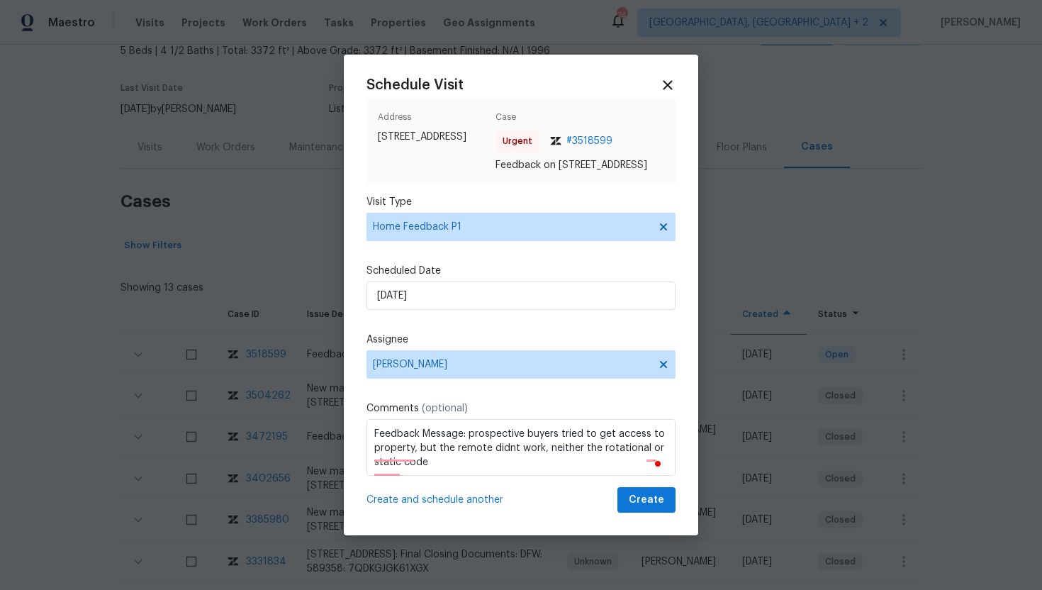
click at [652, 456] on span at bounding box center [658, 463] width 13 height 17
click at [393, 458] on textarea "Feedback Message: prospective buyers tried to get access to property, but the r…" at bounding box center [520, 447] width 309 height 57
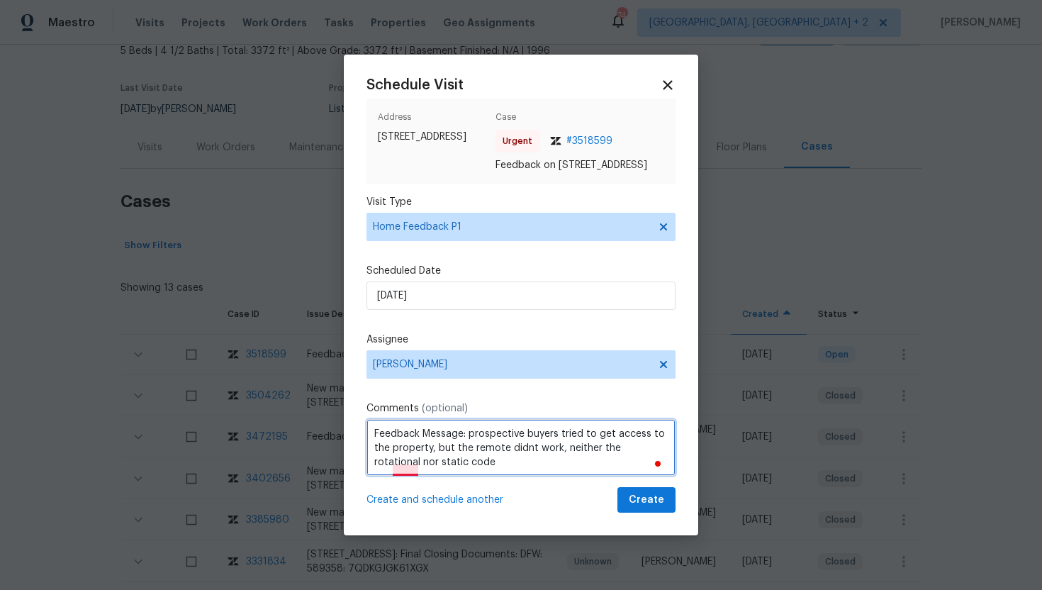
click at [405, 468] on textarea "Feedback Message: prospective buyers tried to get access to the property, but t…" at bounding box center [520, 447] width 309 height 57
click at [425, 501] on span "Create and schedule another" at bounding box center [434, 499] width 137 height 14
click at [406, 469] on textarea "Feedback Message: prospective buyers tried to get access to the property, but t…" at bounding box center [520, 447] width 309 height 57
click at [472, 439] on textarea "Feedback Message: prospective buyers tried to get access to the property, but t…" at bounding box center [520, 447] width 309 height 57
type textarea "Feedback Message: Prospective buyers tried to get access to the property, but t…"
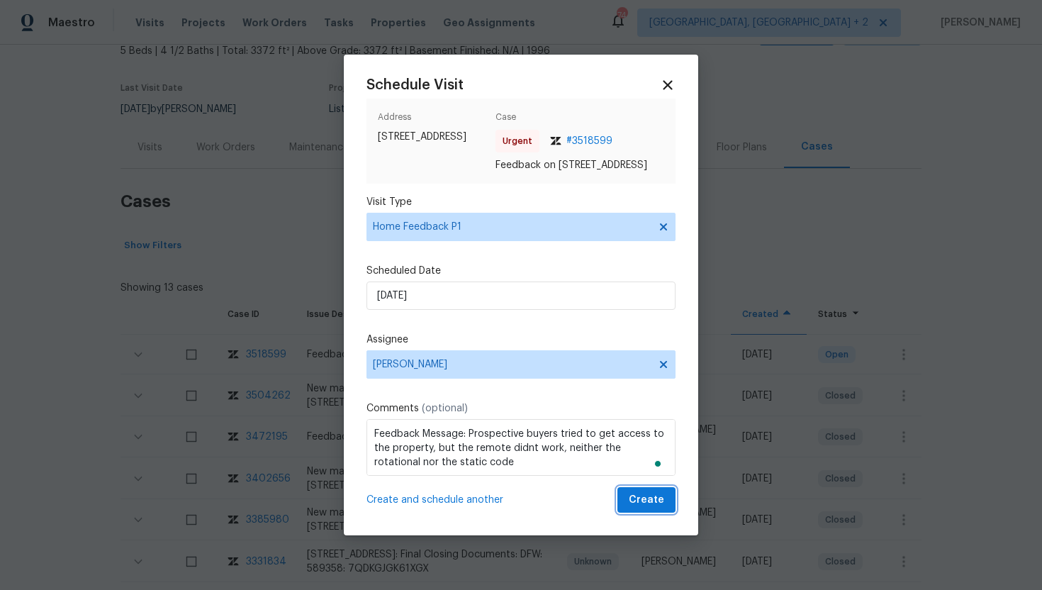
click at [635, 507] on span "Create" at bounding box center [646, 500] width 35 height 18
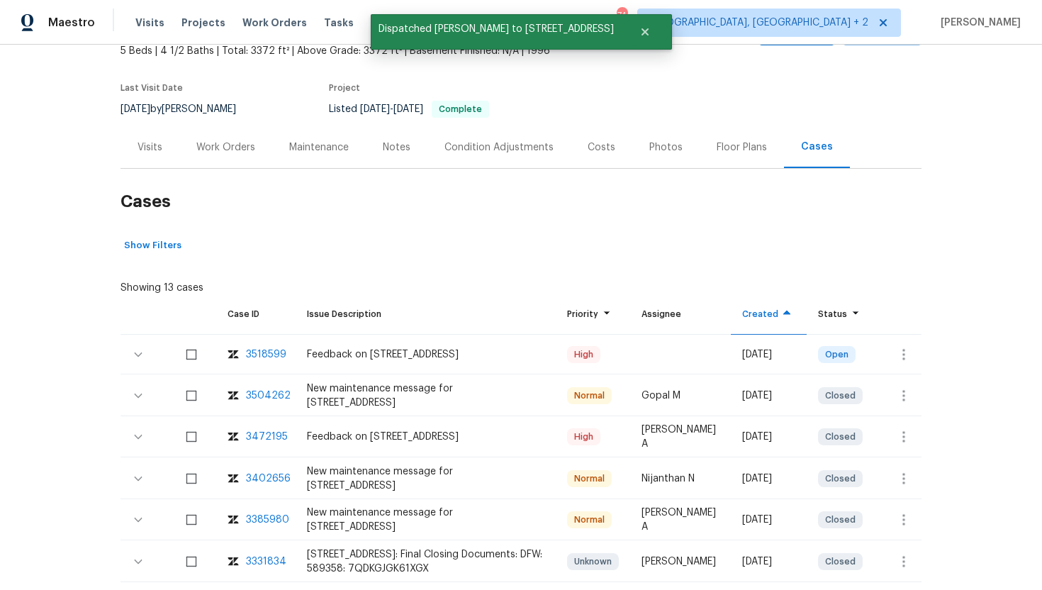
click at [148, 156] on div "Visits" at bounding box center [149, 147] width 59 height 42
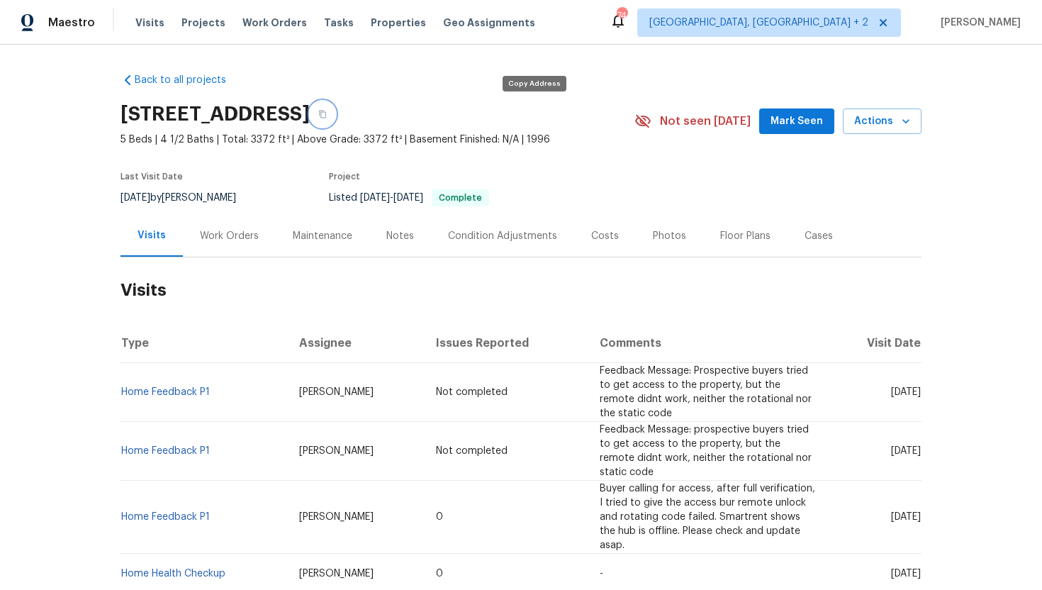
click at [327, 118] on icon "button" at bounding box center [322, 114] width 9 height 9
click at [150, 21] on span "Visits" at bounding box center [149, 23] width 29 height 14
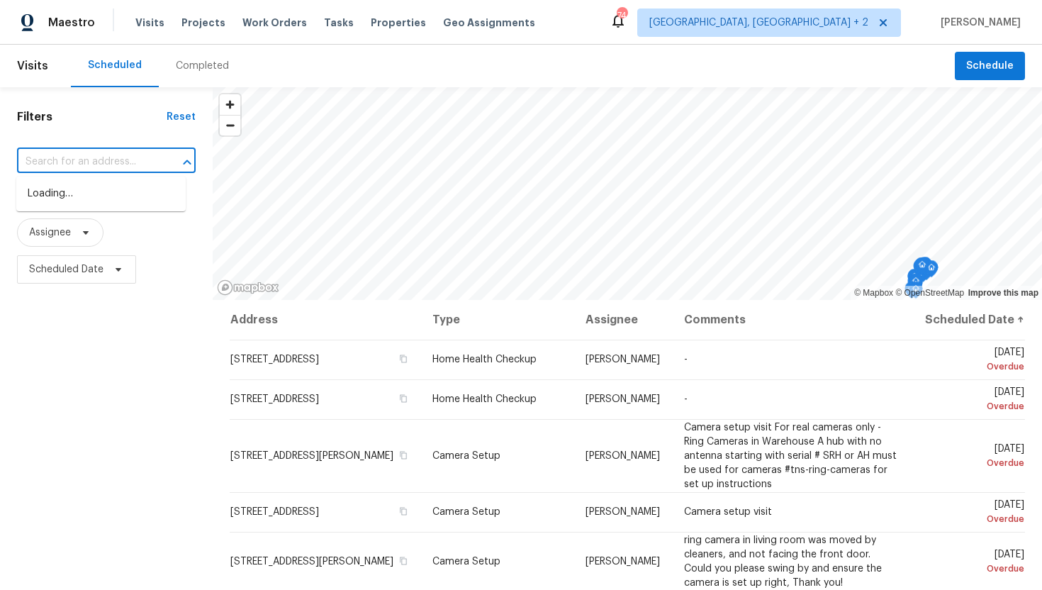
click at [82, 164] on input "text" at bounding box center [86, 162] width 139 height 22
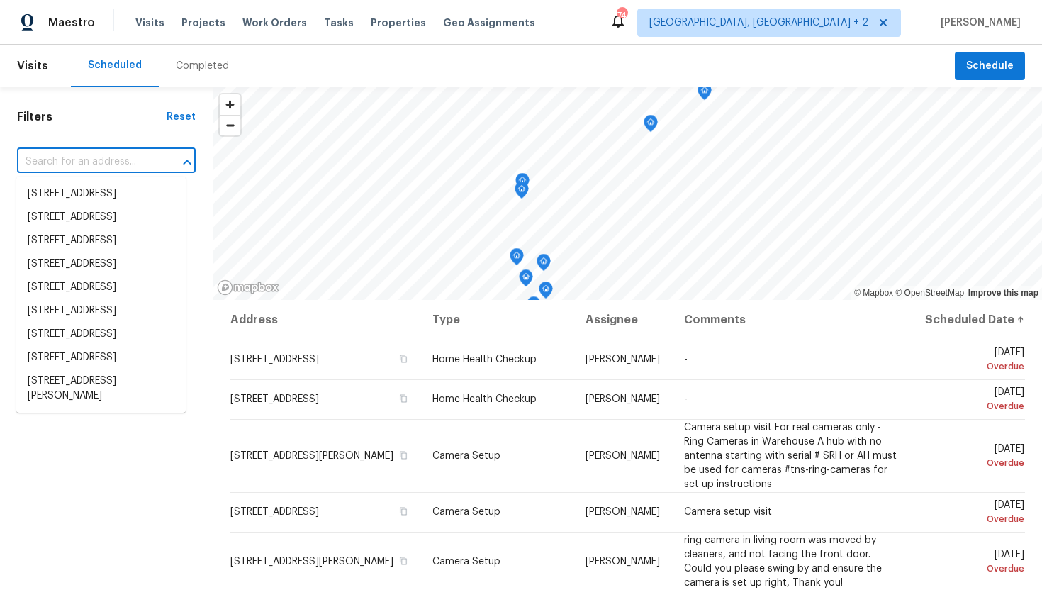
click at [81, 160] on input "text" at bounding box center [86, 162] width 139 height 22
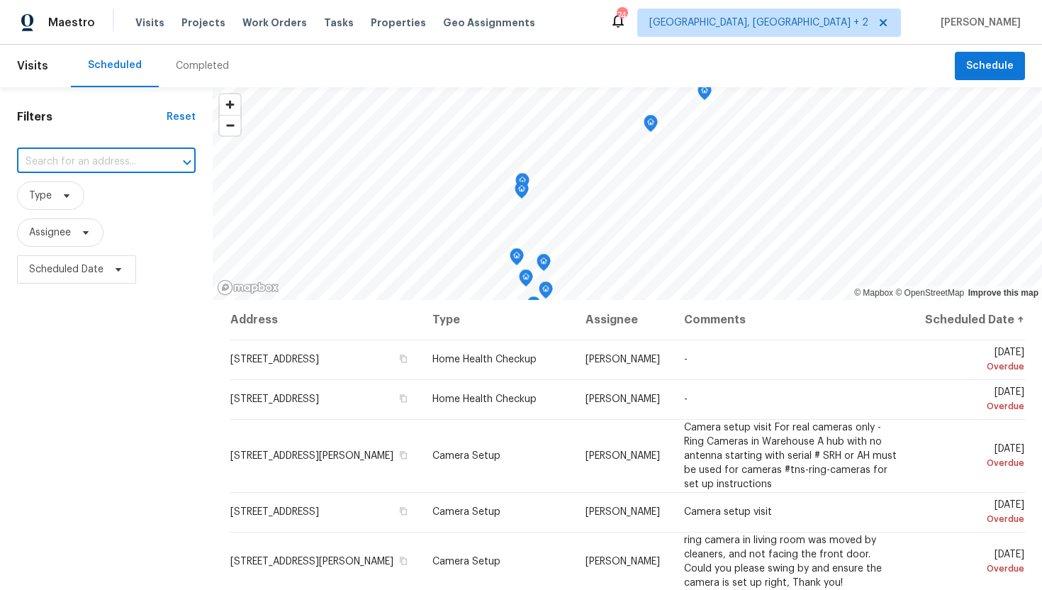
paste input "[STREET_ADDRESS]"
type input "6500 High Brook D"
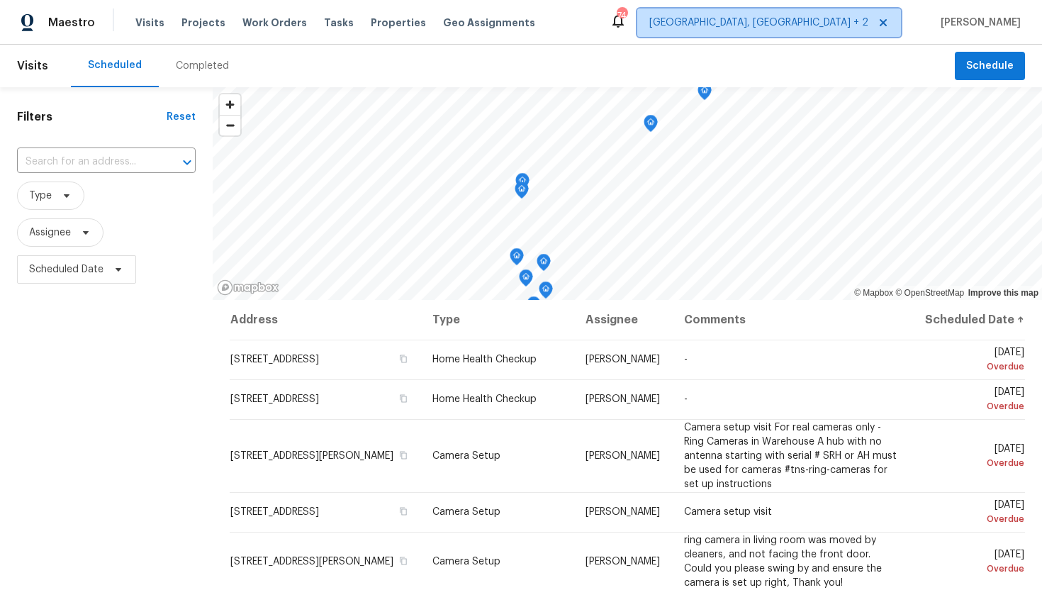
click at [832, 31] on span "Albuquerque, NM + 2" at bounding box center [769, 23] width 264 height 28
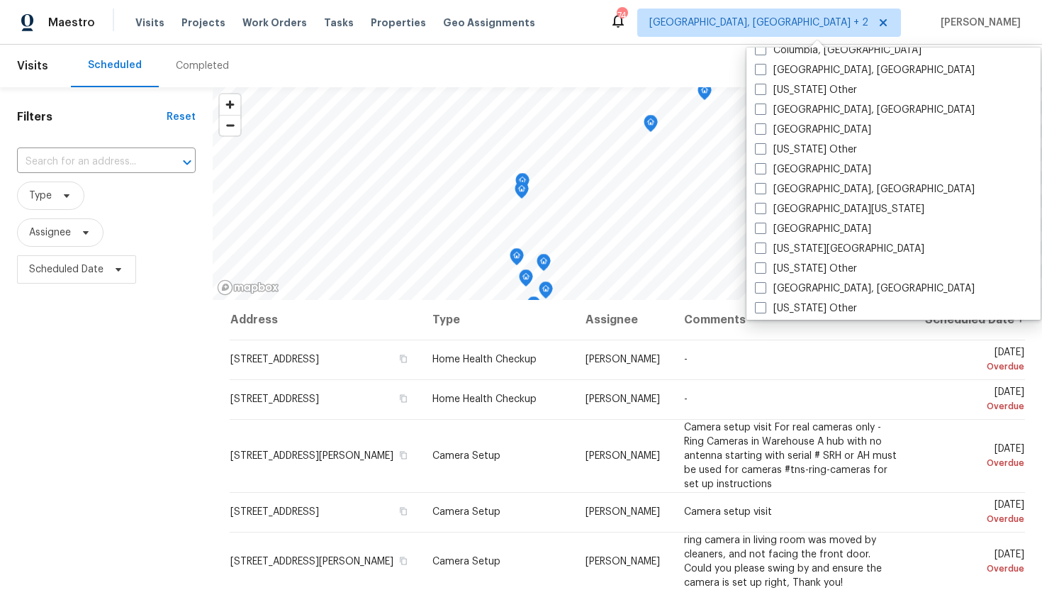
scroll to position [480, 0]
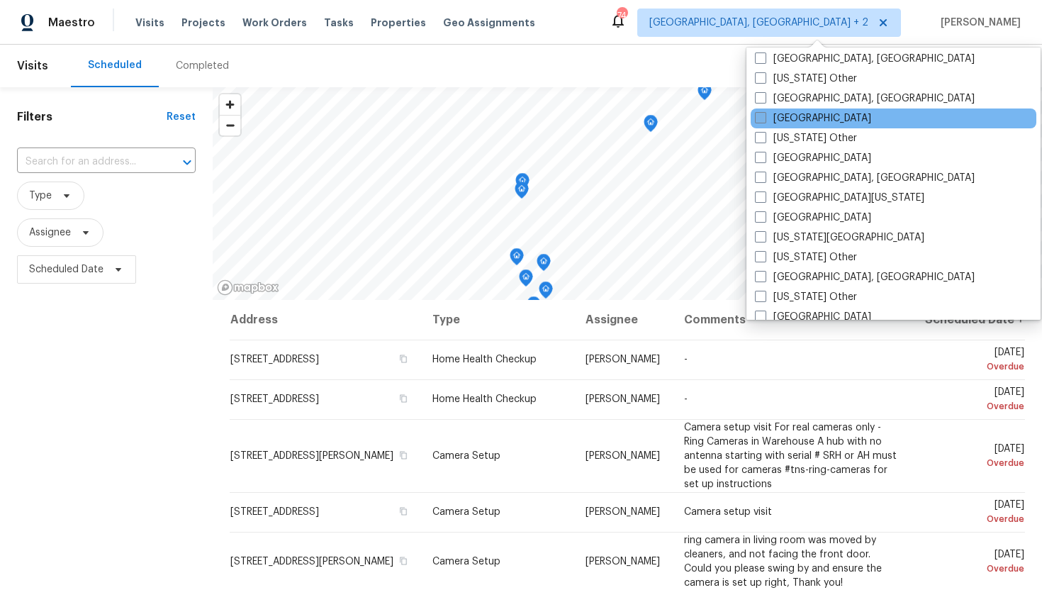
click at [766, 123] on label "Dallas" at bounding box center [813, 118] width 116 height 14
click at [764, 120] on input "Dallas" at bounding box center [759, 115] width 9 height 9
checkbox input "true"
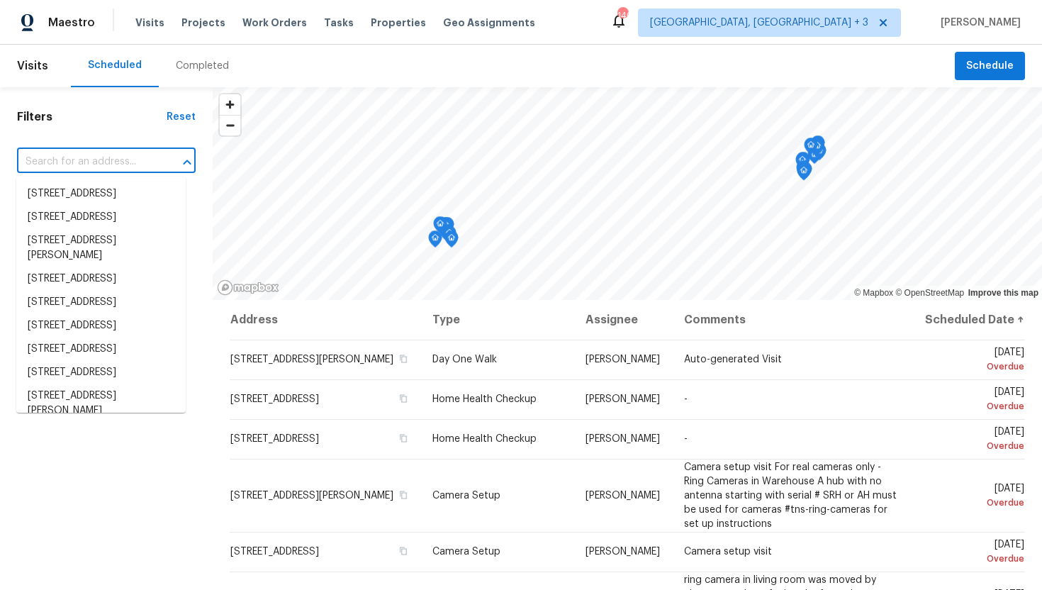
click at [106, 160] on input "text" at bounding box center [86, 162] width 139 height 22
paste input "[STREET_ADDRESS]"
type input "[STREET_ADDRESS]"
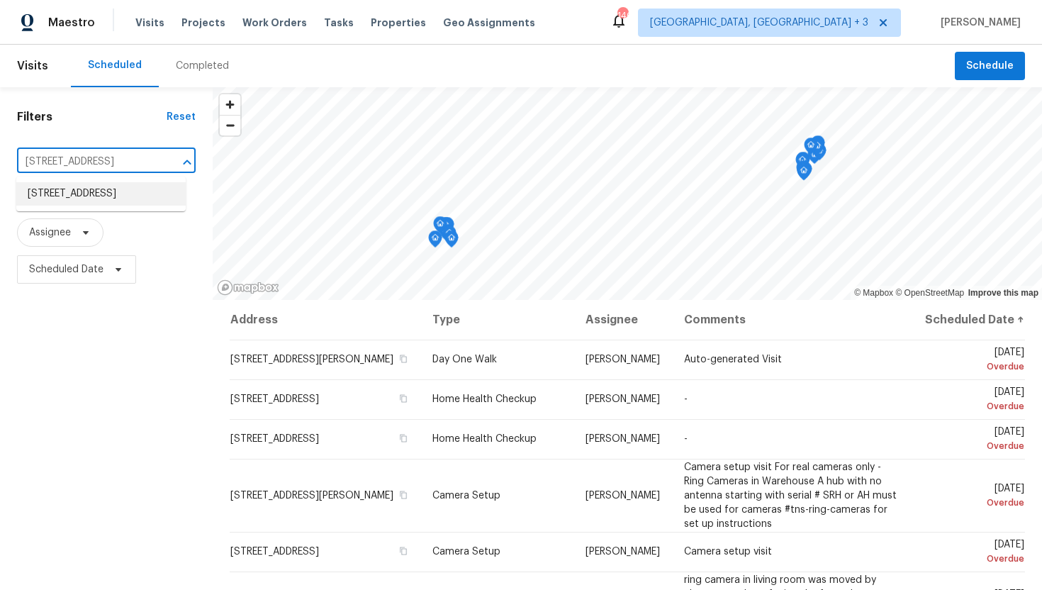
click at [105, 201] on li "[STREET_ADDRESS]" at bounding box center [100, 193] width 169 height 23
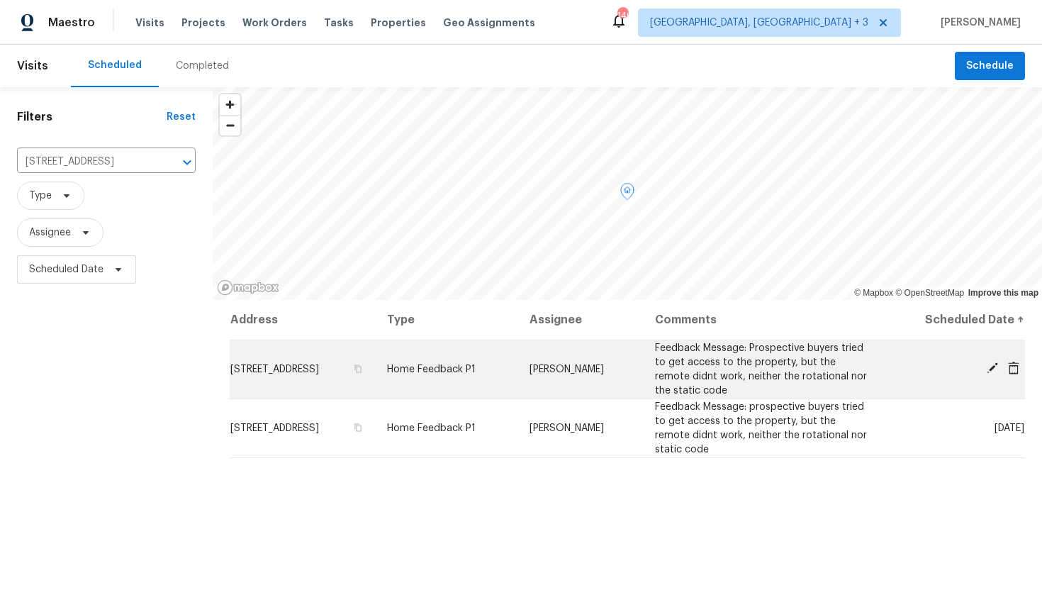
click at [1015, 368] on icon at bounding box center [1013, 367] width 13 height 13
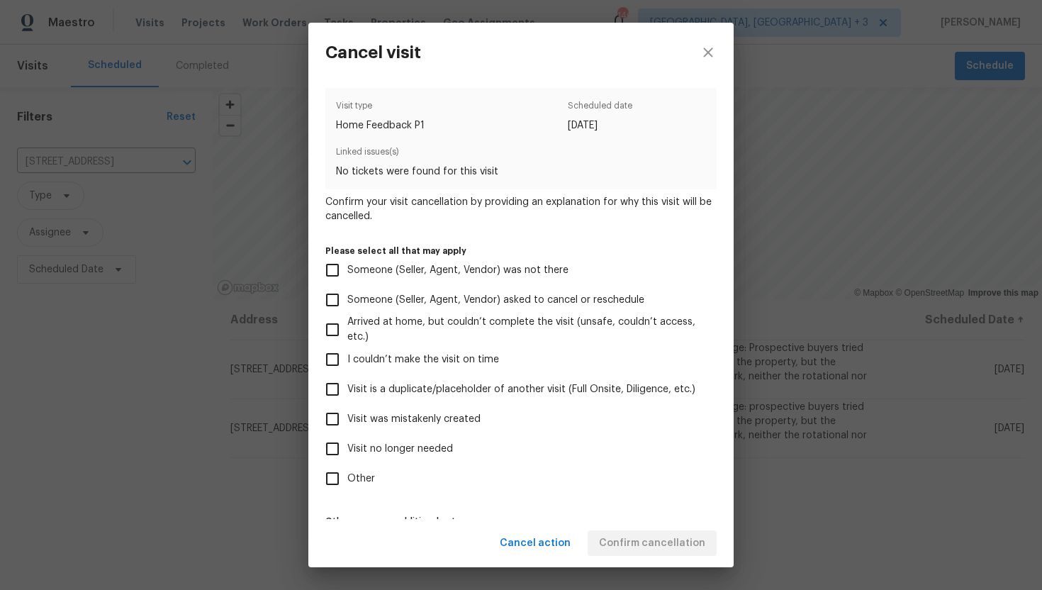
click at [379, 446] on span "Visit no longer needed" at bounding box center [400, 448] width 106 height 15
click at [347, 446] on input "Visit no longer needed" at bounding box center [332, 449] width 30 height 30
checkbox input "true"
click at [390, 414] on span "Visit was mistakenly created" at bounding box center [413, 419] width 133 height 15
click at [347, 414] on input "Visit was mistakenly created" at bounding box center [332, 419] width 30 height 30
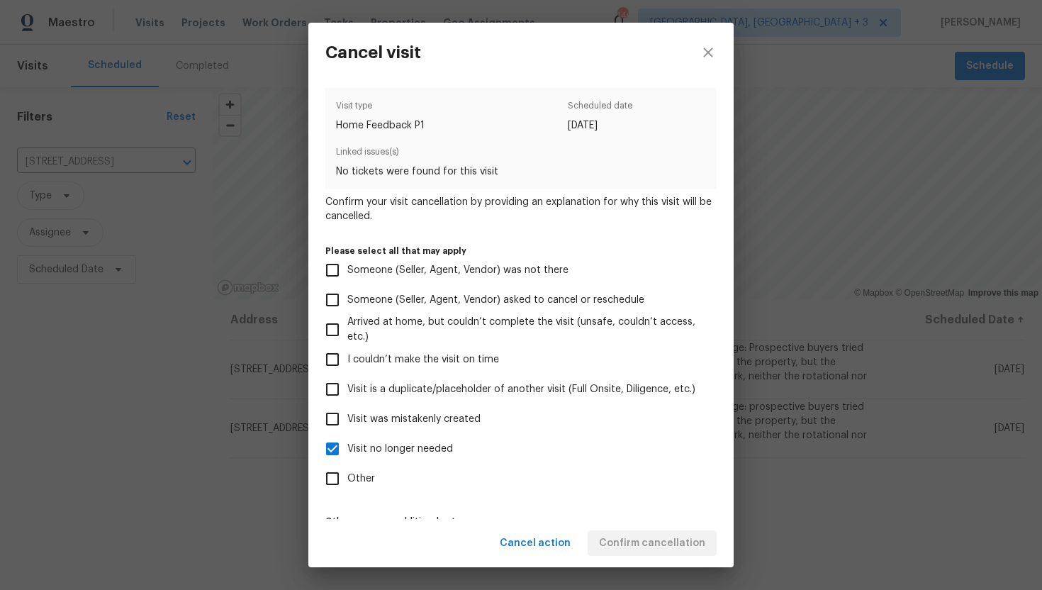
checkbox input "true"
click at [335, 443] on input "Visit no longer needed" at bounding box center [332, 449] width 30 height 30
checkbox input "false"
click at [648, 536] on span "Confirm cancellation" at bounding box center [652, 543] width 106 height 18
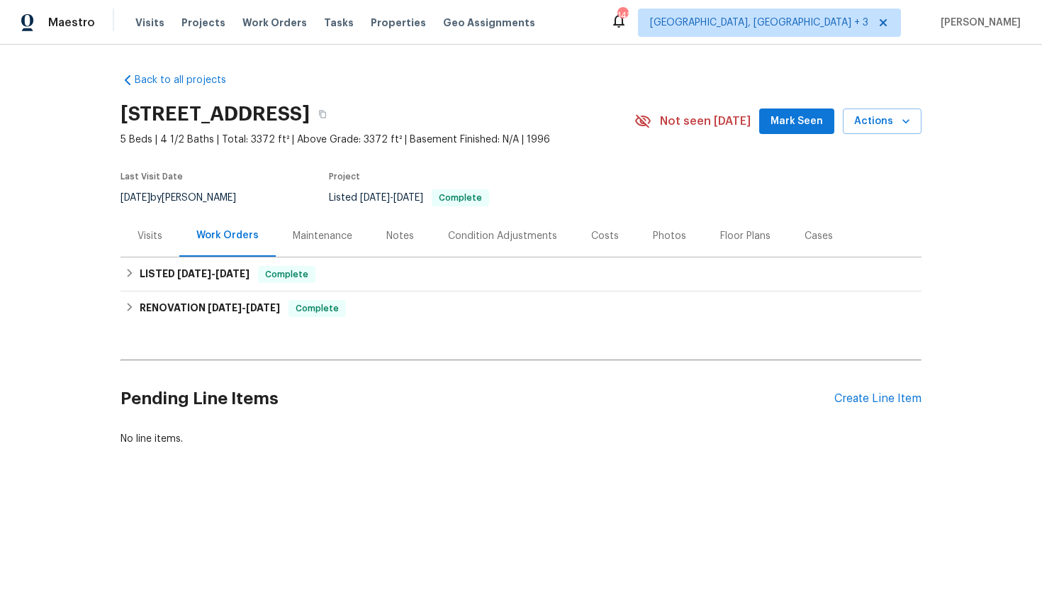
click at [144, 242] on div "Visits" at bounding box center [149, 236] width 25 height 14
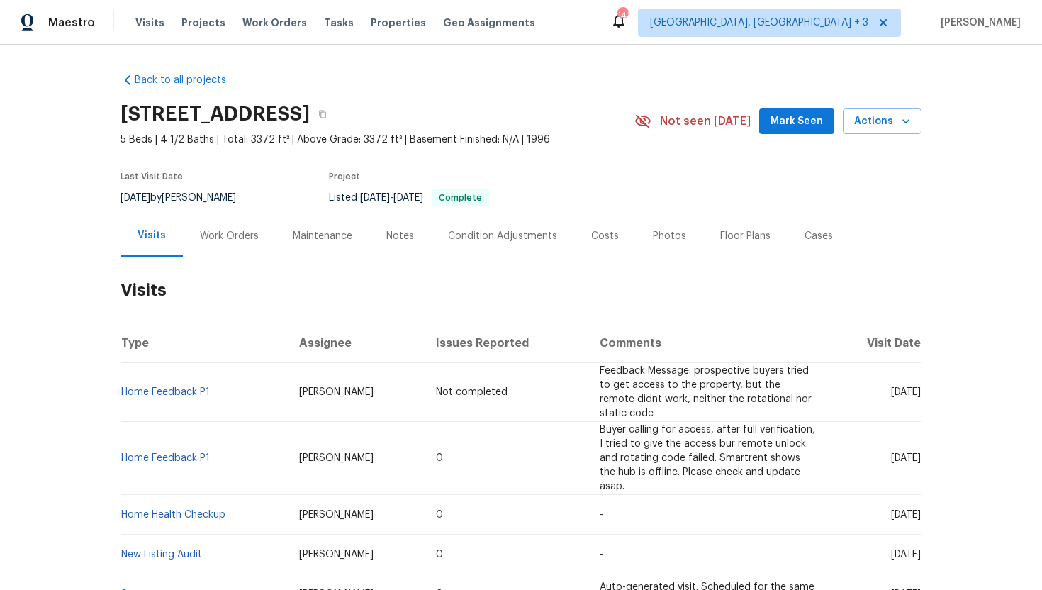
click at [891, 392] on span "[DATE]" at bounding box center [906, 392] width 30 height 10
drag, startPoint x: 864, startPoint y: 392, endPoint x: 910, endPoint y: 393, distance: 46.1
click at [910, 393] on span "[DATE]" at bounding box center [906, 392] width 30 height 10
click at [882, 495] on td "[DATE]" at bounding box center [874, 515] width 93 height 40
drag, startPoint x: 862, startPoint y: 453, endPoint x: 920, endPoint y: 455, distance: 57.4
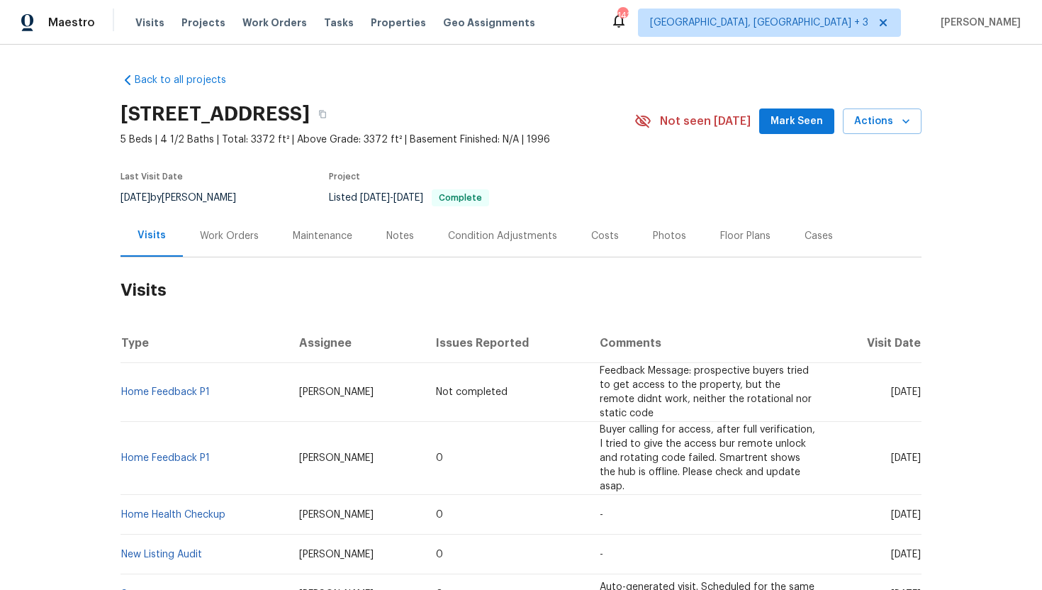
click at [920, 455] on span "[DATE]" at bounding box center [906, 458] width 30 height 10
copy span "[DATE]"
drag, startPoint x: 355, startPoint y: 394, endPoint x: 289, endPoint y: 396, distance: 65.9
click at [289, 396] on td "[PERSON_NAME]" at bounding box center [356, 392] width 137 height 59
copy span "[PERSON_NAME]"
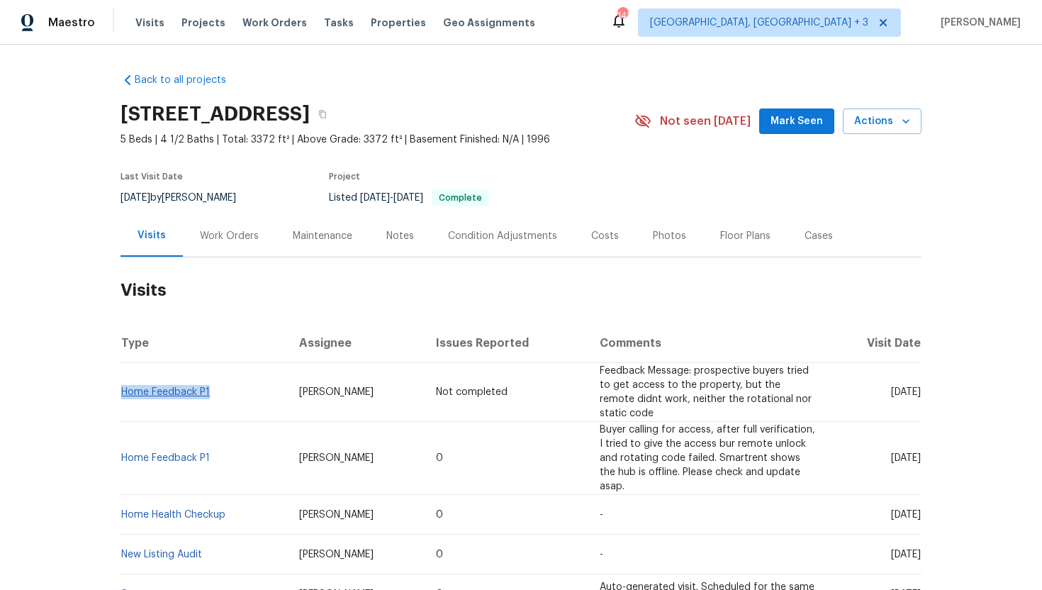
drag, startPoint x: 215, startPoint y: 392, endPoint x: 123, endPoint y: 397, distance: 92.3
click at [123, 397] on td "Home Feedback P1" at bounding box center [203, 392] width 167 height 59
copy link "Home Feedback P1"
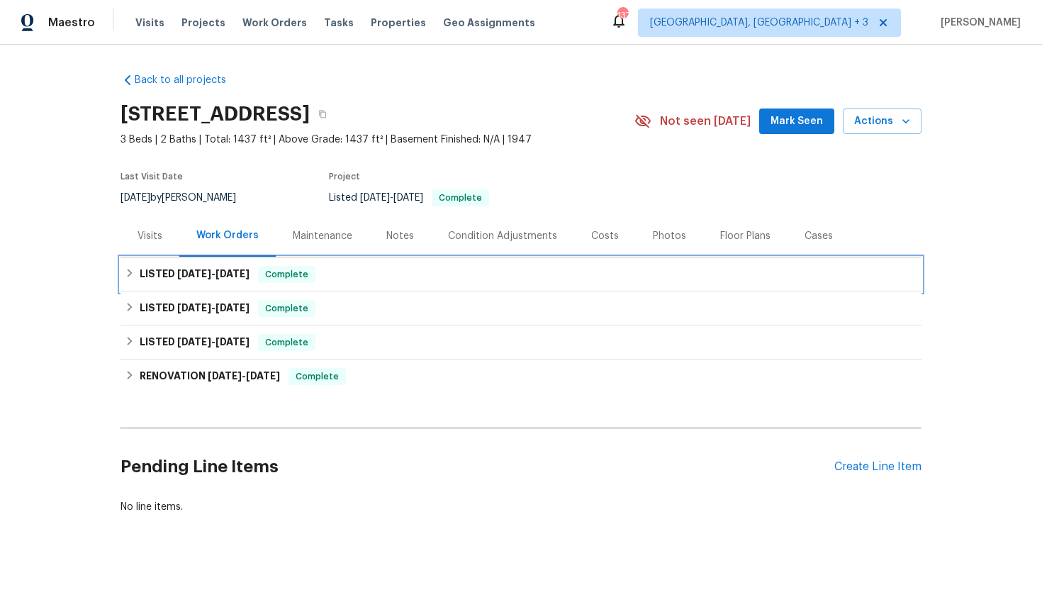
click at [277, 274] on span "Complete" at bounding box center [286, 274] width 55 height 14
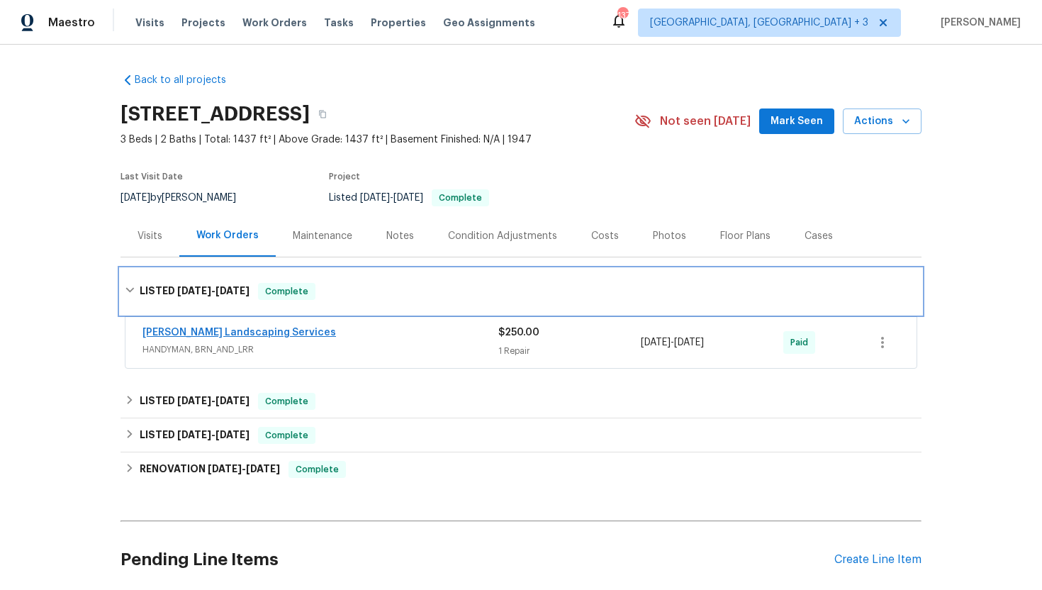
scroll to position [3, 0]
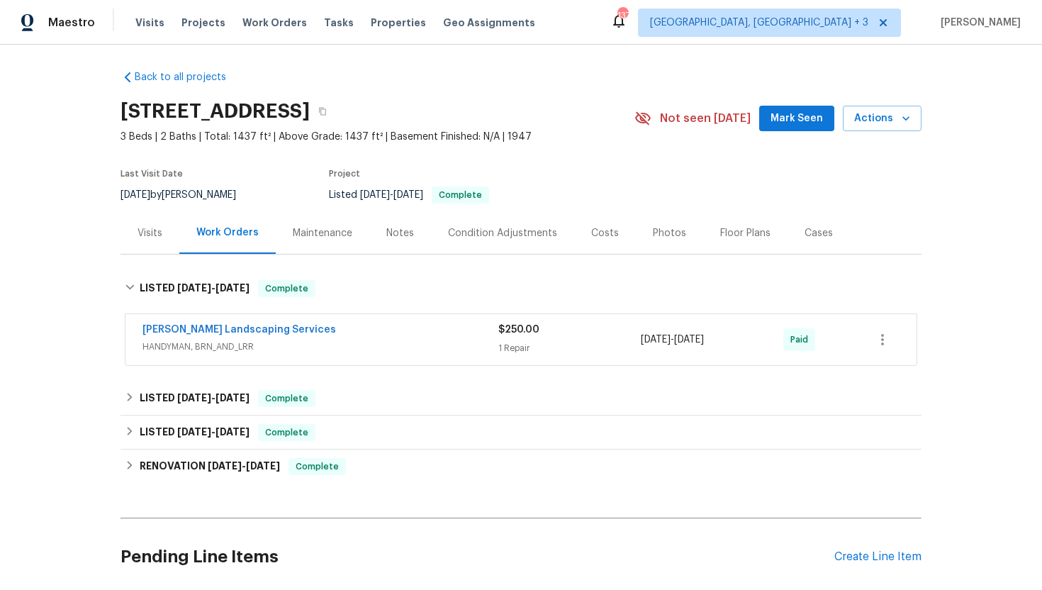
click at [296, 354] on div "[PERSON_NAME] Landscaping Services HANDYMAN, BRN_AND_LRR" at bounding box center [320, 339] width 356 height 34
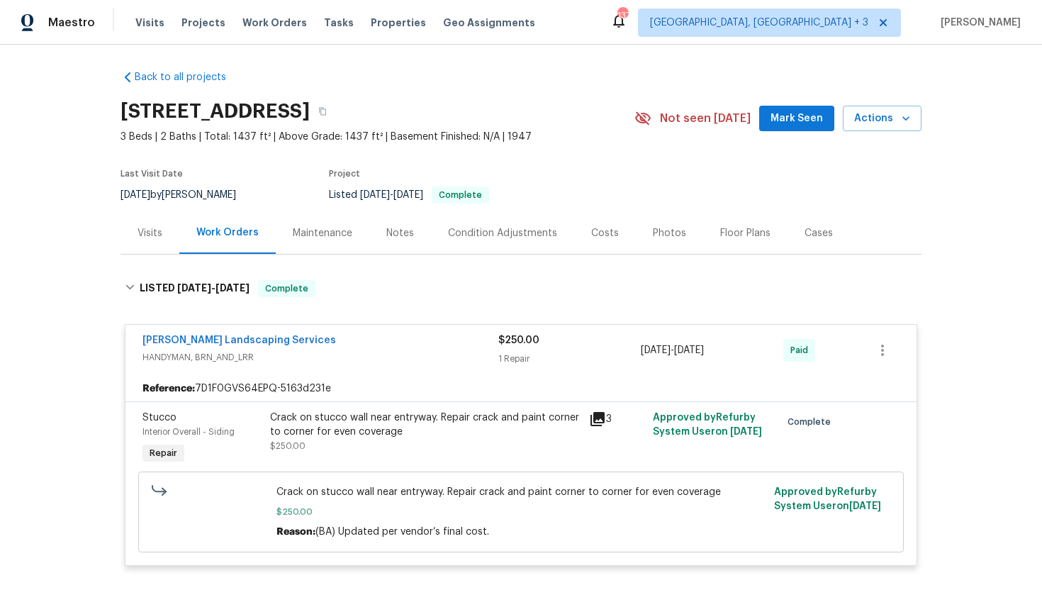
scroll to position [187, 0]
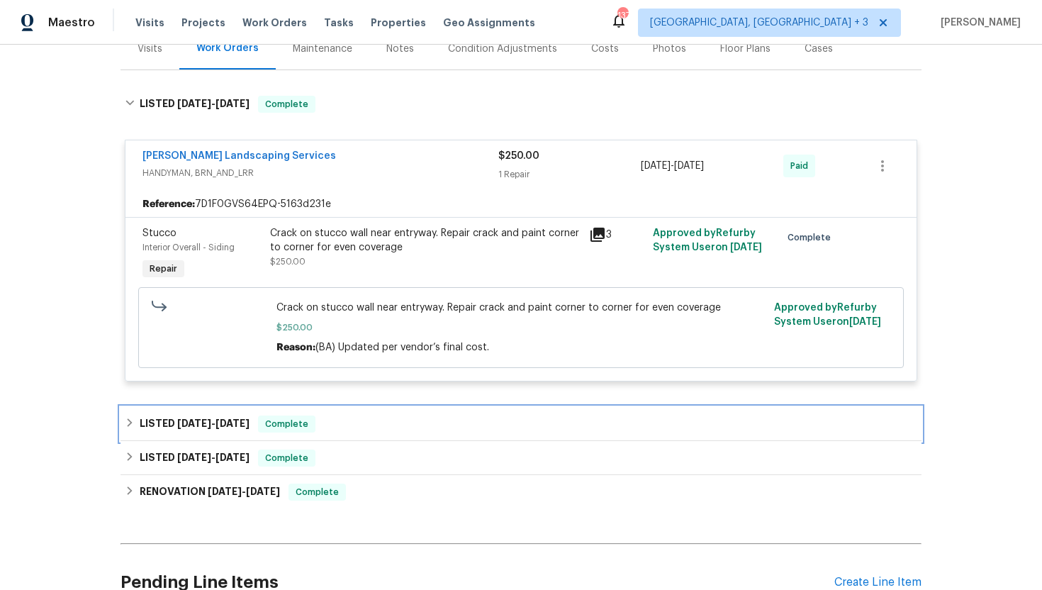
click at [330, 409] on div "LISTED 8/15/25 - 8/17/25 Complete" at bounding box center [520, 424] width 801 height 34
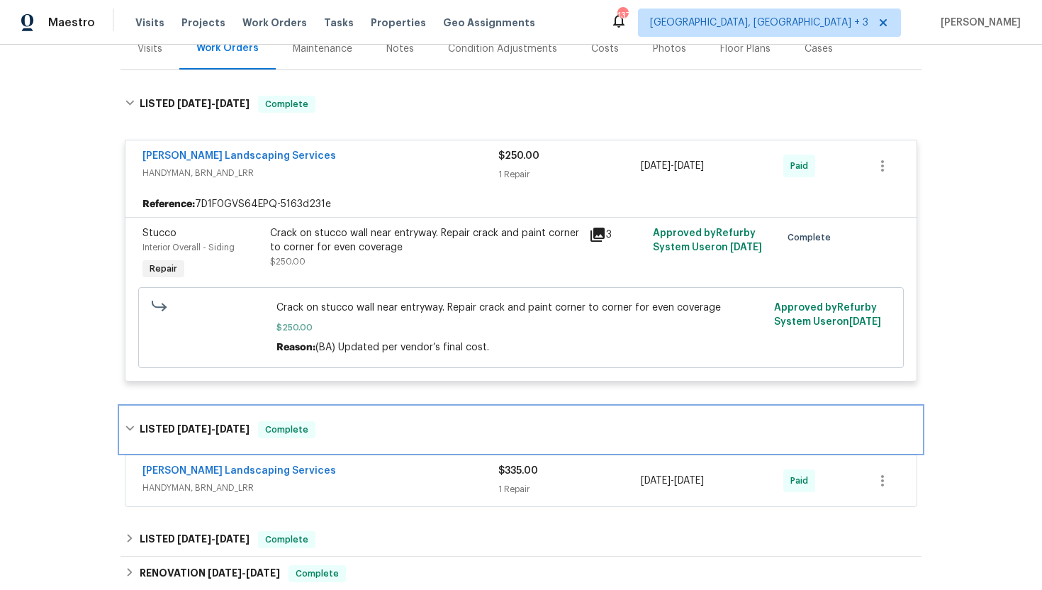
scroll to position [228, 0]
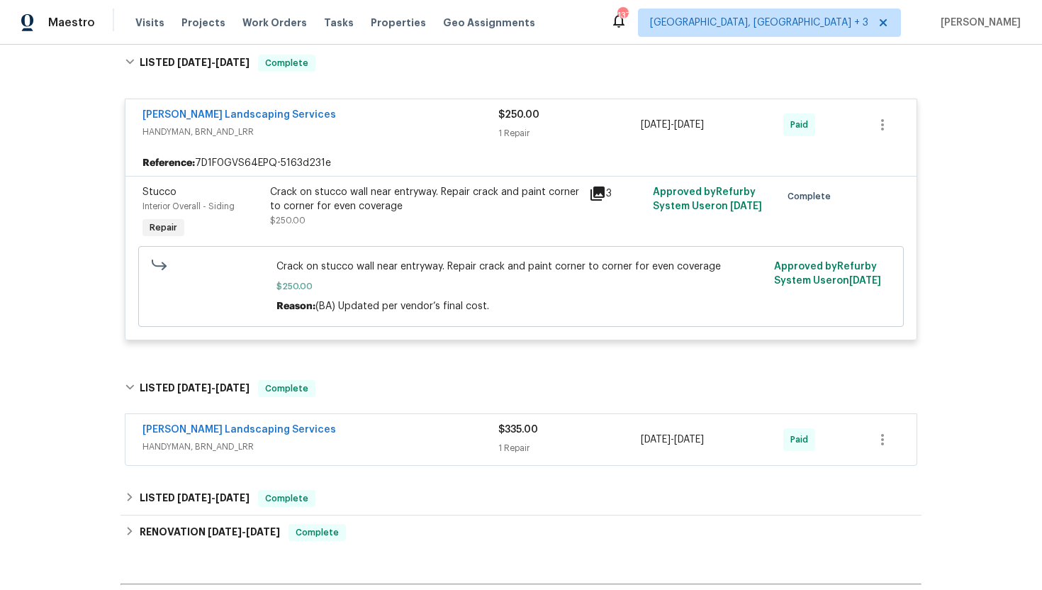
click at [341, 444] on span "HANDYMAN, BRN_AND_LRR" at bounding box center [320, 446] width 356 height 14
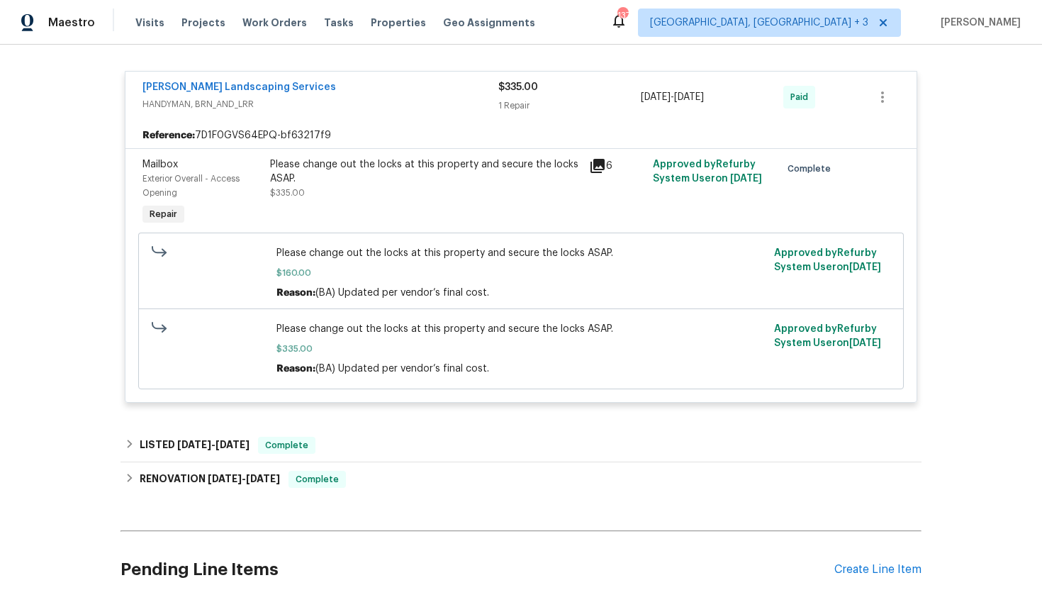
scroll to position [598, 0]
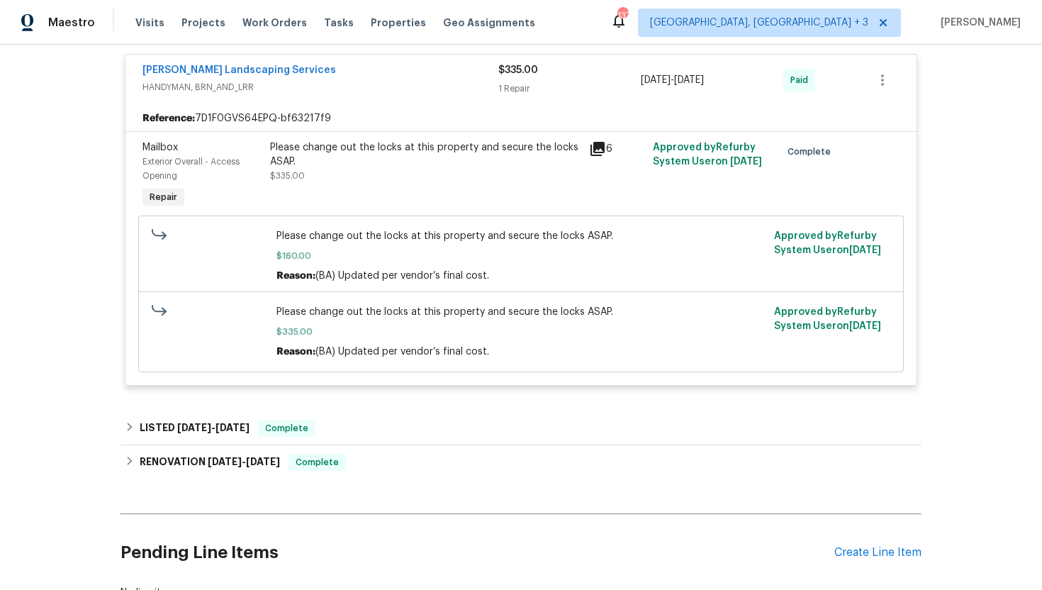
click at [356, 406] on div "Back to all projects 2711 Monterey Ave SE, Albuquerque, NM 87106 3 Beds | 2 Bat…" at bounding box center [520, 37] width 801 height 1147
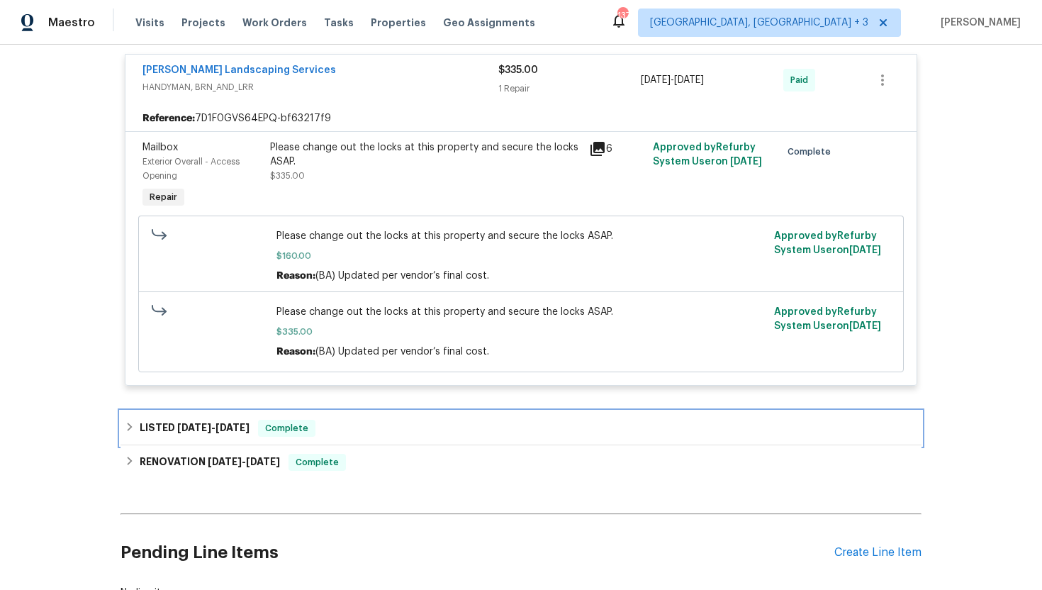
click at [356, 428] on div "LISTED 7/14/25 - 7/21/25 Complete" at bounding box center [521, 428] width 792 height 17
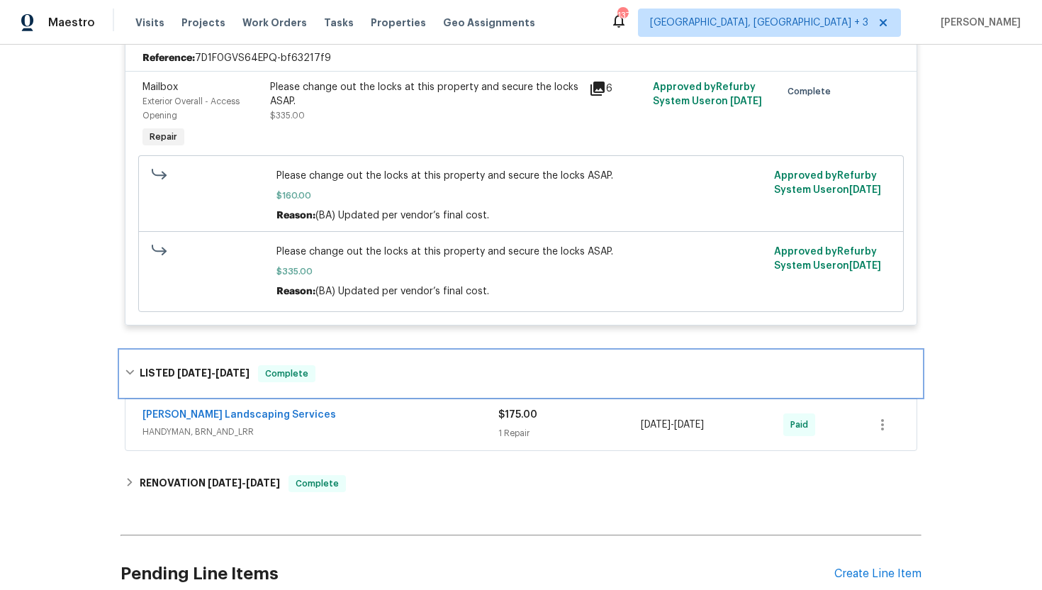
scroll to position [699, 0]
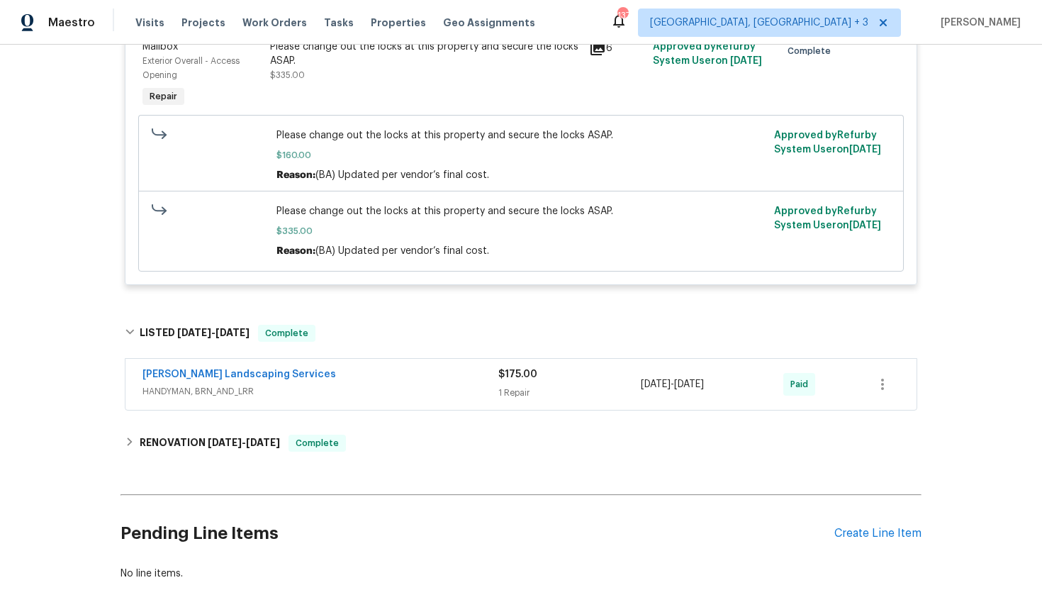
click at [366, 398] on span "HANDYMAN, BRN_AND_LRR" at bounding box center [320, 391] width 356 height 14
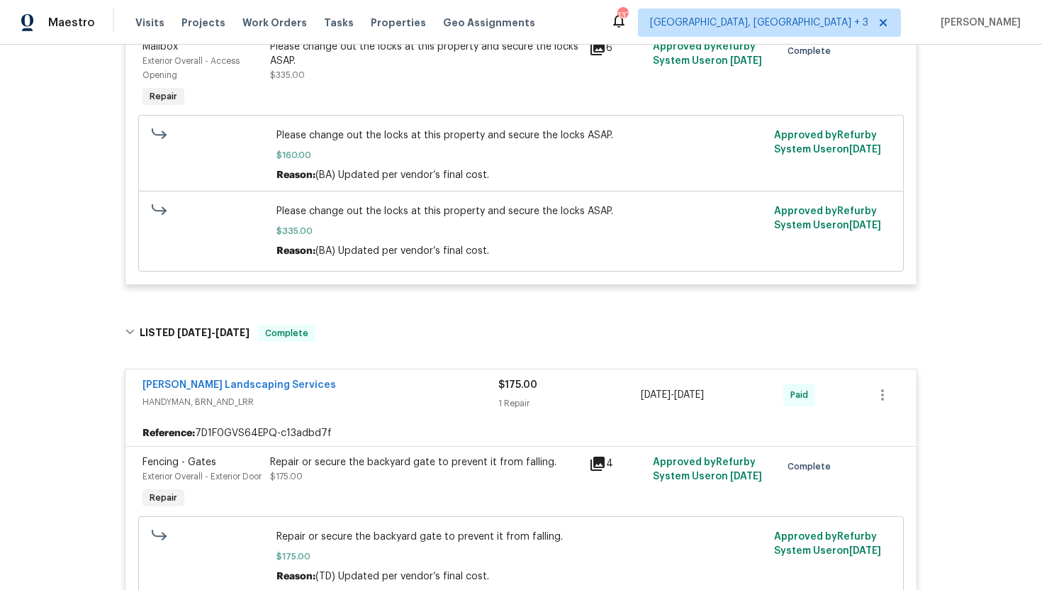
scroll to position [1013, 0]
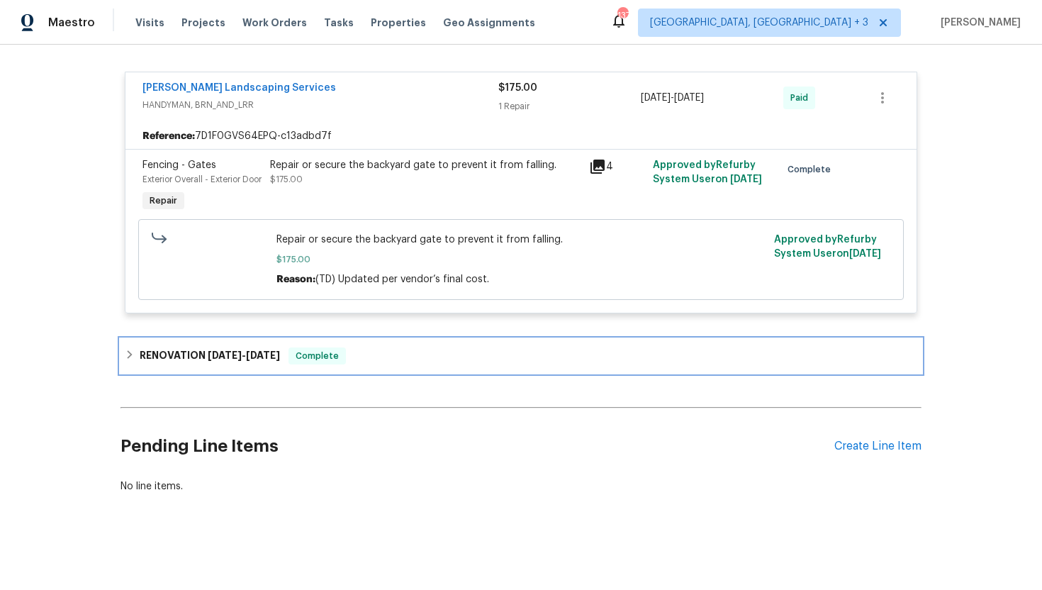
click at [367, 361] on div "RENOVATION 6/11/25 - 6/16/25 Complete" at bounding box center [521, 355] width 792 height 17
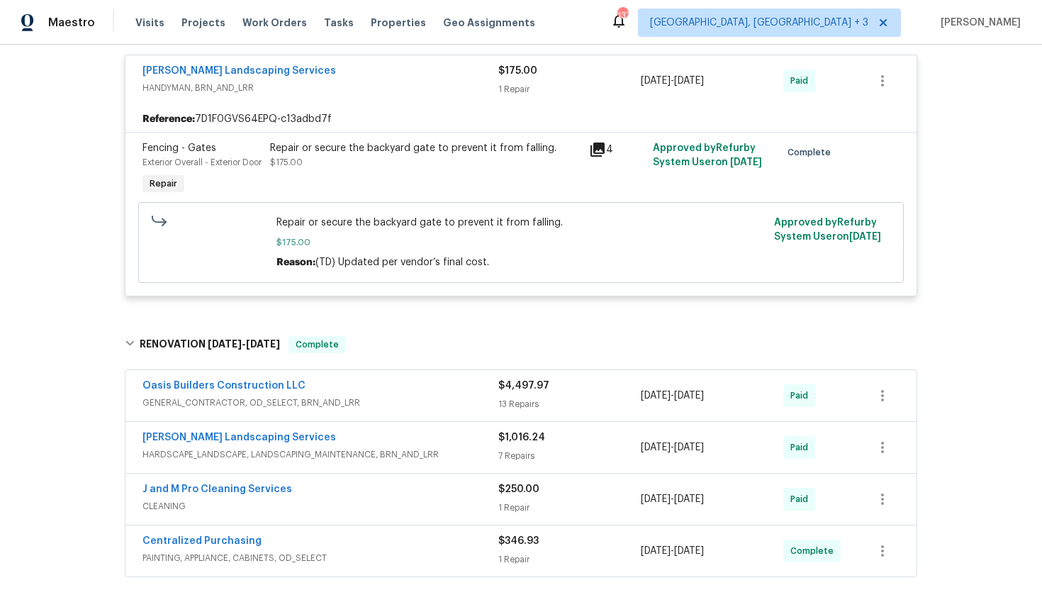
click at [373, 410] on span "GENERAL_CONTRACTOR, OD_SELECT, BRN_AND_LRR" at bounding box center [320, 402] width 356 height 14
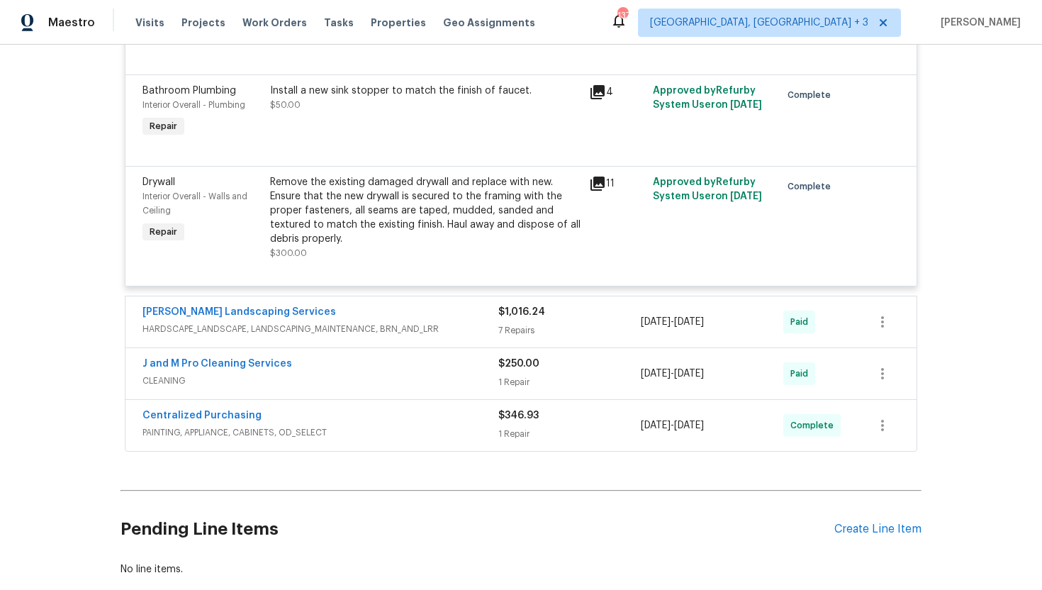
scroll to position [3030, 0]
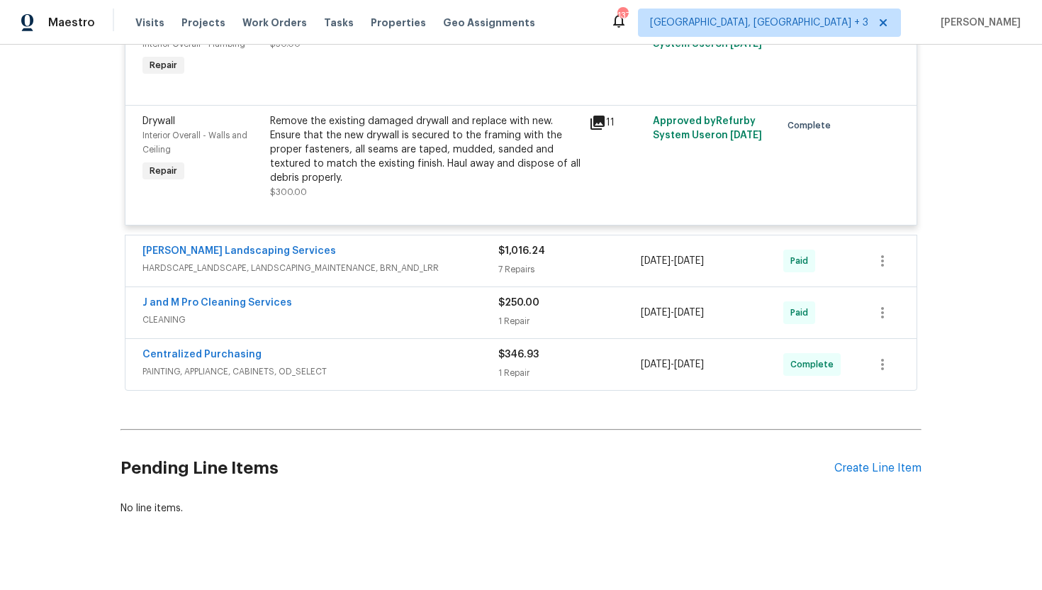
click at [390, 264] on span "HARDSCAPE_LANDSCAPE, LANDSCAPING_MAINTENANCE, BRN_AND_LRR" at bounding box center [320, 268] width 356 height 14
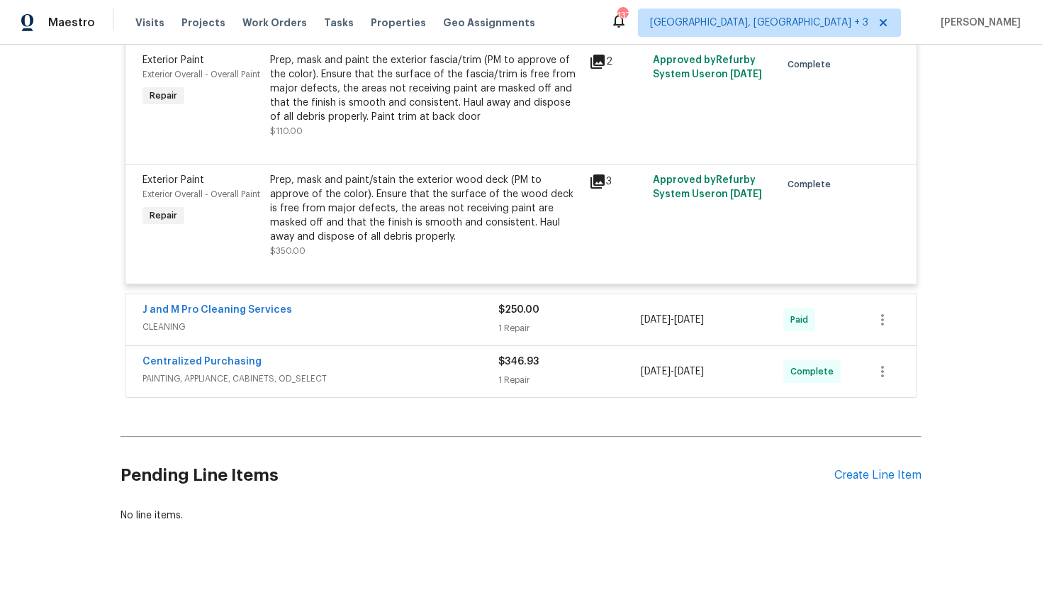
scroll to position [3852, 0]
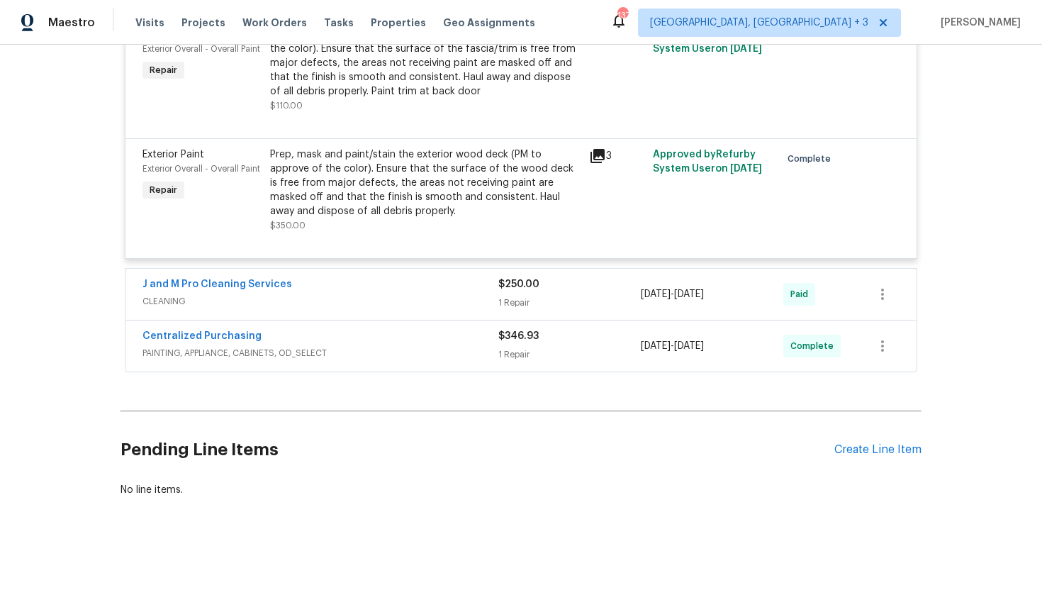
click at [379, 288] on div "J and M Pro Cleaning Services" at bounding box center [320, 285] width 356 height 17
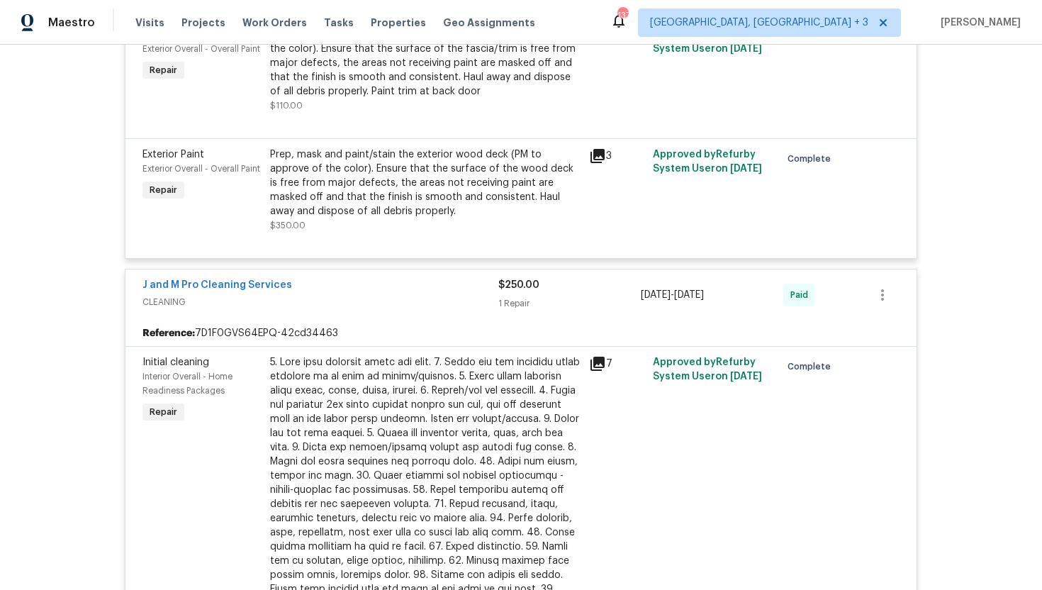
scroll to position [4235, 0]
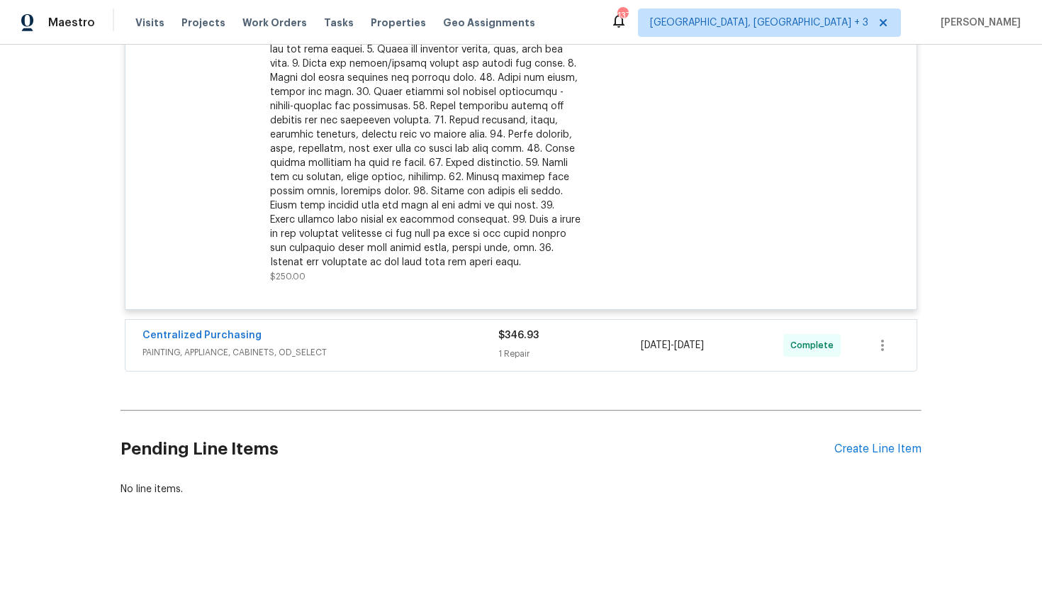
click at [373, 345] on span "PAINTING, APPLIANCE, CABINETS, OD_SELECT" at bounding box center [320, 352] width 356 height 14
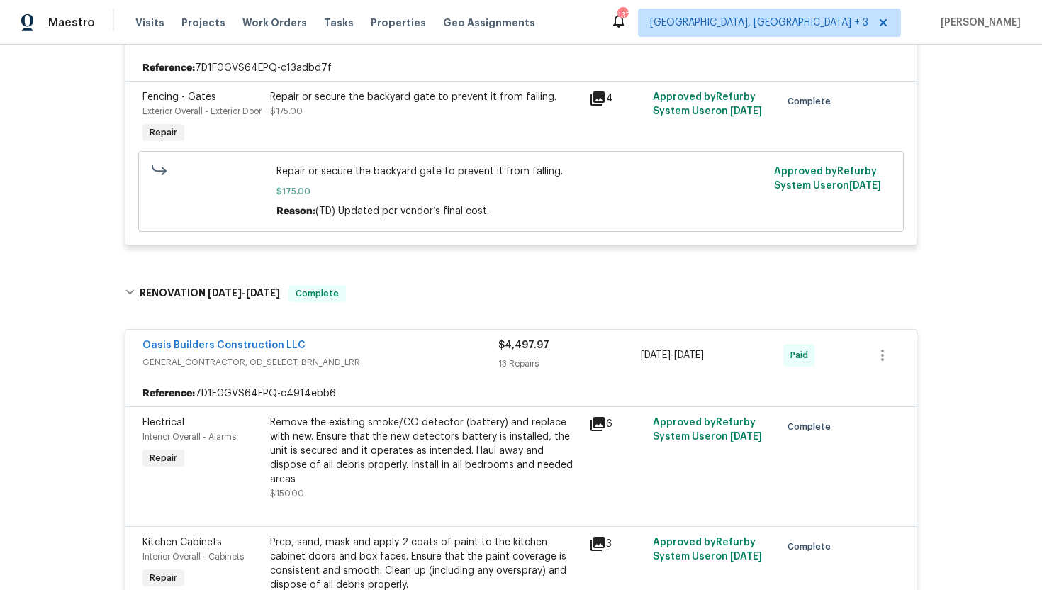
scroll to position [1238, 0]
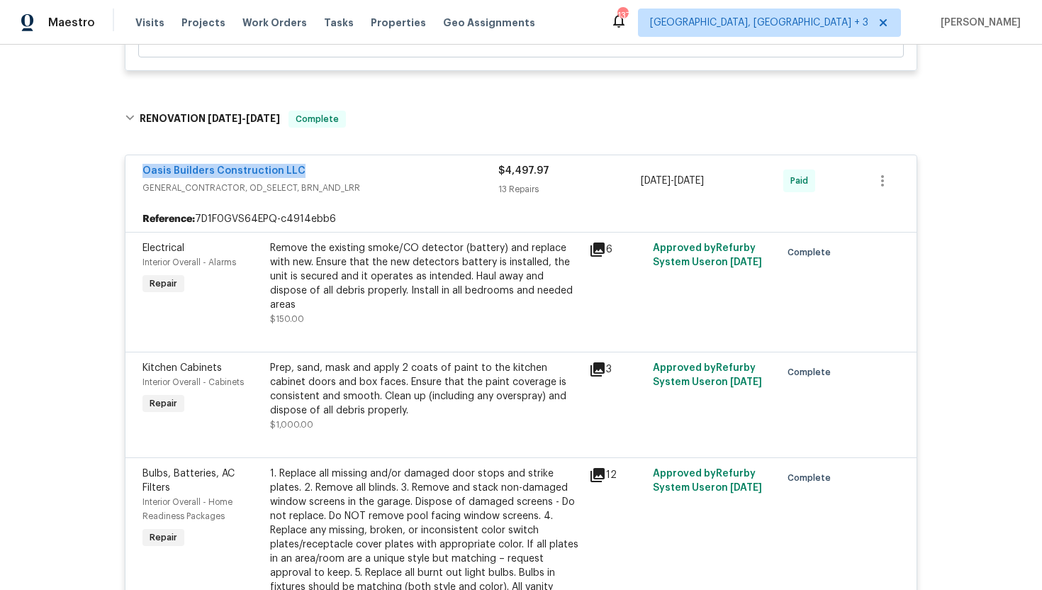
drag, startPoint x: 308, startPoint y: 191, endPoint x: 120, endPoint y: 191, distance: 188.5
click at [120, 191] on div "Back to all projects 2711 Monterey Ave SE, Albuquerque, NM 87106 3 Beds | 2 Bat…" at bounding box center [521, 317] width 1042 height 545
copy link "Oasis Builders Construction LLC"
drag, startPoint x: 742, startPoint y: 198, endPoint x: 636, endPoint y: 198, distance: 106.3
click at [636, 198] on div "Oasis Builders Construction LLC GENERAL_CONTRACTOR, OD_SELECT, BRN_AND_LRR $4,4…" at bounding box center [503, 181] width 723 height 34
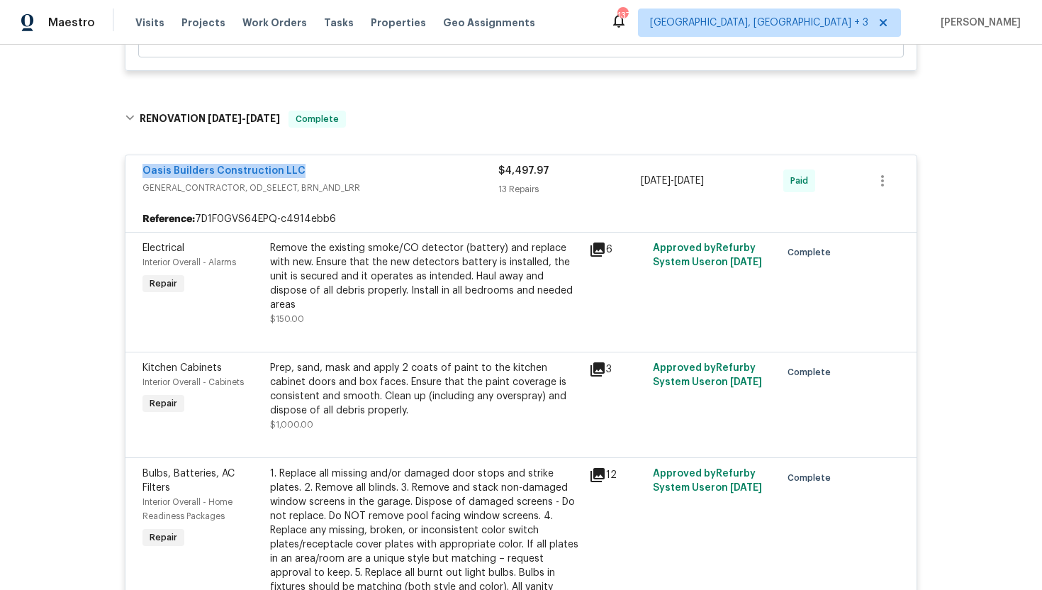
copy div "13 Repairs 6/12/2025 - 6/16/2025"
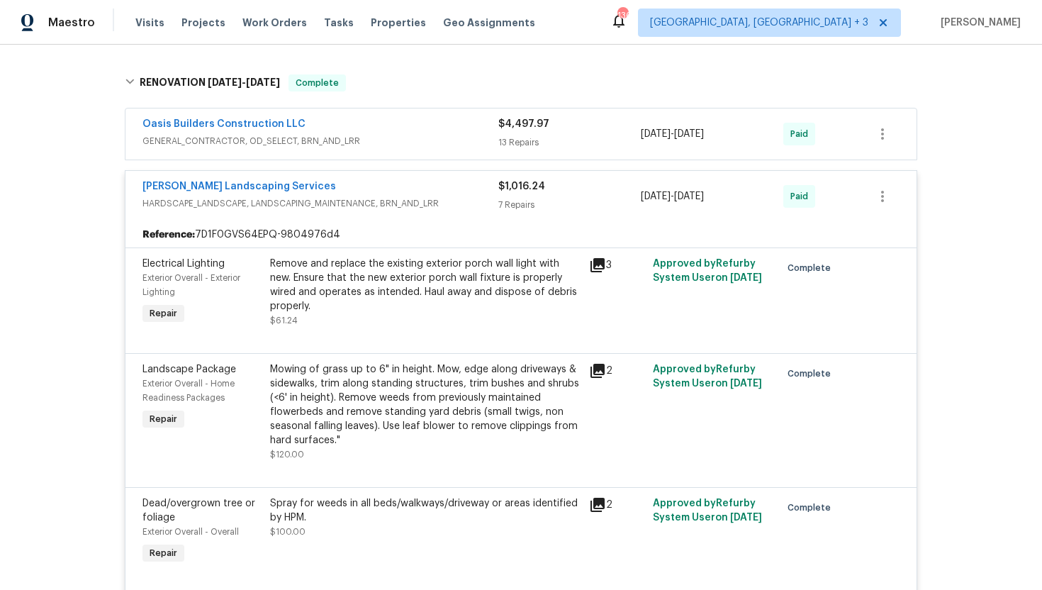
scroll to position [1136, 0]
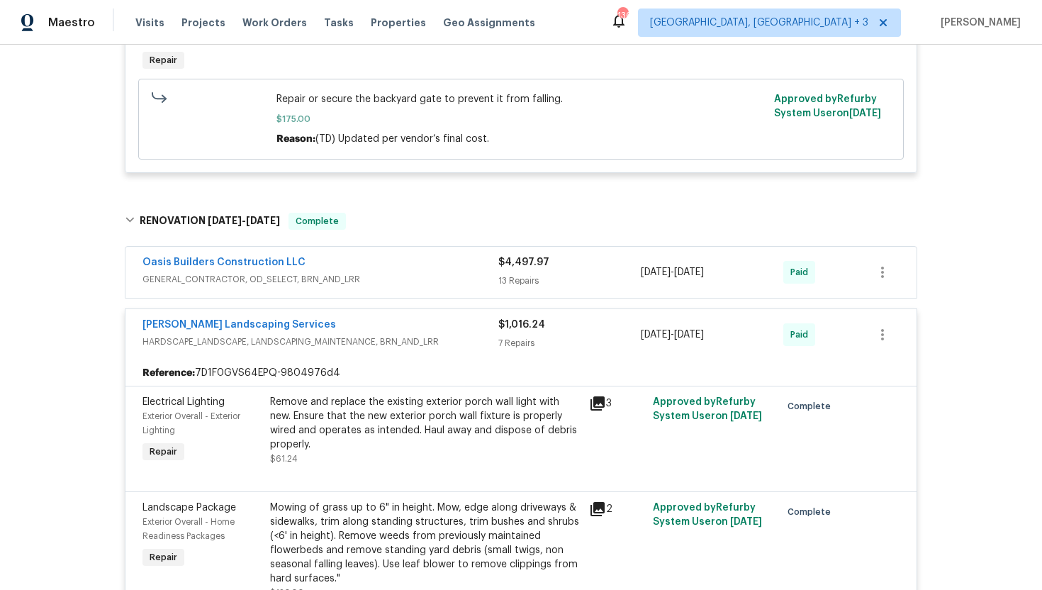
click at [449, 286] on span "GENERAL_CONTRACTOR, OD_SELECT, BRN_AND_LRR" at bounding box center [320, 279] width 356 height 14
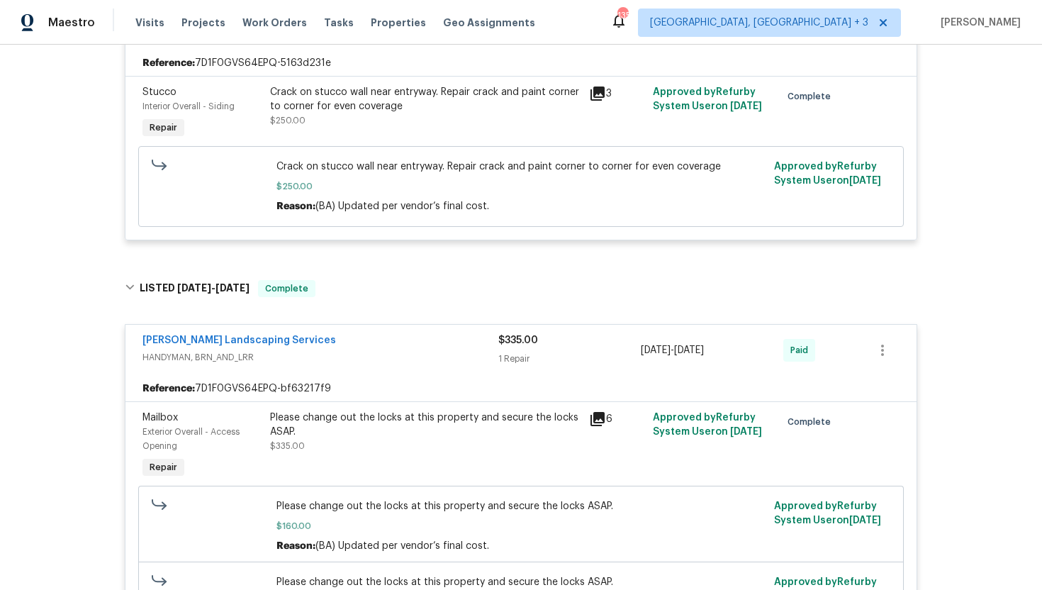
scroll to position [0, 0]
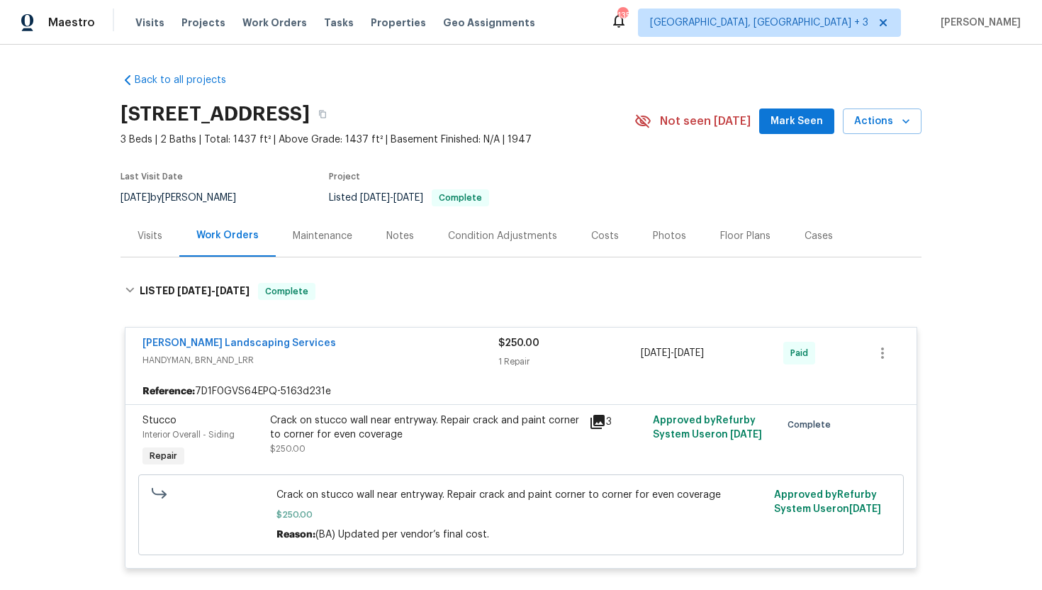
click at [162, 237] on div "Visits" at bounding box center [149, 236] width 59 height 42
